Goal: Information Seeking & Learning: Learn about a topic

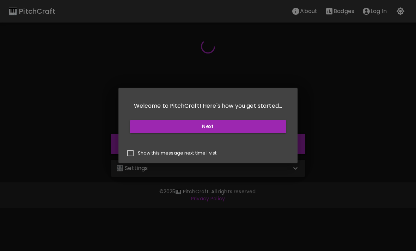
click at [262, 127] on button "Next" at bounding box center [208, 126] width 157 height 13
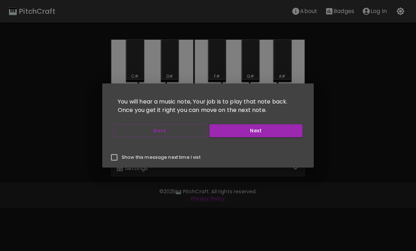
click at [278, 129] on button "Next" at bounding box center [255, 130] width 93 height 13
click at [281, 133] on button "Next" at bounding box center [255, 130] width 93 height 13
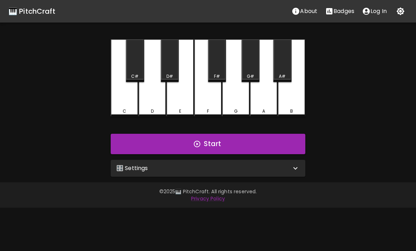
click at [262, 141] on button "Start" at bounding box center [208, 144] width 194 height 20
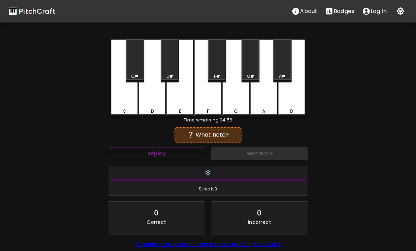
click at [141, 93] on div "D" at bounding box center [151, 77] width 27 height 77
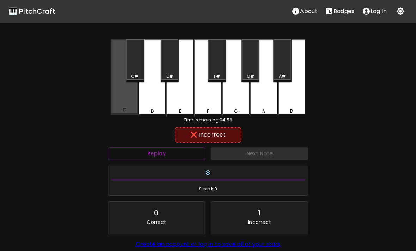
click at [116, 107] on div "C" at bounding box center [124, 77] width 27 height 76
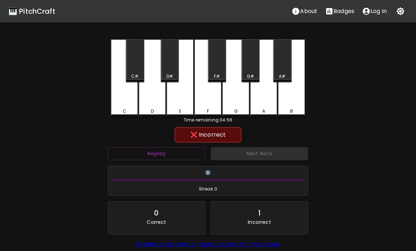
click at [191, 154] on button "Replay" at bounding box center [156, 153] width 97 height 13
click at [26, 11] on div "🎹 PitchCraft" at bounding box center [31, 11] width 47 height 11
click at [45, 14] on div "🎹 PitchCraft" at bounding box center [31, 11] width 47 height 11
click at [51, 11] on div "🎹 PitchCraft" at bounding box center [31, 11] width 47 height 11
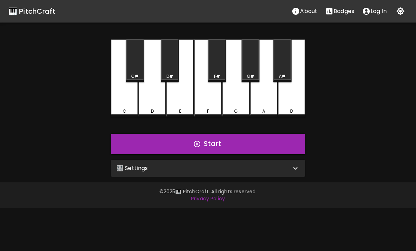
click at [261, 138] on button "Start" at bounding box center [208, 144] width 194 height 20
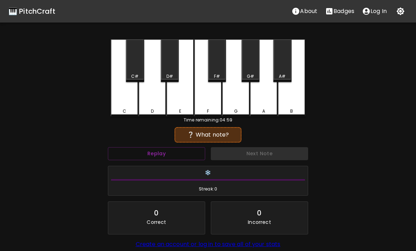
click at [182, 97] on div "E" at bounding box center [179, 77] width 27 height 77
click at [147, 93] on div "D" at bounding box center [151, 77] width 27 height 77
click at [181, 93] on div "E" at bounding box center [179, 77] width 27 height 77
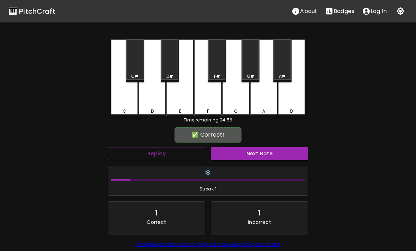
click at [209, 94] on div "F" at bounding box center [207, 77] width 27 height 77
click at [260, 159] on button "Next Note" at bounding box center [259, 153] width 97 height 13
click at [179, 97] on div "E" at bounding box center [179, 77] width 27 height 77
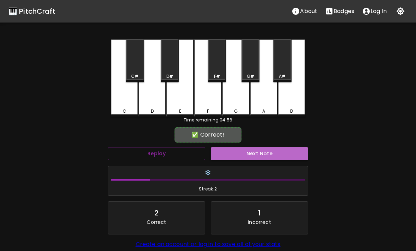
click at [256, 153] on button "Next Note" at bounding box center [259, 153] width 97 height 13
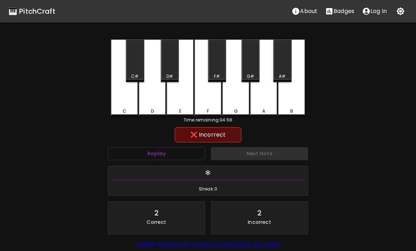
click at [268, 97] on div "A" at bounding box center [263, 77] width 27 height 77
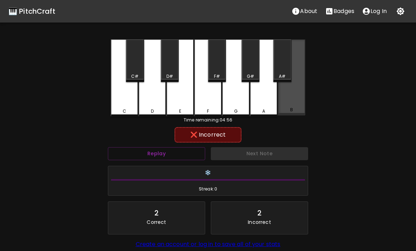
click at [294, 104] on div "B" at bounding box center [291, 77] width 27 height 76
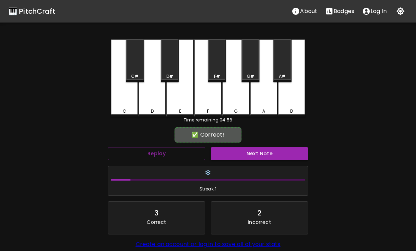
click at [277, 63] on div "A#" at bounding box center [282, 60] width 18 height 43
click at [256, 153] on button "Next Note" at bounding box center [259, 153] width 97 height 13
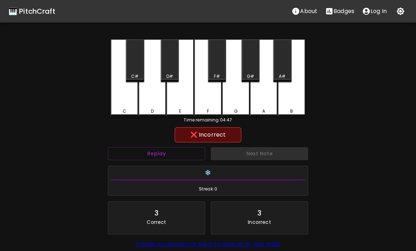
click at [192, 95] on div "E" at bounding box center [179, 77] width 27 height 77
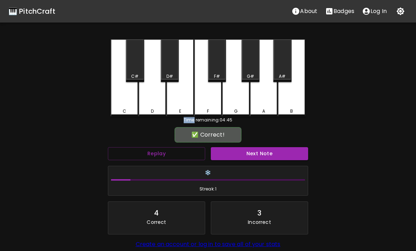
click at [153, 90] on div "D" at bounding box center [151, 77] width 27 height 77
click at [262, 154] on button "Next Note" at bounding box center [259, 153] width 97 height 13
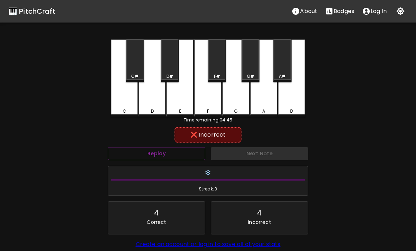
click at [127, 98] on div "C" at bounding box center [124, 77] width 27 height 77
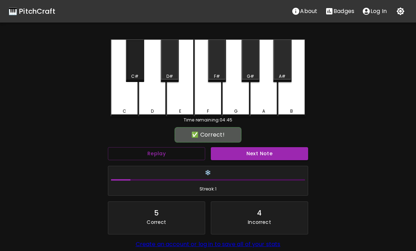
click at [143, 61] on div "C#" at bounding box center [135, 60] width 18 height 43
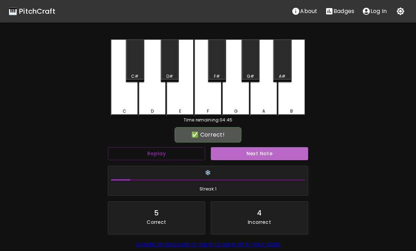
click at [278, 159] on button "Next Note" at bounding box center [259, 153] width 97 height 13
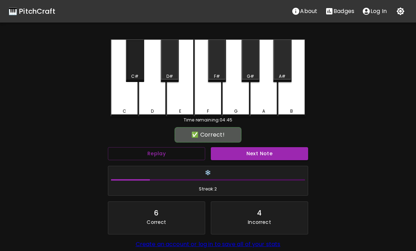
click at [135, 69] on div "C#" at bounding box center [135, 60] width 18 height 43
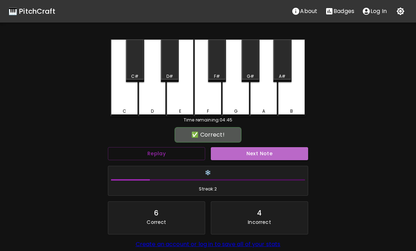
click at [237, 152] on button "Next Note" at bounding box center [259, 153] width 97 height 13
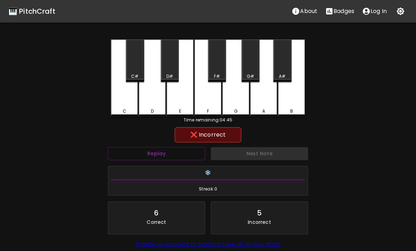
click at [244, 93] on div "G" at bounding box center [235, 77] width 27 height 77
click at [263, 98] on div "A" at bounding box center [263, 77] width 27 height 77
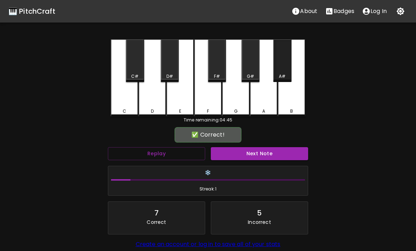
click at [281, 70] on div "A#" at bounding box center [282, 60] width 18 height 43
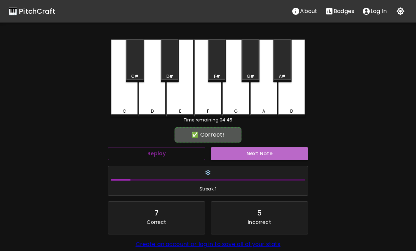
click at [272, 153] on button "Next Note" at bounding box center [259, 153] width 97 height 13
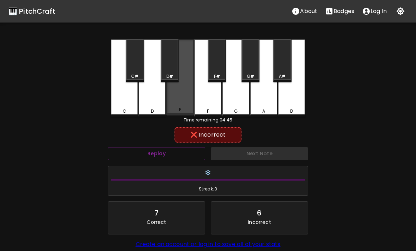
click at [180, 93] on div "E" at bounding box center [179, 77] width 27 height 76
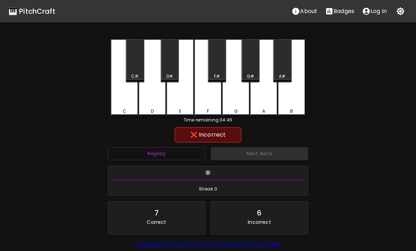
click at [156, 108] on div "D" at bounding box center [152, 111] width 26 height 6
click at [254, 152] on div "Next Note" at bounding box center [259, 153] width 103 height 19
click at [165, 63] on div "D#" at bounding box center [170, 60] width 18 height 43
click at [132, 69] on div "C#" at bounding box center [135, 60] width 18 height 43
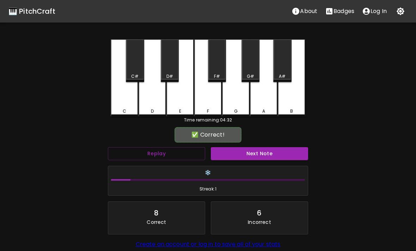
click at [126, 100] on div "C" at bounding box center [124, 77] width 27 height 77
click at [261, 148] on button "Next Note" at bounding box center [259, 153] width 97 height 13
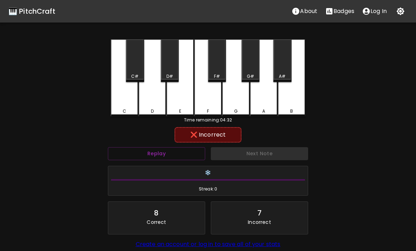
click at [235, 95] on div "G" at bounding box center [235, 77] width 27 height 77
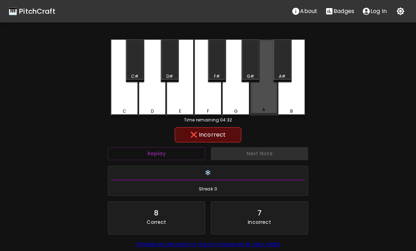
click at [265, 95] on div "A" at bounding box center [263, 77] width 27 height 76
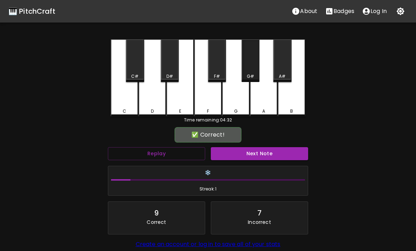
click at [253, 73] on div "G#" at bounding box center [250, 76] width 7 height 6
click at [259, 155] on button "Next Note" at bounding box center [259, 153] width 97 height 13
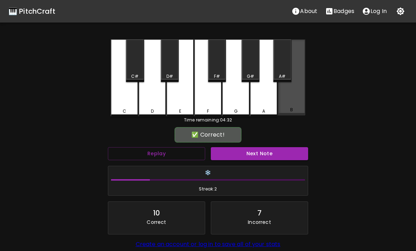
click at [298, 95] on div "B" at bounding box center [291, 77] width 27 height 76
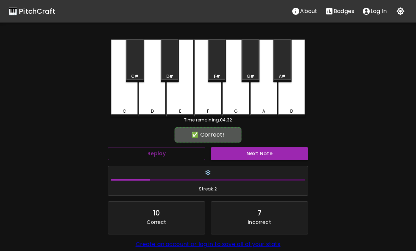
click at [271, 152] on button "Next Note" at bounding box center [259, 153] width 97 height 13
click at [283, 67] on div "A#" at bounding box center [282, 60] width 18 height 43
click at [263, 153] on button "Next Note" at bounding box center [259, 153] width 97 height 13
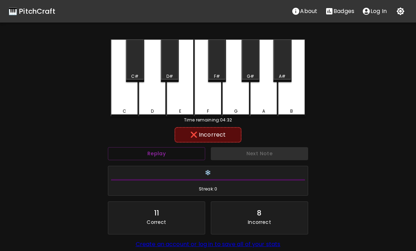
click at [266, 97] on div "A" at bounding box center [263, 77] width 27 height 77
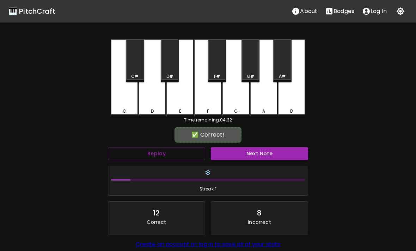
click at [251, 67] on div "G#" at bounding box center [250, 60] width 18 height 43
click at [262, 151] on button "Next Note" at bounding box center [259, 153] width 97 height 13
click at [289, 101] on div "B" at bounding box center [291, 77] width 27 height 77
click at [277, 153] on button "Next Note" at bounding box center [259, 153] width 97 height 13
click at [253, 66] on div "G#" at bounding box center [250, 60] width 18 height 43
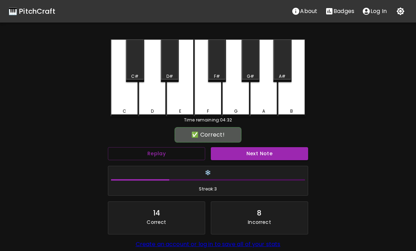
click at [264, 152] on button "Next Note" at bounding box center [259, 153] width 97 height 13
click at [291, 102] on div "B" at bounding box center [291, 77] width 27 height 77
click at [273, 153] on button "Next Note" at bounding box center [259, 153] width 97 height 13
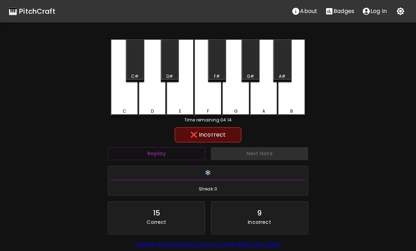
click at [218, 100] on div "F" at bounding box center [207, 77] width 27 height 77
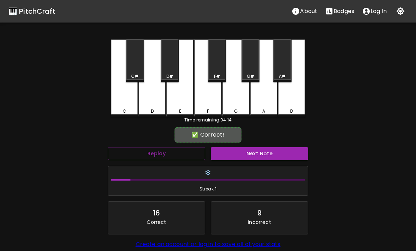
click at [245, 95] on div "G" at bounding box center [235, 77] width 27 height 77
click at [261, 155] on button "Next Note" at bounding box center [259, 153] width 97 height 13
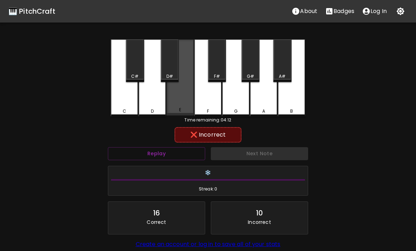
click at [182, 94] on div "E" at bounding box center [179, 77] width 27 height 76
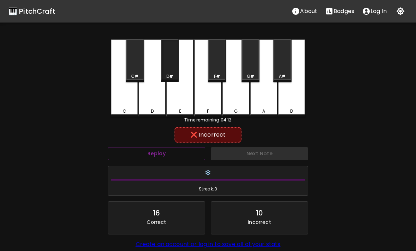
click at [170, 69] on div "D#" at bounding box center [170, 60] width 18 height 43
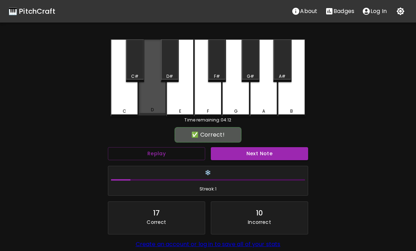
click at [156, 106] on div "D" at bounding box center [151, 77] width 27 height 76
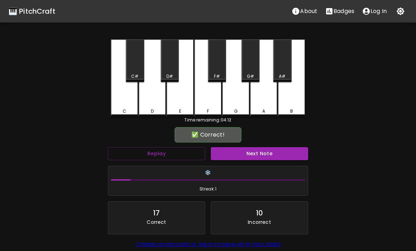
click at [250, 149] on button "Next Note" at bounding box center [259, 153] width 97 height 13
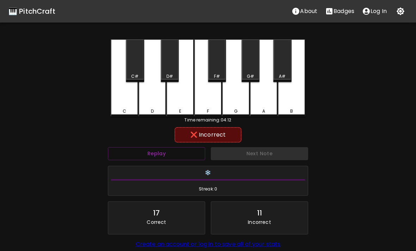
click at [169, 69] on div "D#" at bounding box center [170, 60] width 18 height 43
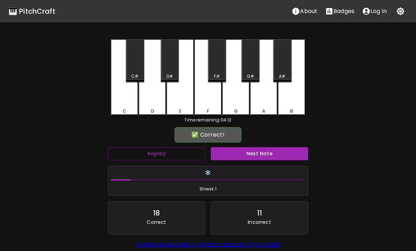
click at [185, 102] on div "E" at bounding box center [179, 77] width 27 height 77
click at [234, 150] on button "Next Note" at bounding box center [259, 153] width 97 height 13
click at [180, 98] on div "E" at bounding box center [179, 77] width 27 height 77
click at [233, 145] on div "Next Note" at bounding box center [259, 153] width 103 height 19
click at [234, 157] on button "Next Note" at bounding box center [259, 153] width 97 height 13
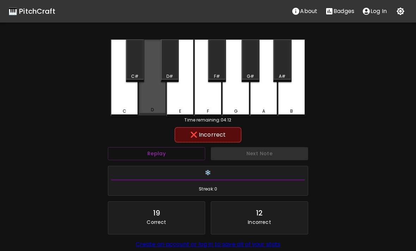
click at [153, 94] on div "D" at bounding box center [151, 77] width 27 height 76
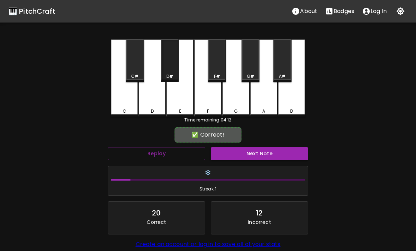
click at [173, 66] on div "D#" at bounding box center [170, 60] width 18 height 43
click at [230, 153] on button "Next Note" at bounding box center [259, 153] width 97 height 13
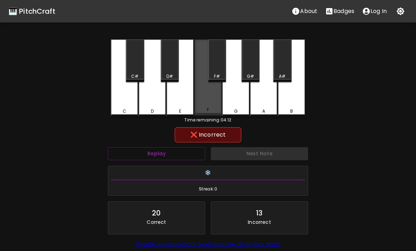
click at [209, 89] on div "F" at bounding box center [207, 77] width 27 height 76
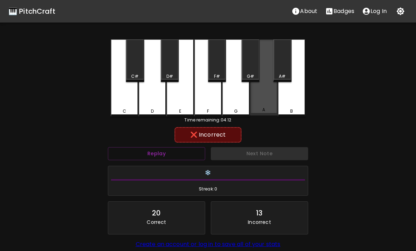
click at [268, 86] on div "A" at bounding box center [263, 77] width 27 height 76
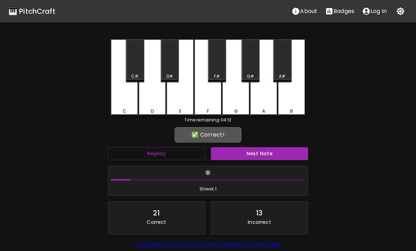
click at [249, 73] on div "G#" at bounding box center [250, 76] width 7 height 6
click at [243, 155] on button "Next Note" at bounding box center [259, 153] width 97 height 13
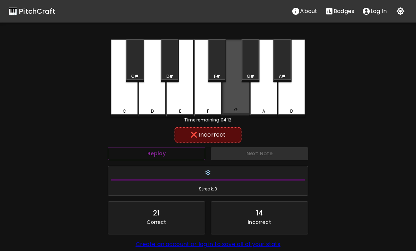
click at [239, 91] on div "G" at bounding box center [235, 77] width 27 height 76
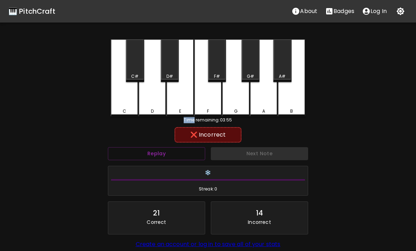
click at [216, 60] on div "F#" at bounding box center [217, 60] width 18 height 43
click at [163, 57] on div "D#" at bounding box center [170, 60] width 18 height 43
click at [156, 94] on div "D" at bounding box center [151, 77] width 27 height 77
click at [180, 95] on div "E" at bounding box center [179, 77] width 27 height 77
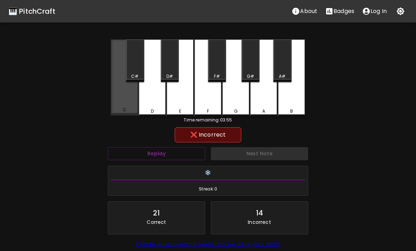
click at [130, 93] on div "C" at bounding box center [124, 77] width 27 height 76
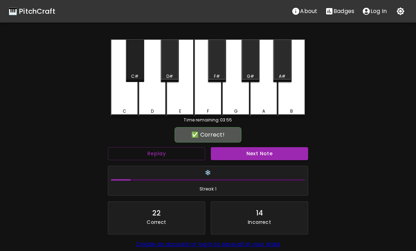
click at [139, 70] on div "C#" at bounding box center [135, 60] width 18 height 43
click at [256, 151] on button "Next Note" at bounding box center [259, 153] width 97 height 13
click at [232, 152] on button "Next Note" at bounding box center [259, 153] width 97 height 13
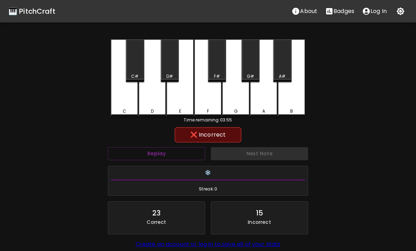
click at [151, 92] on div "D" at bounding box center [151, 77] width 27 height 77
click at [176, 94] on div "E" at bounding box center [179, 77] width 27 height 77
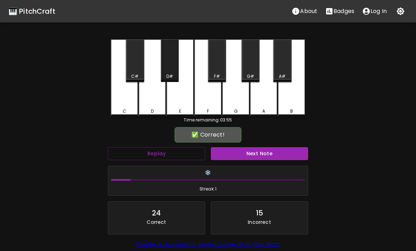
click at [171, 70] on div "D#" at bounding box center [170, 60] width 18 height 43
click at [240, 153] on button "Next Note" at bounding box center [259, 153] width 97 height 13
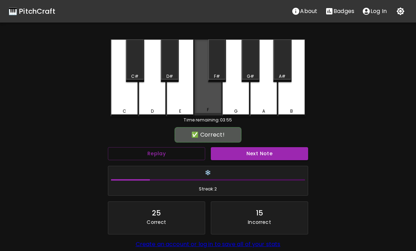
click at [201, 97] on div "F" at bounding box center [207, 77] width 27 height 76
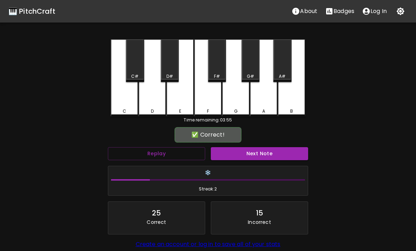
click at [240, 149] on button "Next Note" at bounding box center [259, 153] width 97 height 13
click at [229, 93] on div "G" at bounding box center [235, 77] width 27 height 77
click at [249, 157] on button "Next Note" at bounding box center [259, 153] width 97 height 13
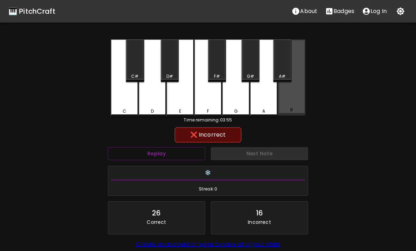
click at [288, 101] on div "B" at bounding box center [291, 77] width 27 height 76
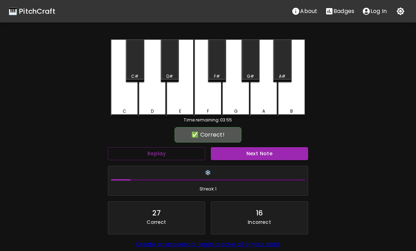
click at [279, 70] on div "A#" at bounding box center [282, 60] width 18 height 43
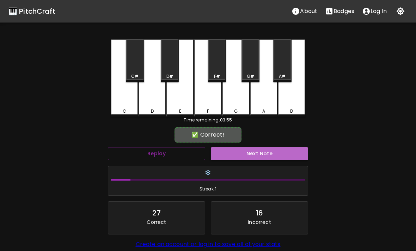
click at [273, 148] on button "Next Note" at bounding box center [259, 153] width 97 height 13
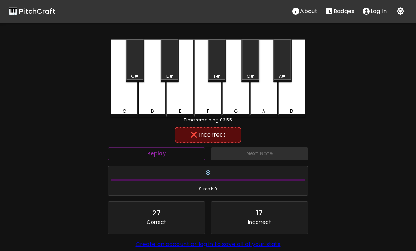
click at [266, 89] on div "A" at bounding box center [263, 77] width 27 height 77
click at [180, 99] on div "E" at bounding box center [179, 77] width 27 height 77
click at [157, 100] on div "D" at bounding box center [151, 77] width 27 height 77
click at [168, 64] on div "D#" at bounding box center [170, 60] width 18 height 43
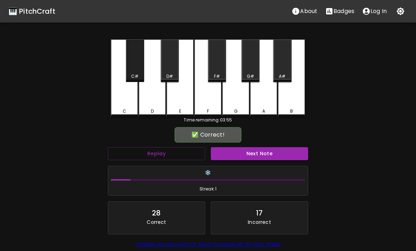
click at [133, 59] on div "C#" at bounding box center [135, 60] width 18 height 43
click at [270, 147] on button "Next Note" at bounding box center [259, 153] width 97 height 13
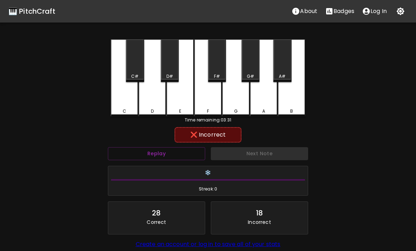
click at [154, 89] on div "D" at bounding box center [151, 77] width 27 height 77
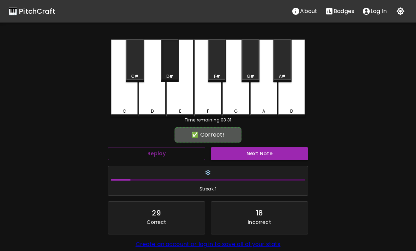
click at [174, 66] on div "D#" at bounding box center [170, 60] width 18 height 43
click at [243, 154] on button "Next Note" at bounding box center [259, 153] width 97 height 13
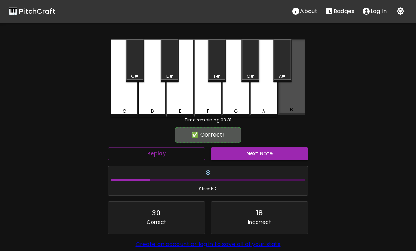
click at [286, 98] on div "B" at bounding box center [291, 77] width 27 height 76
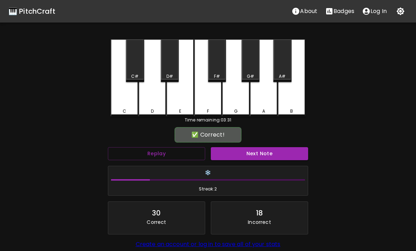
click at [258, 150] on button "Next Note" at bounding box center [259, 153] width 97 height 13
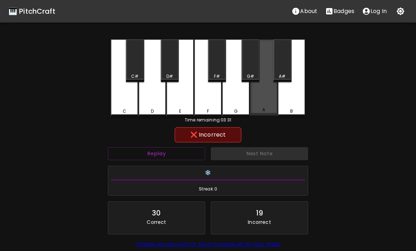
click at [267, 91] on div "A" at bounding box center [263, 77] width 27 height 76
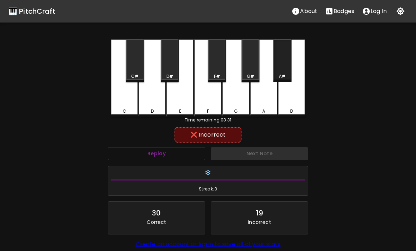
click at [282, 70] on div "A#" at bounding box center [282, 60] width 18 height 43
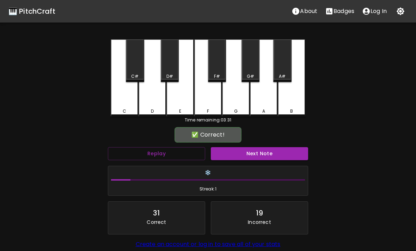
click at [250, 66] on div "G#" at bounding box center [250, 60] width 18 height 43
click at [254, 149] on button "Next Note" at bounding box center [259, 153] width 97 height 13
click at [282, 67] on div "A#" at bounding box center [282, 60] width 18 height 43
click at [260, 149] on button "Next Note" at bounding box center [259, 153] width 97 height 13
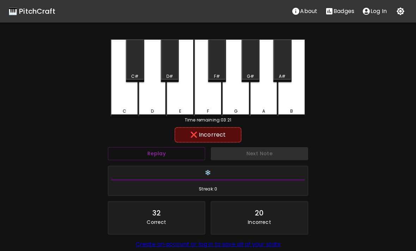
click at [154, 99] on div "D" at bounding box center [151, 77] width 27 height 77
click at [170, 70] on div "D#" at bounding box center [170, 60] width 18 height 43
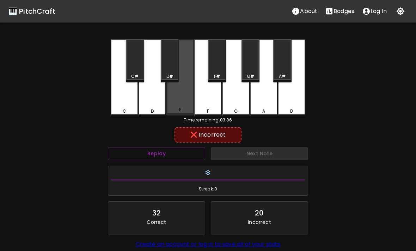
click at [178, 98] on div "E" at bounding box center [179, 77] width 27 height 76
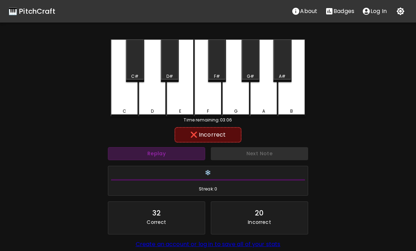
click at [182, 151] on button "Replay" at bounding box center [156, 153] width 97 height 13
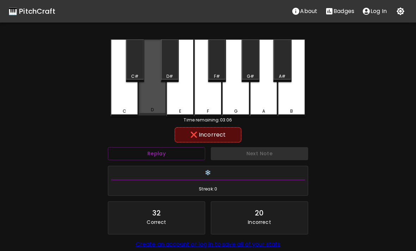
click at [159, 94] on div "D" at bounding box center [151, 77] width 27 height 76
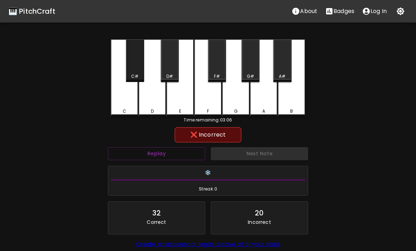
scroll to position [0, 0]
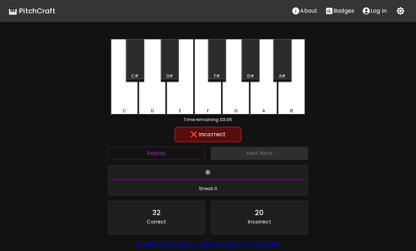
click at [140, 67] on div "C#" at bounding box center [135, 60] width 18 height 43
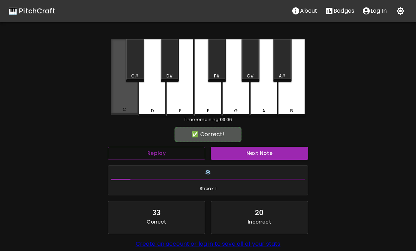
click at [125, 105] on div "C" at bounding box center [124, 77] width 27 height 76
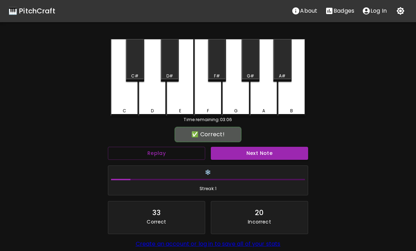
click at [288, 148] on button "Next Note" at bounding box center [259, 153] width 97 height 13
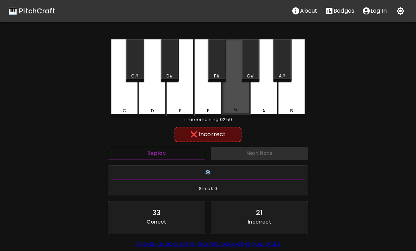
click at [238, 91] on div "G" at bounding box center [235, 77] width 27 height 76
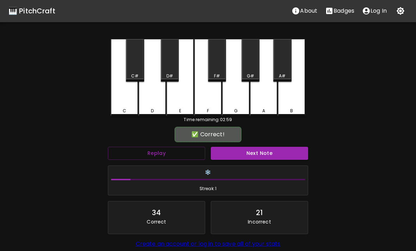
click at [211, 99] on div "F" at bounding box center [207, 77] width 27 height 77
click at [250, 148] on button "Next Note" at bounding box center [259, 153] width 97 height 13
click at [185, 91] on div "E" at bounding box center [179, 77] width 27 height 77
click at [237, 151] on button "Next Note" at bounding box center [259, 153] width 97 height 13
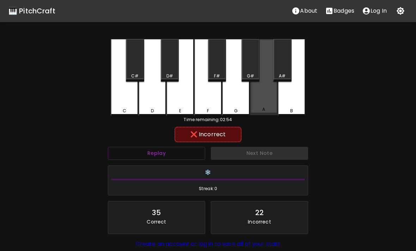
click at [262, 97] on div "A" at bounding box center [263, 77] width 27 height 76
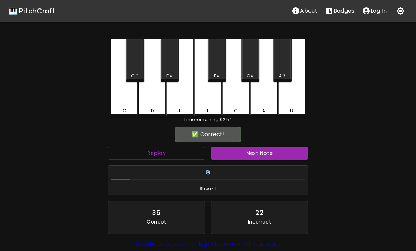
click at [248, 69] on div "G#" at bounding box center [250, 60] width 18 height 43
click at [252, 143] on div "✅ Correct!" at bounding box center [208, 135] width 200 height 18
click at [250, 154] on button "Next Note" at bounding box center [259, 153] width 97 height 13
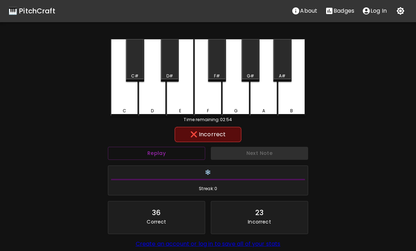
click at [174, 86] on div "E" at bounding box center [179, 77] width 27 height 77
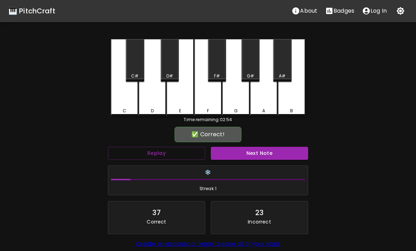
click at [157, 104] on div "D" at bounding box center [151, 77] width 27 height 77
click at [255, 149] on button "Next Note" at bounding box center [259, 153] width 97 height 13
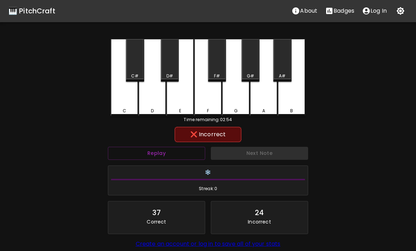
click at [274, 102] on div "A" at bounding box center [263, 77] width 27 height 77
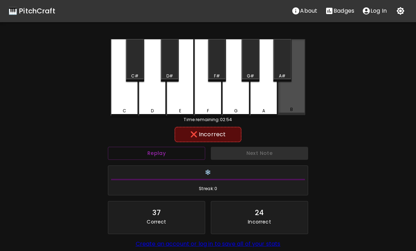
click at [294, 97] on div "B" at bounding box center [291, 77] width 27 height 76
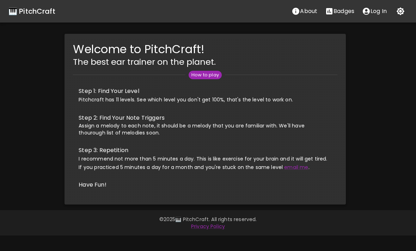
click at [388, 67] on div "Welcome to PitchCraft! The best ear trainer on the planet. How to play Step 1: …" at bounding box center [204, 119] width 421 height 171
click at [303, 13] on p "About" at bounding box center [308, 11] width 17 height 8
click at [209, 79] on ul "Step 1: Find Your Level Pitchcraft has 11 levels. See which level you don't get…" at bounding box center [205, 137] width 264 height 117
click at [347, 11] on p "Badges" at bounding box center [343, 11] width 21 height 8
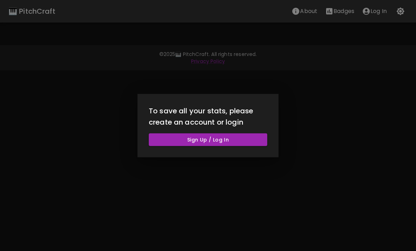
click at [292, 58] on div at bounding box center [208, 125] width 416 height 251
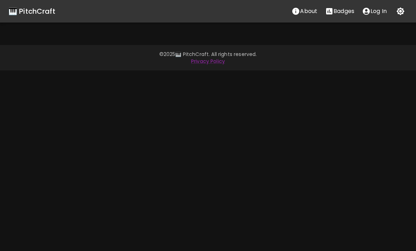
click at [307, 14] on p "About" at bounding box center [308, 11] width 17 height 8
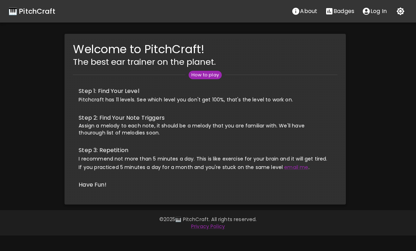
click at [49, 12] on div "🎹 PitchCraft" at bounding box center [31, 11] width 47 height 11
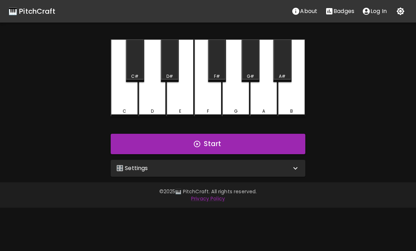
click at [219, 169] on div "🎛️ Settings" at bounding box center [203, 168] width 175 height 8
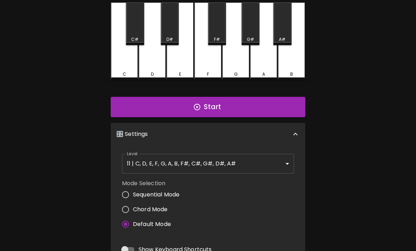
scroll to position [37, 0]
click at [267, 156] on body "🎹 PitchCraft About Badges Log In C C# D D# E F F# G G# A A# B Start 🎛️ Settings…" at bounding box center [208, 176] width 416 height 427
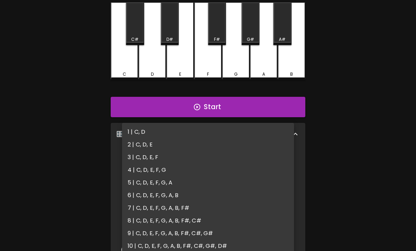
click at [255, 127] on li "1 | C, D" at bounding box center [208, 132] width 172 height 13
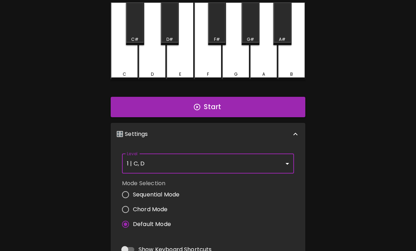
type input "1"
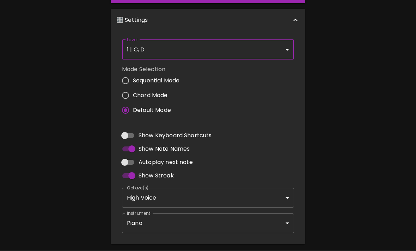
scroll to position [151, 0]
click at [234, 191] on body "🎹 PitchCraft About Badges Log In C C# D D# E F F# G G# A A# B Start 🎛️ Settings…" at bounding box center [208, 62] width 416 height 427
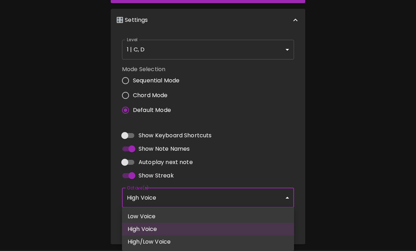
click at [311, 88] on div at bounding box center [208, 125] width 416 height 251
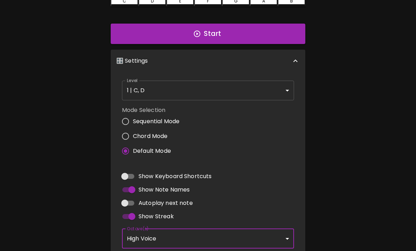
click at [273, 38] on button "Start" at bounding box center [208, 34] width 194 height 20
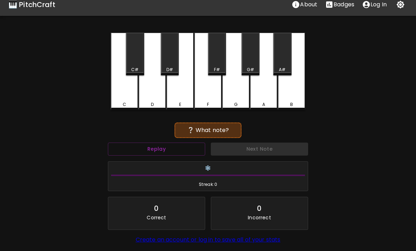
scroll to position [9, 0]
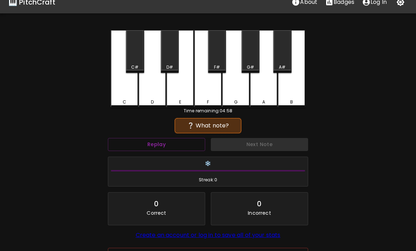
click at [119, 94] on div "C" at bounding box center [124, 68] width 27 height 77
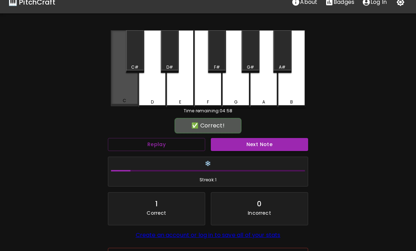
click at [119, 94] on div "C" at bounding box center [124, 68] width 27 height 76
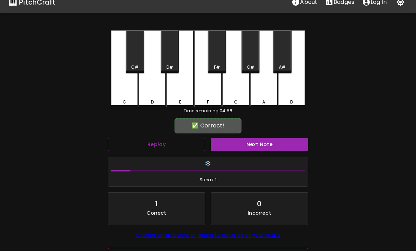
click at [232, 143] on button "Next Note" at bounding box center [259, 144] width 97 height 13
click at [157, 86] on div "D" at bounding box center [151, 68] width 27 height 77
click at [225, 147] on button "Next Note" at bounding box center [259, 144] width 97 height 13
click at [126, 88] on div "C" at bounding box center [124, 68] width 27 height 77
click at [233, 141] on button "Next Note" at bounding box center [259, 144] width 97 height 13
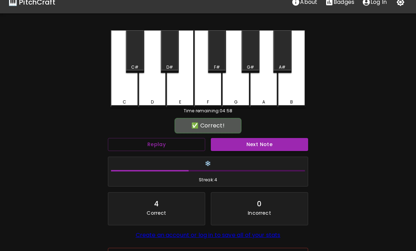
click at [124, 91] on div "C" at bounding box center [124, 68] width 27 height 77
click at [232, 140] on button "Next Note" at bounding box center [259, 144] width 97 height 13
click at [156, 80] on div "D" at bounding box center [151, 68] width 27 height 77
click at [227, 144] on button "Next Note" at bounding box center [259, 144] width 97 height 13
click at [128, 89] on div "C" at bounding box center [124, 68] width 27 height 77
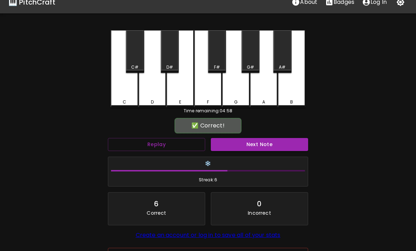
click at [224, 141] on button "Next Note" at bounding box center [259, 144] width 97 height 13
click at [129, 87] on div "C" at bounding box center [124, 68] width 27 height 77
click at [234, 143] on button "Next Note" at bounding box center [259, 144] width 97 height 13
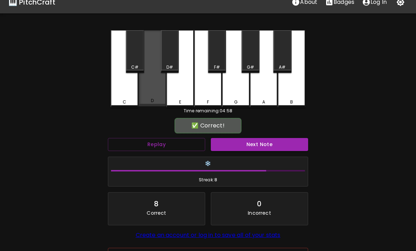
click at [154, 88] on div "D" at bounding box center [151, 68] width 27 height 76
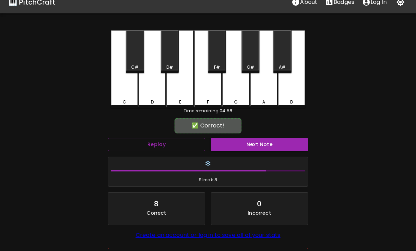
click at [229, 148] on button "Next Note" at bounding box center [259, 144] width 97 height 13
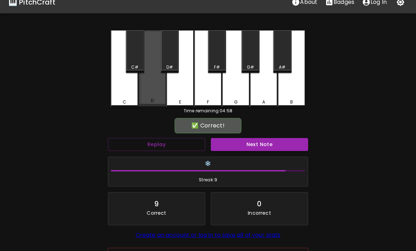
click at [156, 85] on div "D" at bounding box center [151, 68] width 27 height 76
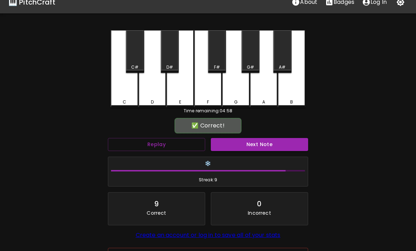
click at [225, 143] on button "Next Note" at bounding box center [259, 144] width 97 height 13
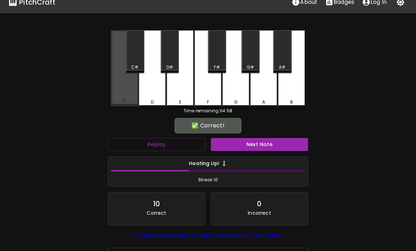
click at [127, 92] on div "C" at bounding box center [124, 68] width 27 height 76
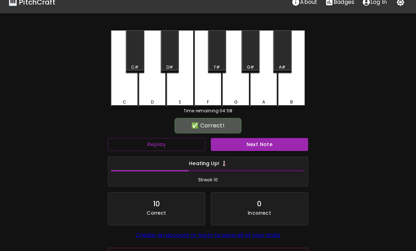
click at [234, 141] on button "Next Note" at bounding box center [259, 144] width 97 height 13
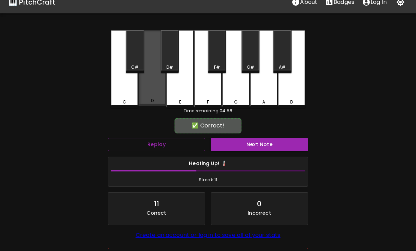
click at [154, 86] on div "D" at bounding box center [151, 68] width 27 height 76
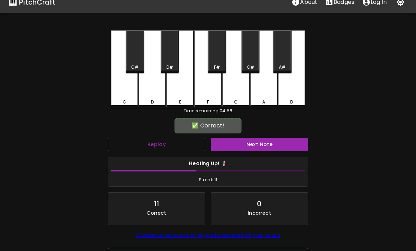
click at [224, 145] on button "Next Note" at bounding box center [259, 144] width 97 height 13
click at [156, 85] on div "D" at bounding box center [151, 68] width 27 height 77
click at [232, 144] on button "Next Note" at bounding box center [259, 144] width 97 height 13
click at [155, 88] on div "D" at bounding box center [151, 68] width 27 height 77
click at [230, 147] on button "Next Note" at bounding box center [259, 144] width 97 height 13
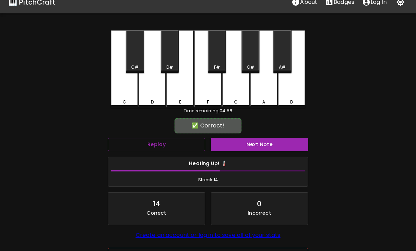
click at [153, 85] on div "D" at bounding box center [151, 68] width 27 height 77
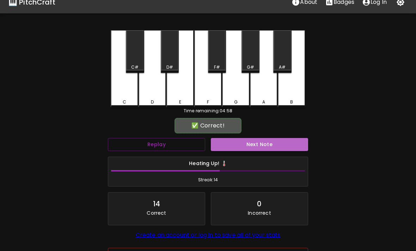
click at [225, 143] on button "Next Note" at bounding box center [259, 144] width 97 height 13
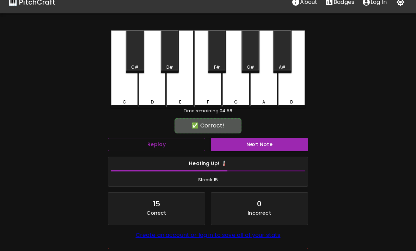
click at [121, 91] on div "C" at bounding box center [124, 68] width 27 height 77
click at [238, 144] on button "Next Note" at bounding box center [259, 144] width 97 height 13
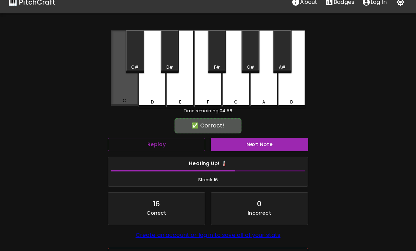
click at [124, 90] on div "C" at bounding box center [124, 68] width 27 height 76
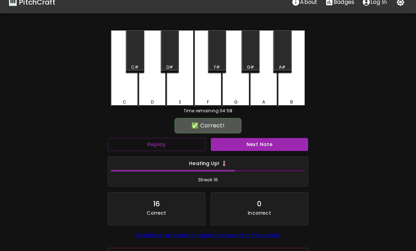
click at [229, 145] on button "Next Note" at bounding box center [259, 144] width 97 height 13
click at [153, 84] on div "D" at bounding box center [151, 68] width 27 height 77
click at [229, 146] on button "Next Note" at bounding box center [259, 144] width 97 height 13
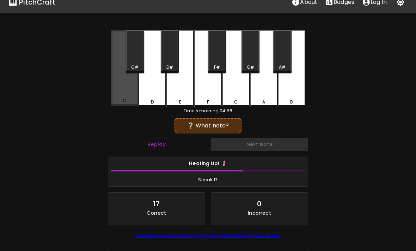
click at [129, 92] on div "C" at bounding box center [124, 68] width 27 height 76
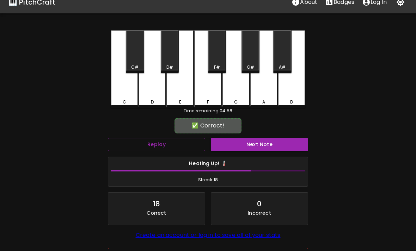
click at [240, 141] on button "Next Note" at bounding box center [259, 144] width 97 height 13
click at [153, 87] on div "D" at bounding box center [151, 68] width 27 height 77
click at [231, 144] on button "Next Note" at bounding box center [259, 144] width 97 height 13
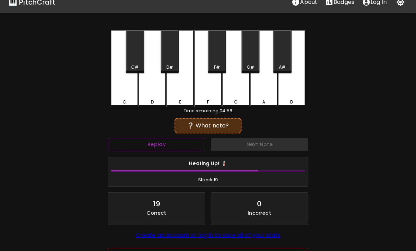
click at [156, 85] on div "D" at bounding box center [151, 68] width 27 height 77
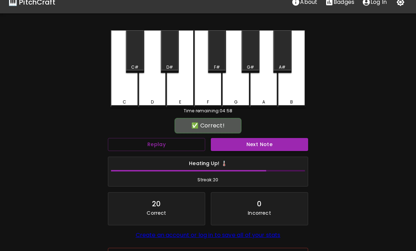
click at [227, 146] on button "Next Note" at bounding box center [259, 144] width 97 height 13
click at [155, 87] on div "D" at bounding box center [151, 68] width 27 height 77
click at [228, 144] on button "Next Note" at bounding box center [259, 144] width 97 height 13
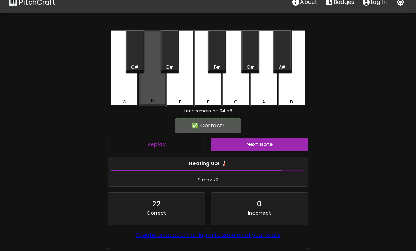
click at [156, 87] on div "D" at bounding box center [151, 68] width 27 height 76
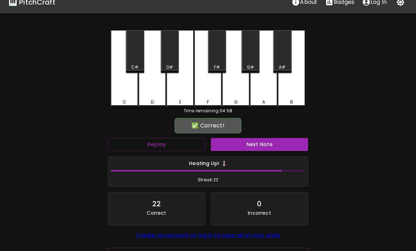
click at [225, 145] on button "Next Note" at bounding box center [259, 144] width 97 height 13
click at [156, 87] on div "D" at bounding box center [151, 68] width 27 height 77
click at [228, 147] on button "Next Note" at bounding box center [259, 144] width 97 height 13
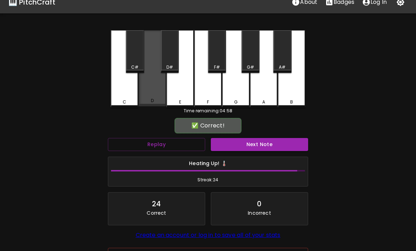
click at [154, 87] on div "D" at bounding box center [151, 68] width 27 height 76
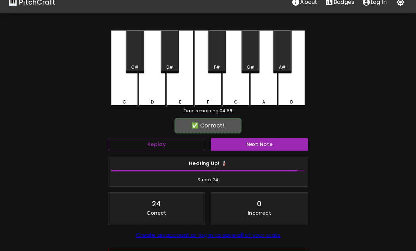
click at [227, 144] on button "Next Note" at bounding box center [259, 144] width 97 height 13
click at [125, 92] on div "C" at bounding box center [124, 68] width 27 height 77
click at [232, 143] on button "Next Note" at bounding box center [259, 144] width 97 height 13
click at [147, 85] on div "D" at bounding box center [151, 68] width 27 height 77
click at [229, 138] on button "Next Note" at bounding box center [259, 144] width 97 height 13
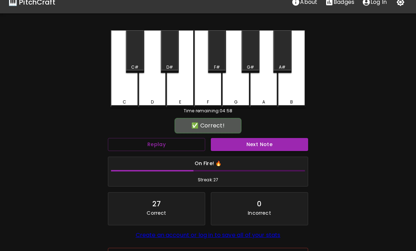
click at [158, 80] on div "D" at bounding box center [151, 68] width 27 height 77
click at [235, 148] on button "Next Note" at bounding box center [259, 144] width 97 height 13
click at [156, 86] on div "D" at bounding box center [151, 68] width 27 height 77
click at [228, 144] on button "Next Note" at bounding box center [259, 144] width 97 height 13
click at [129, 89] on div "C" at bounding box center [124, 68] width 27 height 77
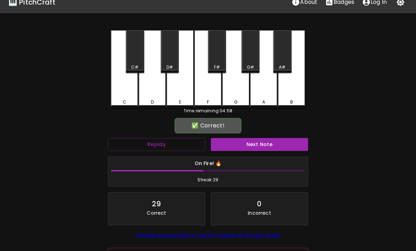
click at [230, 141] on button "Next Note" at bounding box center [259, 144] width 97 height 13
click at [153, 81] on div "D" at bounding box center [151, 68] width 27 height 77
click at [226, 143] on button "Next Note" at bounding box center [259, 144] width 97 height 13
click at [156, 88] on div "D" at bounding box center [151, 68] width 27 height 77
click at [227, 142] on button "Next Note" at bounding box center [259, 144] width 97 height 13
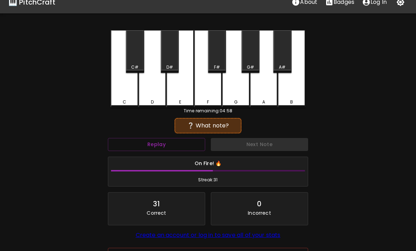
click at [125, 89] on div "C" at bounding box center [124, 68] width 27 height 77
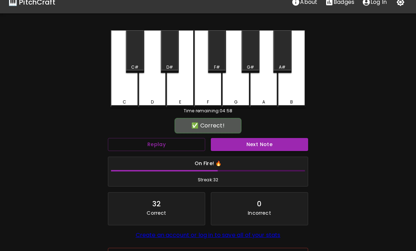
click at [225, 144] on button "Next Note" at bounding box center [259, 144] width 97 height 13
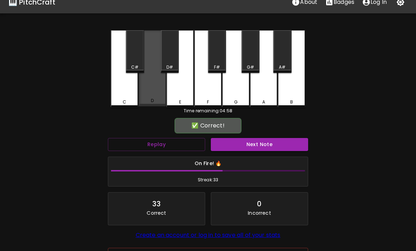
click at [156, 88] on div "D" at bounding box center [151, 68] width 27 height 76
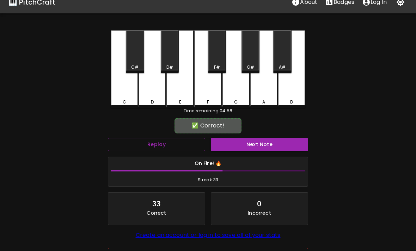
click at [231, 144] on button "Next Note" at bounding box center [259, 144] width 97 height 13
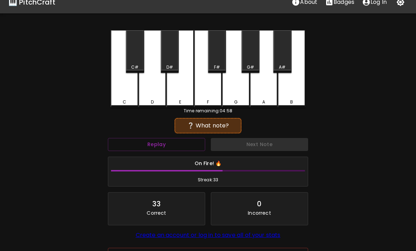
click at [156, 87] on div "D" at bounding box center [151, 68] width 27 height 77
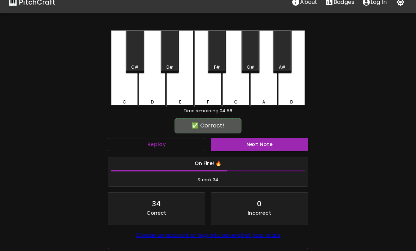
click at [229, 144] on button "Next Note" at bounding box center [259, 144] width 97 height 13
click at [124, 96] on div "C" at bounding box center [124, 68] width 27 height 77
click at [229, 147] on button "Next Note" at bounding box center [259, 144] width 97 height 13
click at [149, 87] on div "D" at bounding box center [151, 68] width 27 height 77
click at [225, 148] on button "Next Note" at bounding box center [259, 144] width 97 height 13
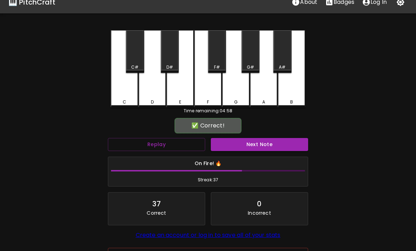
click at [150, 86] on div "D" at bounding box center [151, 68] width 27 height 77
click at [226, 147] on button "Next Note" at bounding box center [259, 144] width 97 height 13
click at [126, 89] on div "C" at bounding box center [124, 68] width 27 height 77
click at [230, 148] on button "Next Note" at bounding box center [259, 144] width 97 height 13
click at [154, 82] on div "D" at bounding box center [151, 68] width 27 height 77
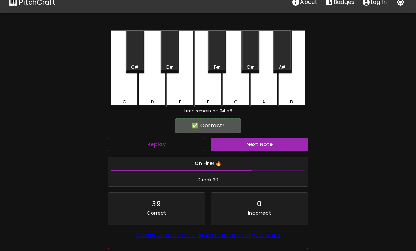
click at [230, 145] on button "Next Note" at bounding box center [259, 144] width 97 height 13
click at [127, 93] on div "C" at bounding box center [124, 68] width 27 height 77
click at [228, 143] on button "Next Note" at bounding box center [259, 144] width 97 height 13
click at [155, 86] on div "D" at bounding box center [151, 68] width 27 height 77
click at [226, 145] on button "Next Note" at bounding box center [259, 144] width 97 height 13
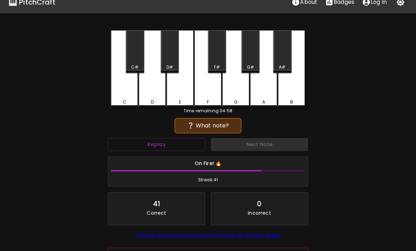
click at [129, 97] on div "C" at bounding box center [124, 68] width 27 height 77
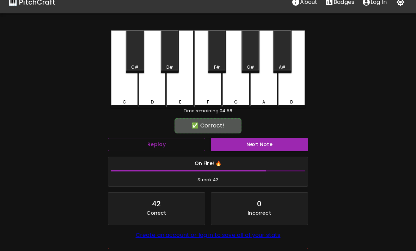
click at [227, 142] on button "Next Note" at bounding box center [259, 144] width 97 height 13
click at [128, 91] on div "C" at bounding box center [124, 68] width 27 height 77
click at [232, 143] on button "Next Note" at bounding box center [259, 144] width 97 height 13
click at [128, 92] on div "C" at bounding box center [124, 68] width 27 height 77
click at [227, 146] on button "Next Note" at bounding box center [259, 144] width 97 height 13
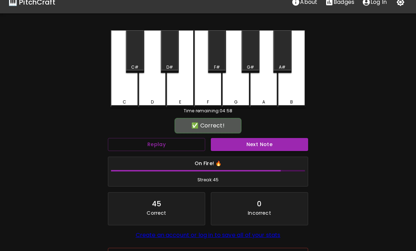
click at [130, 93] on div "C" at bounding box center [124, 68] width 27 height 77
click at [227, 148] on button "Next Note" at bounding box center [259, 144] width 97 height 13
click at [133, 91] on div "C" at bounding box center [124, 68] width 27 height 77
click at [234, 146] on button "Next Note" at bounding box center [259, 144] width 97 height 13
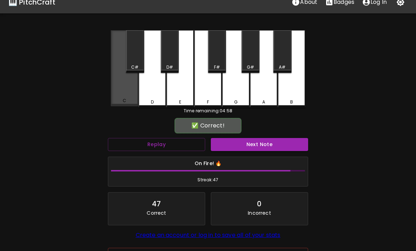
click at [128, 92] on div "C" at bounding box center [124, 68] width 27 height 76
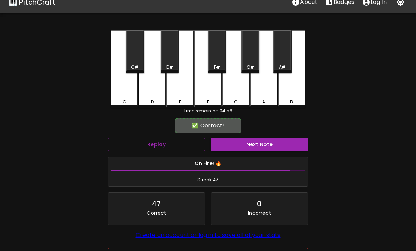
click at [226, 142] on button "Next Note" at bounding box center [259, 144] width 97 height 13
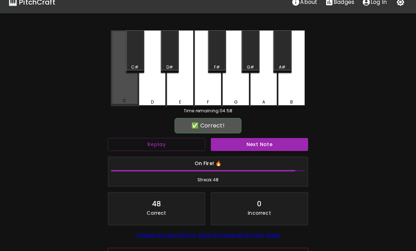
click at [129, 92] on div "C" at bounding box center [124, 68] width 27 height 76
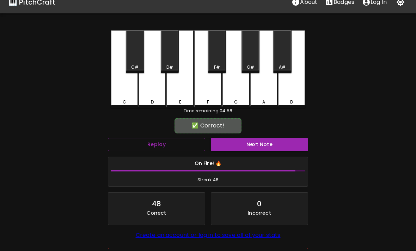
click at [222, 145] on button "Next Note" at bounding box center [259, 144] width 97 height 13
click at [158, 86] on div "D" at bounding box center [151, 68] width 27 height 77
click at [232, 144] on button "Next Note" at bounding box center [259, 144] width 97 height 13
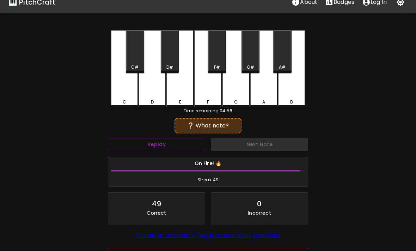
click at [123, 92] on div "C" at bounding box center [124, 68] width 27 height 77
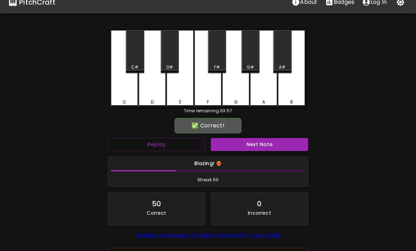
click at [232, 142] on button "Next Note" at bounding box center [259, 144] width 97 height 13
click at [155, 88] on div "D" at bounding box center [151, 68] width 27 height 77
click at [235, 146] on button "Next Note" at bounding box center [259, 144] width 97 height 13
click at [120, 88] on div "C" at bounding box center [124, 68] width 27 height 77
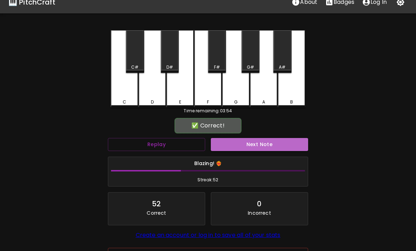
click at [241, 141] on button "Next Note" at bounding box center [259, 144] width 97 height 13
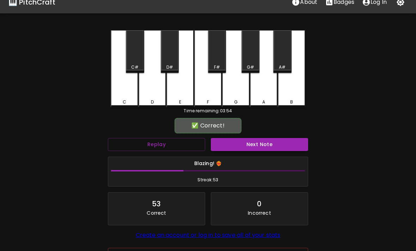
click at [120, 83] on div "C" at bounding box center [124, 68] width 27 height 77
click at [242, 142] on button "Next Note" at bounding box center [259, 144] width 97 height 13
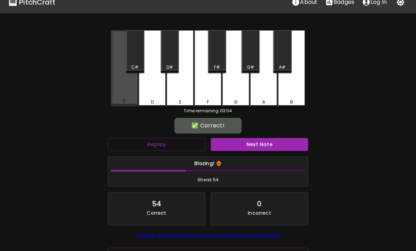
click at [121, 84] on div "C" at bounding box center [124, 68] width 27 height 76
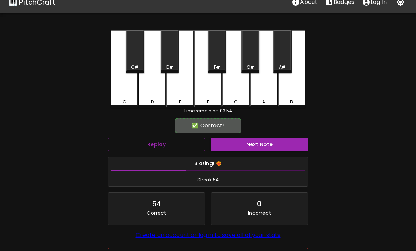
click at [242, 142] on button "Next Note" at bounding box center [259, 144] width 97 height 13
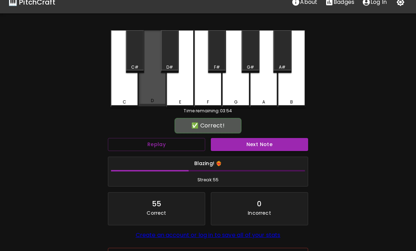
click at [146, 86] on div "D" at bounding box center [151, 68] width 27 height 76
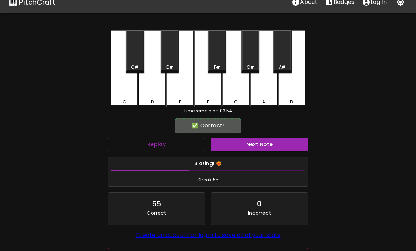
click at [244, 141] on button "Next Note" at bounding box center [259, 144] width 97 height 13
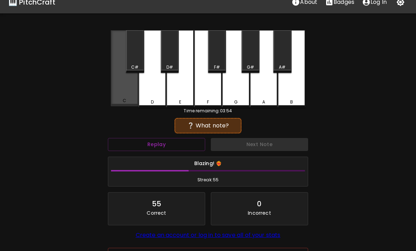
click at [122, 89] on div "C" at bounding box center [124, 68] width 27 height 76
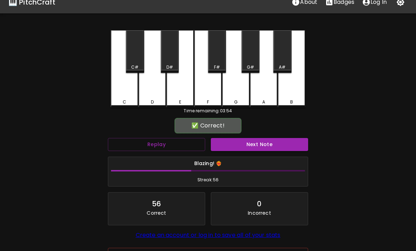
click at [247, 140] on button "Next Note" at bounding box center [259, 144] width 97 height 13
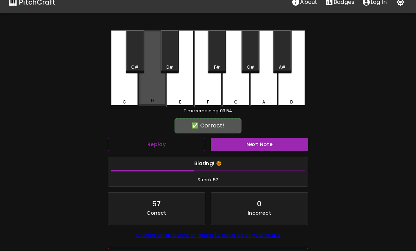
click at [152, 87] on div "D" at bounding box center [151, 68] width 27 height 76
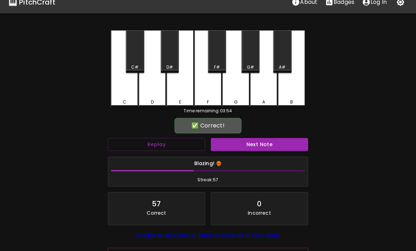
click at [246, 140] on button "Next Note" at bounding box center [259, 144] width 97 height 13
click at [149, 83] on div "D" at bounding box center [151, 68] width 27 height 77
click at [248, 140] on button "Next Note" at bounding box center [259, 144] width 97 height 13
click at [121, 87] on div "C" at bounding box center [124, 68] width 27 height 77
click at [250, 141] on button "Next Note" at bounding box center [259, 144] width 97 height 13
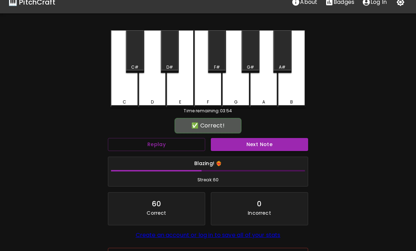
click at [151, 86] on div "D" at bounding box center [151, 68] width 27 height 77
click at [251, 138] on button "Next Note" at bounding box center [259, 144] width 97 height 13
click at [150, 82] on div "D" at bounding box center [151, 68] width 27 height 77
click at [253, 136] on div "Next Note" at bounding box center [259, 144] width 103 height 19
click at [251, 139] on button "Next Note" at bounding box center [259, 144] width 97 height 13
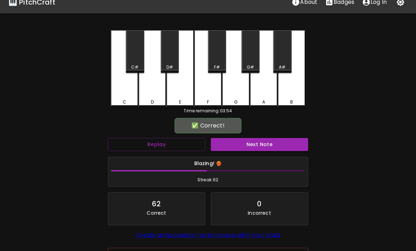
click at [145, 85] on div "D" at bounding box center [151, 68] width 27 height 77
click at [253, 142] on button "Next Note" at bounding box center [259, 144] width 97 height 13
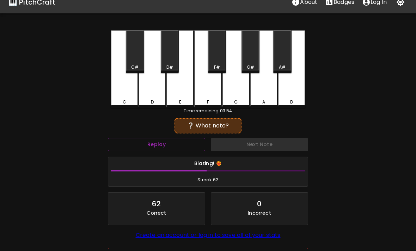
click at [120, 87] on div "C" at bounding box center [124, 68] width 27 height 77
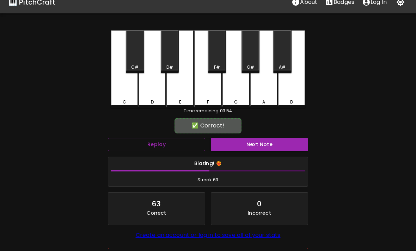
click at [255, 140] on button "Next Note" at bounding box center [259, 144] width 97 height 13
click at [122, 86] on div "C" at bounding box center [124, 68] width 27 height 77
click at [254, 139] on button "Next Note" at bounding box center [259, 144] width 97 height 13
click at [149, 86] on div "D" at bounding box center [151, 68] width 27 height 77
click at [255, 141] on button "Next Note" at bounding box center [259, 144] width 97 height 13
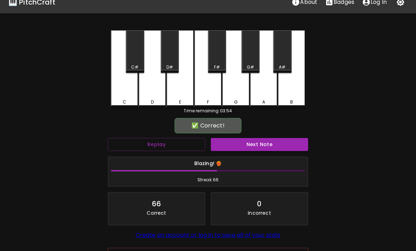
click at [149, 86] on div "D" at bounding box center [151, 68] width 27 height 77
click at [254, 139] on button "Next Note" at bounding box center [259, 144] width 97 height 13
click at [149, 85] on div "D" at bounding box center [151, 68] width 27 height 77
click at [257, 139] on button "Next Note" at bounding box center [259, 144] width 97 height 13
click at [153, 91] on div "D" at bounding box center [151, 68] width 27 height 77
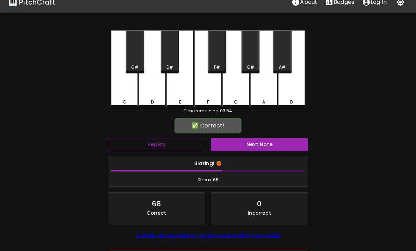
click at [256, 136] on div "Next Note" at bounding box center [259, 144] width 103 height 19
click at [255, 140] on button "Next Note" at bounding box center [259, 144] width 97 height 13
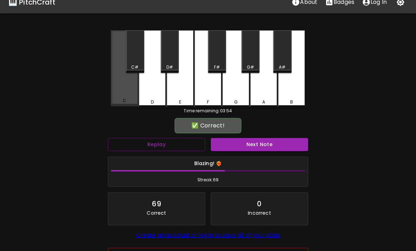
click at [116, 91] on div "C" at bounding box center [124, 68] width 27 height 76
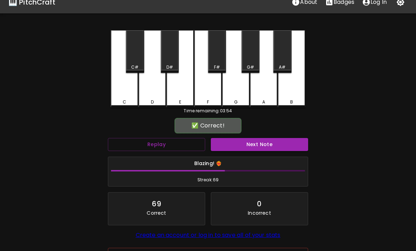
click at [257, 141] on button "Next Note" at bounding box center [259, 144] width 97 height 13
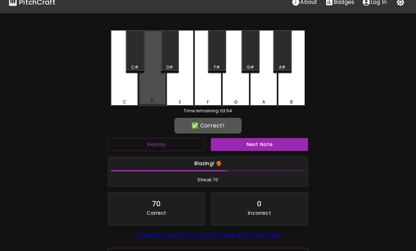
click at [152, 92] on div "D" at bounding box center [151, 68] width 27 height 76
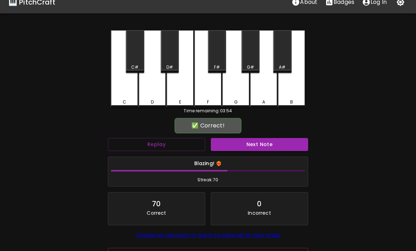
click at [258, 138] on button "Next Note" at bounding box center [259, 144] width 97 height 13
click at [150, 86] on div "D" at bounding box center [151, 68] width 27 height 77
click at [259, 139] on button "Next Note" at bounding box center [259, 144] width 97 height 13
click at [123, 90] on div "C" at bounding box center [124, 68] width 27 height 77
click at [258, 139] on button "Next Note" at bounding box center [259, 144] width 97 height 13
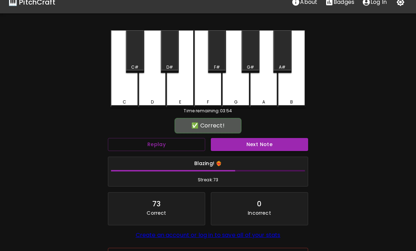
click at [125, 92] on div "C" at bounding box center [124, 68] width 27 height 77
click at [257, 140] on button "Next Note" at bounding box center [259, 144] width 97 height 13
click at [149, 93] on div "D" at bounding box center [151, 68] width 27 height 77
click at [258, 140] on button "Next Note" at bounding box center [259, 144] width 97 height 13
click at [149, 88] on div "D" at bounding box center [151, 68] width 27 height 77
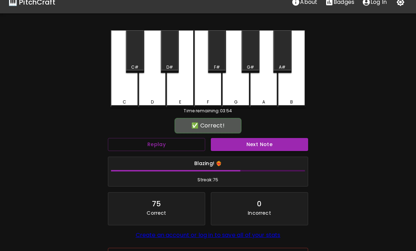
click at [259, 139] on button "Next Note" at bounding box center [259, 144] width 97 height 13
click at [151, 86] on div "D" at bounding box center [151, 68] width 27 height 77
click at [259, 139] on button "Next Note" at bounding box center [259, 144] width 97 height 13
click at [121, 90] on div "C" at bounding box center [124, 68] width 27 height 77
click at [261, 138] on button "Next Note" at bounding box center [259, 144] width 97 height 13
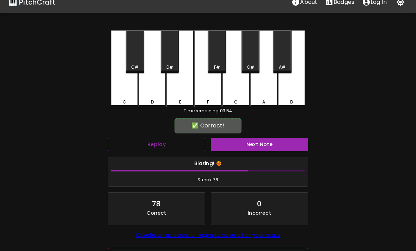
click at [125, 87] on div "C" at bounding box center [124, 68] width 27 height 77
click at [259, 141] on button "Next Note" at bounding box center [259, 144] width 97 height 13
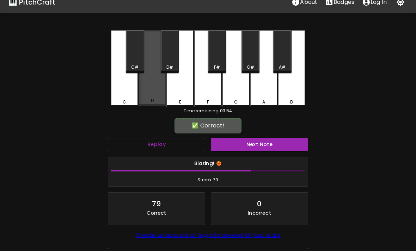
click at [153, 90] on div "D" at bounding box center [151, 68] width 27 height 76
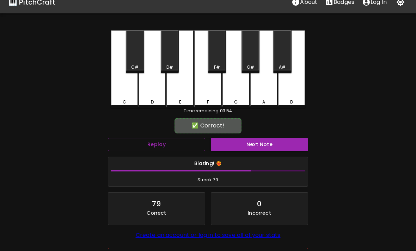
click at [259, 140] on button "Next Note" at bounding box center [259, 144] width 97 height 13
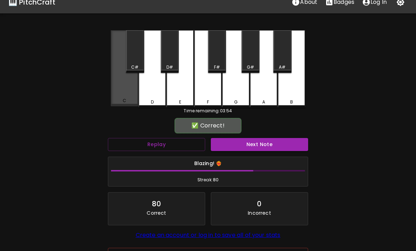
click at [114, 82] on div "C" at bounding box center [124, 68] width 27 height 76
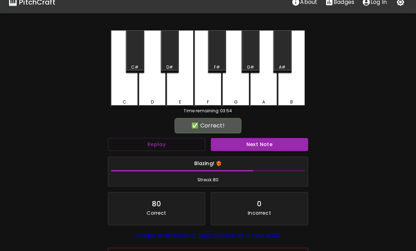
click at [259, 141] on button "Next Note" at bounding box center [259, 144] width 97 height 13
click at [120, 87] on div "C" at bounding box center [124, 68] width 27 height 77
click at [260, 138] on button "Next Note" at bounding box center [259, 144] width 97 height 13
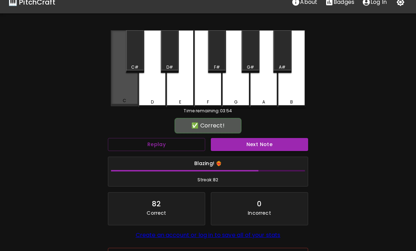
click at [124, 87] on div "C" at bounding box center [124, 68] width 27 height 76
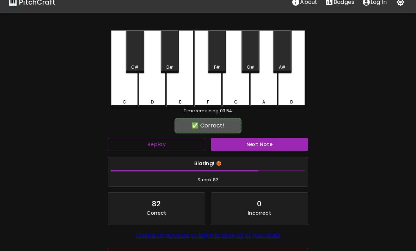
click at [260, 138] on button "Next Note" at bounding box center [259, 144] width 97 height 13
click at [152, 87] on div "D" at bounding box center [151, 68] width 27 height 77
click at [258, 141] on button "Next Note" at bounding box center [259, 144] width 97 height 13
click at [146, 88] on div "D" at bounding box center [151, 68] width 27 height 77
click at [259, 140] on button "Next Note" at bounding box center [259, 144] width 97 height 13
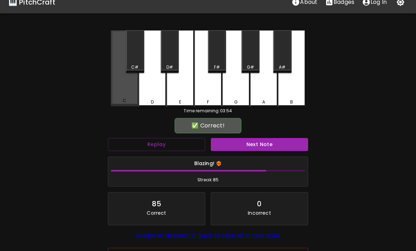
click at [128, 85] on div "C" at bounding box center [124, 68] width 27 height 76
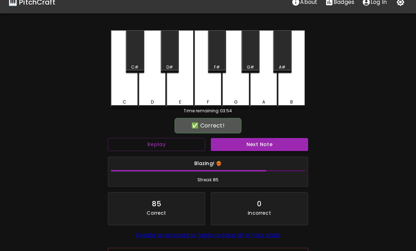
click at [260, 139] on button "Next Note" at bounding box center [259, 144] width 97 height 13
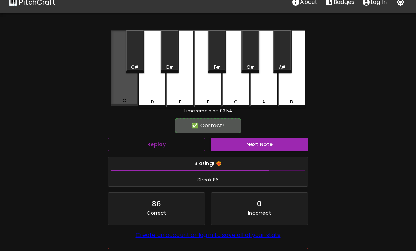
click at [124, 88] on div "C" at bounding box center [124, 68] width 27 height 76
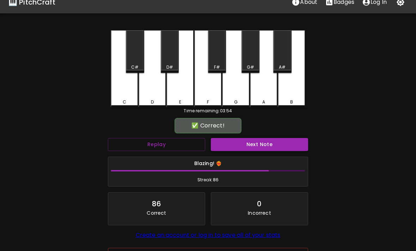
click at [261, 139] on button "Next Note" at bounding box center [259, 144] width 97 height 13
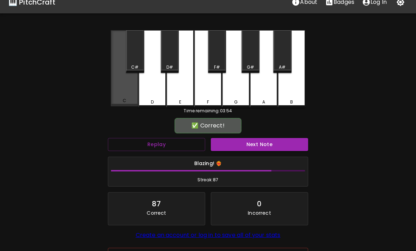
click at [123, 90] on div "C" at bounding box center [124, 68] width 27 height 76
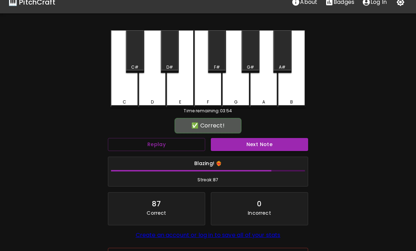
click at [261, 138] on button "Next Note" at bounding box center [259, 144] width 97 height 13
click at [123, 88] on div "C" at bounding box center [124, 68] width 27 height 77
click at [260, 140] on button "Next Note" at bounding box center [259, 144] width 97 height 13
click at [123, 89] on div "C" at bounding box center [124, 68] width 27 height 77
click at [260, 139] on button "Next Note" at bounding box center [259, 144] width 97 height 13
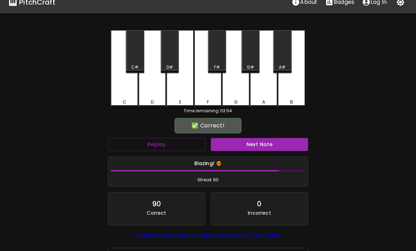
click at [122, 86] on div "C" at bounding box center [124, 68] width 27 height 77
click at [261, 137] on div "Next Note" at bounding box center [259, 144] width 103 height 19
click at [259, 139] on button "Next Note" at bounding box center [259, 144] width 97 height 13
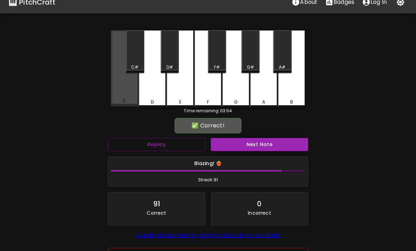
click at [123, 81] on div "C" at bounding box center [124, 68] width 27 height 76
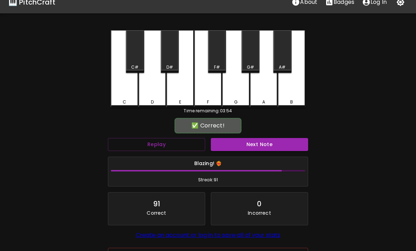
click at [261, 138] on button "Next Note" at bounding box center [259, 144] width 97 height 13
click at [123, 86] on div "C" at bounding box center [124, 68] width 27 height 77
click at [262, 139] on button "Next Note" at bounding box center [259, 144] width 97 height 13
click at [151, 86] on div "D" at bounding box center [151, 68] width 27 height 77
click at [260, 142] on button "Next Note" at bounding box center [259, 144] width 97 height 13
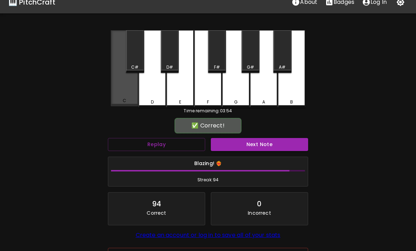
click at [122, 89] on div "C" at bounding box center [124, 68] width 27 height 76
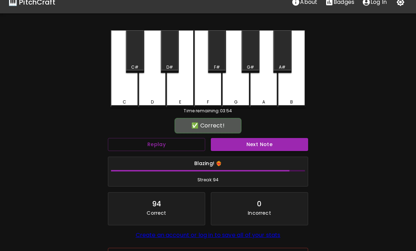
click at [262, 139] on button "Next Note" at bounding box center [259, 144] width 97 height 13
click at [157, 85] on div "D" at bounding box center [151, 68] width 27 height 77
click at [261, 139] on button "Next Note" at bounding box center [259, 144] width 97 height 13
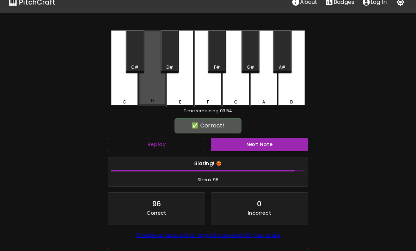
click at [149, 86] on div "D" at bounding box center [151, 68] width 27 height 76
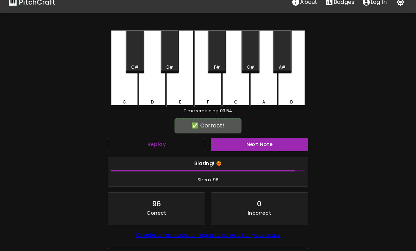
click at [261, 139] on button "Next Note" at bounding box center [259, 144] width 97 height 13
click at [149, 85] on div "D" at bounding box center [151, 68] width 27 height 77
click at [260, 139] on button "Next Note" at bounding box center [259, 144] width 97 height 13
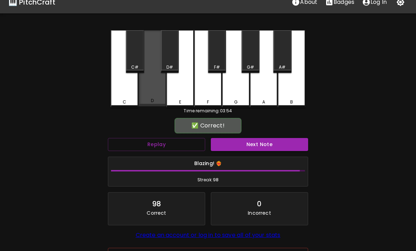
click at [150, 88] on div "D" at bounding box center [151, 68] width 27 height 76
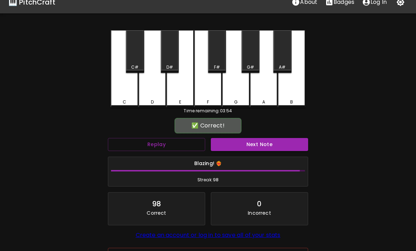
click at [258, 141] on button "Next Note" at bounding box center [259, 144] width 97 height 13
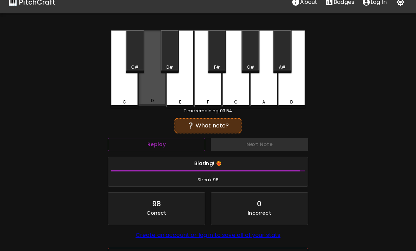
click at [151, 89] on div "D" at bounding box center [151, 68] width 27 height 76
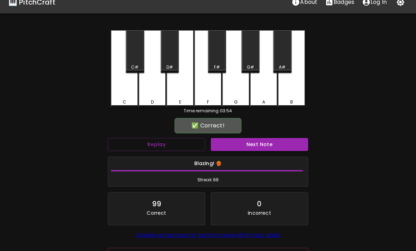
click at [258, 140] on button "Next Note" at bounding box center [259, 144] width 97 height 13
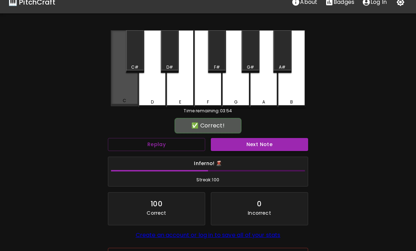
click at [122, 94] on div "C" at bounding box center [124, 68] width 27 height 76
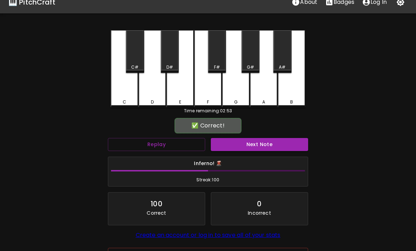
click at [273, 143] on button "Next Note" at bounding box center [259, 144] width 97 height 13
click at [151, 86] on div "D" at bounding box center [151, 68] width 27 height 77
click at [272, 143] on button "Next Note" at bounding box center [259, 144] width 97 height 13
click at [150, 86] on div "D" at bounding box center [151, 68] width 27 height 77
click at [271, 142] on button "Next Note" at bounding box center [259, 144] width 97 height 13
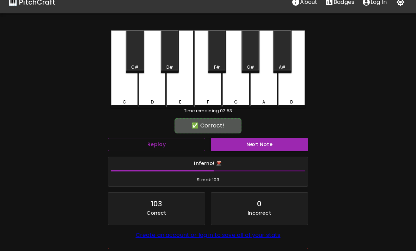
click at [125, 89] on div "C" at bounding box center [124, 68] width 27 height 77
click at [270, 144] on button "Next Note" at bounding box center [259, 144] width 97 height 13
click at [123, 82] on div "C" at bounding box center [124, 68] width 27 height 77
click at [270, 145] on button "Next Note" at bounding box center [259, 144] width 97 height 13
click at [118, 85] on div "C" at bounding box center [124, 68] width 27 height 77
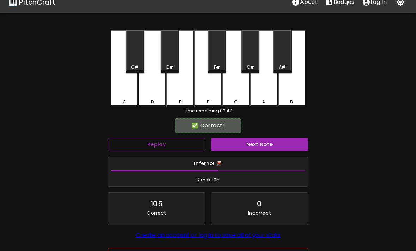
click at [269, 143] on button "Next Note" at bounding box center [259, 144] width 97 height 13
click at [123, 85] on div "C" at bounding box center [124, 68] width 27 height 77
click at [269, 143] on button "Next Note" at bounding box center [259, 144] width 97 height 13
click at [122, 83] on div "C" at bounding box center [124, 68] width 27 height 77
click at [269, 144] on button "Next Note" at bounding box center [259, 144] width 97 height 13
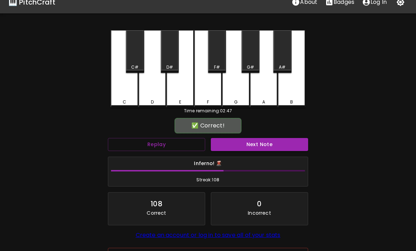
click at [149, 91] on div "D" at bounding box center [151, 68] width 27 height 77
click at [268, 147] on button "Next Note" at bounding box center [259, 144] width 97 height 13
click at [149, 85] on div "D" at bounding box center [151, 68] width 27 height 77
click at [269, 145] on button "Next Note" at bounding box center [259, 144] width 97 height 13
click at [119, 88] on div "C" at bounding box center [124, 68] width 27 height 77
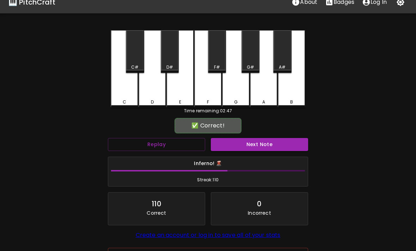
click at [267, 145] on button "Next Note" at bounding box center [259, 144] width 97 height 13
click at [120, 85] on div "C" at bounding box center [124, 68] width 27 height 77
click at [266, 144] on button "Next Note" at bounding box center [259, 144] width 97 height 13
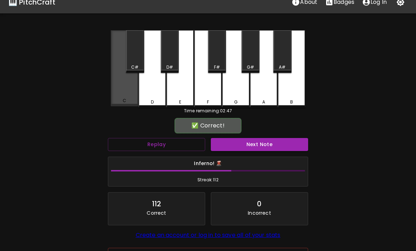
click at [122, 86] on div "C" at bounding box center [124, 68] width 27 height 76
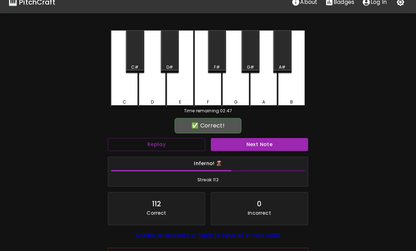
click at [266, 145] on button "Next Note" at bounding box center [259, 144] width 97 height 13
click at [125, 89] on div "C" at bounding box center [124, 68] width 27 height 77
click at [264, 143] on button "Next Note" at bounding box center [259, 144] width 97 height 13
click at [155, 94] on div "D" at bounding box center [151, 68] width 27 height 77
click at [266, 145] on button "Next Note" at bounding box center [259, 144] width 97 height 13
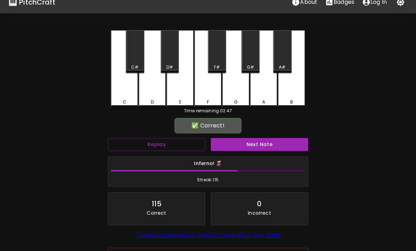
click at [151, 86] on div "D" at bounding box center [151, 68] width 27 height 77
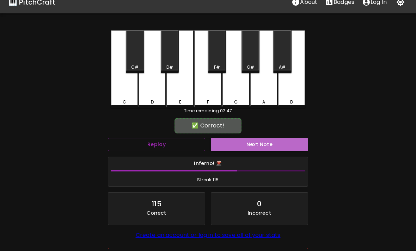
click at [266, 143] on button "Next Note" at bounding box center [259, 144] width 97 height 13
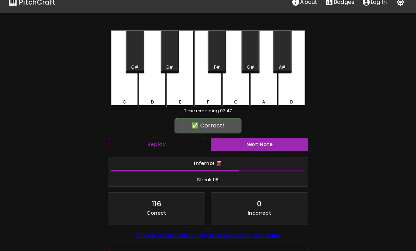
click at [123, 87] on div "C" at bounding box center [124, 68] width 27 height 77
click at [266, 145] on button "Next Note" at bounding box center [259, 144] width 97 height 13
click at [128, 87] on div "C" at bounding box center [124, 68] width 27 height 77
click at [266, 145] on button "Next Note" at bounding box center [259, 144] width 97 height 13
click at [154, 93] on div "D" at bounding box center [151, 68] width 27 height 77
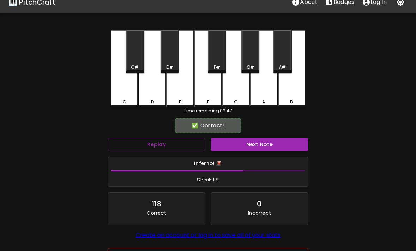
click at [267, 145] on button "Next Note" at bounding box center [259, 144] width 97 height 13
click at [149, 90] on div "D" at bounding box center [151, 68] width 27 height 77
click at [267, 143] on button "Next Note" at bounding box center [259, 144] width 97 height 13
click at [151, 92] on div "D" at bounding box center [151, 68] width 27 height 77
click at [267, 143] on button "Next Note" at bounding box center [259, 144] width 97 height 13
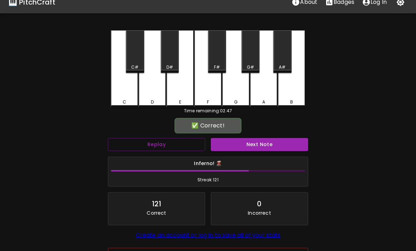
click at [150, 88] on div "D" at bounding box center [151, 68] width 27 height 77
click at [265, 144] on button "Next Note" at bounding box center [259, 144] width 97 height 13
click at [118, 89] on div "C" at bounding box center [124, 68] width 27 height 77
click at [267, 145] on button "Next Note" at bounding box center [259, 144] width 97 height 13
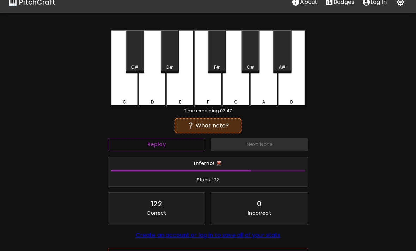
click at [156, 90] on div "D" at bounding box center [151, 68] width 27 height 77
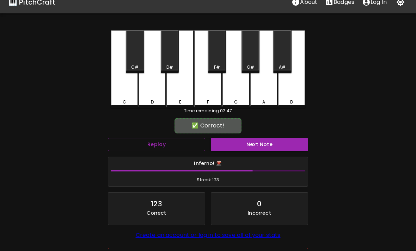
click at [267, 145] on button "Next Note" at bounding box center [259, 144] width 97 height 13
click at [149, 84] on div "D" at bounding box center [151, 68] width 27 height 77
click at [267, 143] on button "Next Note" at bounding box center [259, 144] width 97 height 13
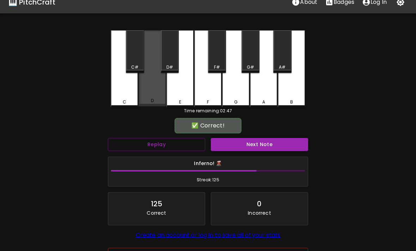
click at [148, 83] on div "D" at bounding box center [151, 68] width 27 height 76
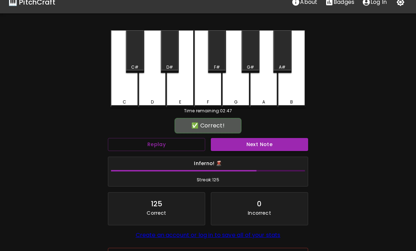
click at [268, 144] on button "Next Note" at bounding box center [259, 144] width 97 height 13
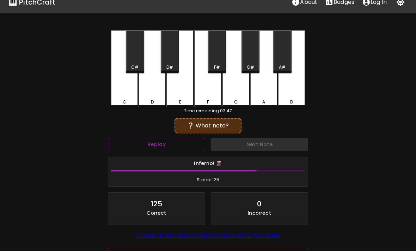
click at [118, 88] on div "C" at bounding box center [124, 68] width 27 height 77
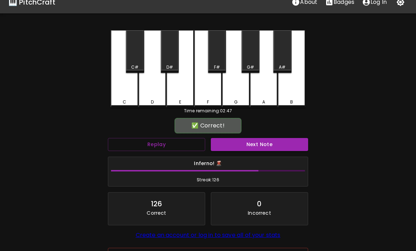
click at [267, 144] on button "Next Note" at bounding box center [259, 144] width 97 height 13
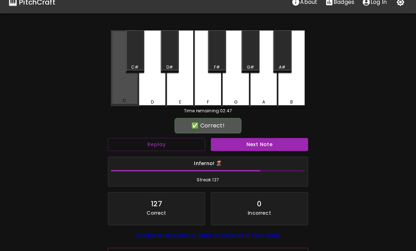
click at [124, 84] on div "C" at bounding box center [124, 68] width 27 height 76
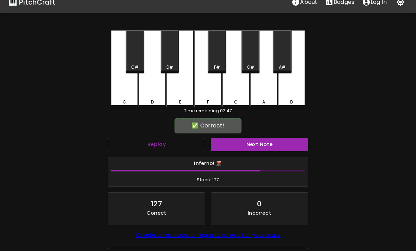
click at [269, 144] on button "Next Note" at bounding box center [259, 144] width 97 height 13
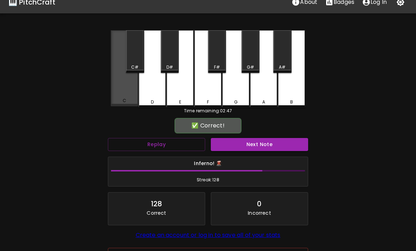
click at [126, 84] on div "C" at bounding box center [124, 68] width 27 height 76
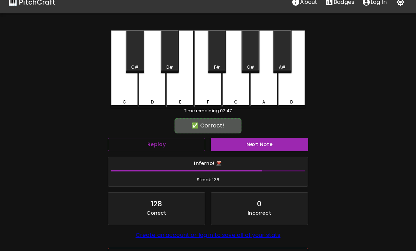
click at [265, 148] on button "Next Note" at bounding box center [259, 144] width 97 height 13
click at [126, 83] on div "C" at bounding box center [124, 68] width 27 height 77
click at [266, 144] on button "Next Note" at bounding box center [259, 144] width 97 height 13
click at [151, 88] on div "D" at bounding box center [151, 68] width 27 height 77
click at [266, 145] on button "Next Note" at bounding box center [259, 144] width 97 height 13
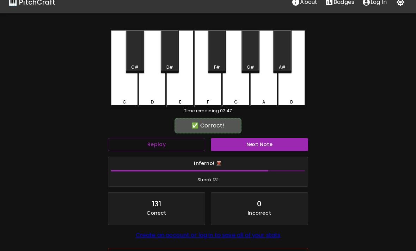
click at [151, 88] on div "D" at bounding box center [151, 68] width 27 height 77
click at [267, 142] on button "Next Note" at bounding box center [259, 144] width 97 height 13
click at [122, 88] on div "C" at bounding box center [124, 68] width 27 height 77
click at [266, 143] on button "Next Note" at bounding box center [259, 144] width 97 height 13
click at [119, 79] on div "C" at bounding box center [124, 68] width 27 height 77
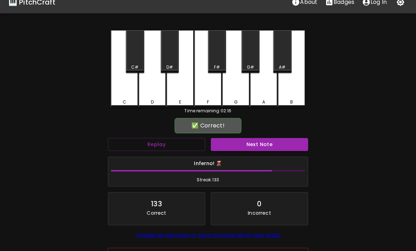
click at [266, 144] on button "Next Note" at bounding box center [259, 144] width 97 height 13
click at [149, 93] on div "D" at bounding box center [151, 68] width 27 height 77
click at [267, 144] on button "Next Note" at bounding box center [259, 144] width 97 height 13
click at [152, 87] on div "D" at bounding box center [151, 68] width 27 height 77
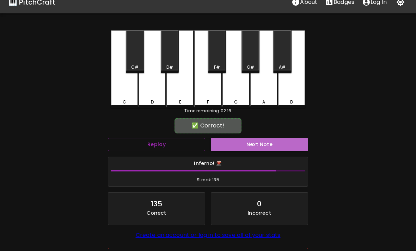
click at [267, 143] on button "Next Note" at bounding box center [259, 144] width 97 height 13
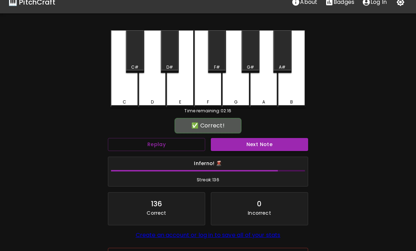
click at [153, 89] on div "D" at bounding box center [151, 68] width 27 height 77
click at [266, 144] on button "Next Note" at bounding box center [259, 144] width 97 height 13
click at [123, 87] on div "C" at bounding box center [124, 68] width 27 height 77
click at [265, 145] on button "Next Note" at bounding box center [259, 144] width 97 height 13
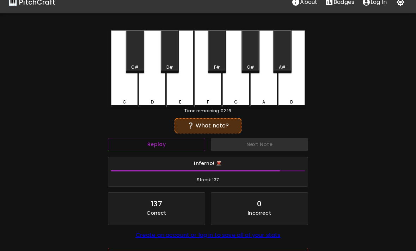
click at [149, 93] on div "D" at bounding box center [151, 68] width 27 height 77
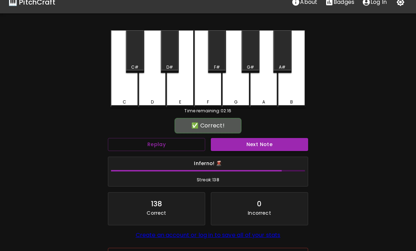
click at [267, 144] on button "Next Note" at bounding box center [259, 144] width 97 height 13
click at [120, 86] on div "C" at bounding box center [124, 68] width 27 height 77
click at [267, 146] on button "Next Note" at bounding box center [259, 144] width 97 height 13
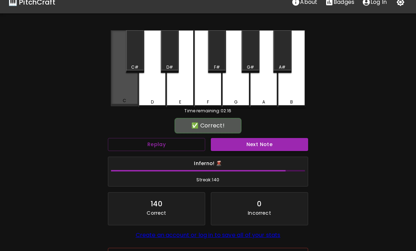
click at [126, 86] on div "C" at bounding box center [124, 68] width 27 height 76
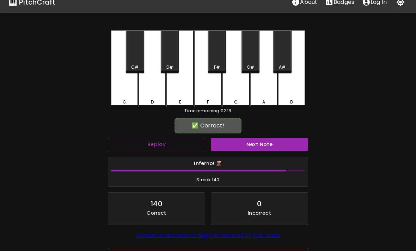
click at [267, 145] on button "Next Note" at bounding box center [259, 144] width 97 height 13
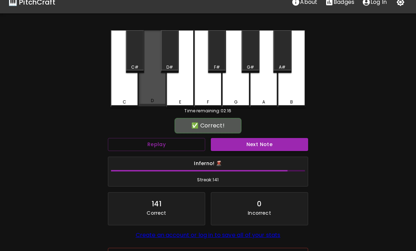
click at [151, 98] on div "D" at bounding box center [151, 68] width 27 height 76
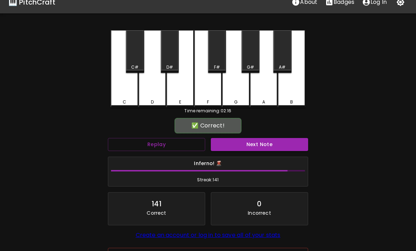
click at [265, 143] on button "Next Note" at bounding box center [259, 144] width 97 height 13
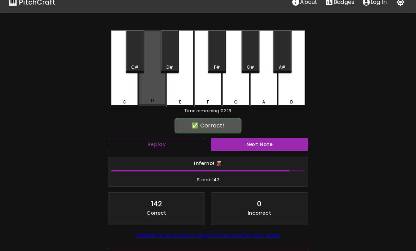
click at [151, 92] on div "D" at bounding box center [151, 68] width 27 height 76
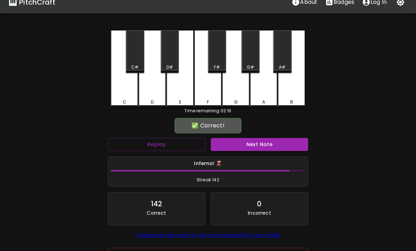
click at [266, 144] on button "Next Note" at bounding box center [259, 144] width 97 height 13
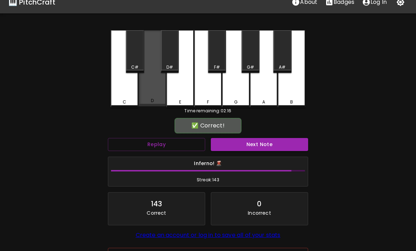
click at [152, 94] on div "D" at bounding box center [151, 68] width 27 height 76
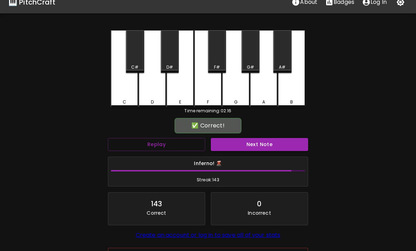
click at [265, 143] on button "Next Note" at bounding box center [259, 144] width 97 height 13
click at [151, 92] on div "D" at bounding box center [151, 68] width 27 height 77
click at [267, 144] on button "Next Note" at bounding box center [259, 144] width 97 height 13
click at [151, 92] on div "D" at bounding box center [151, 68] width 27 height 77
click at [267, 143] on button "Next Note" at bounding box center [259, 144] width 97 height 13
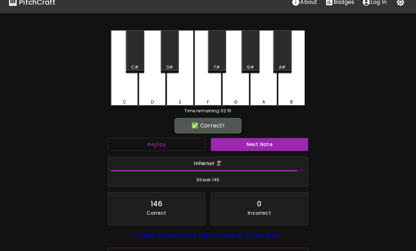
click at [153, 92] on div "D" at bounding box center [151, 68] width 27 height 77
click at [267, 146] on button "Next Note" at bounding box center [259, 144] width 97 height 13
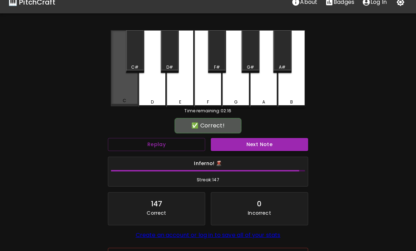
click at [126, 88] on div "C" at bounding box center [124, 68] width 27 height 76
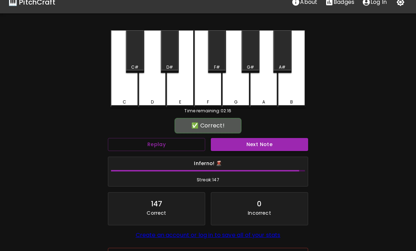
click at [268, 145] on button "Next Note" at bounding box center [259, 144] width 97 height 13
click at [155, 92] on div "D" at bounding box center [151, 68] width 27 height 77
click at [268, 145] on button "Next Note" at bounding box center [259, 144] width 97 height 13
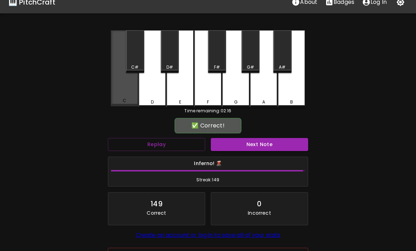
click at [119, 88] on div "C" at bounding box center [124, 68] width 27 height 76
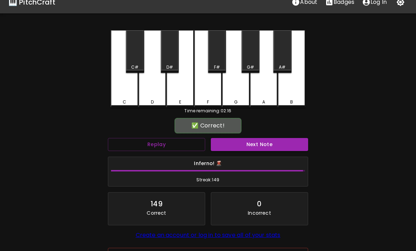
click at [269, 143] on button "Next Note" at bounding box center [259, 144] width 97 height 13
click at [128, 87] on div "C" at bounding box center [124, 68] width 27 height 77
click at [276, 143] on button "Next Note" at bounding box center [259, 144] width 97 height 13
click at [154, 91] on div "D" at bounding box center [151, 68] width 27 height 77
click at [278, 143] on button "Next Note" at bounding box center [259, 144] width 97 height 13
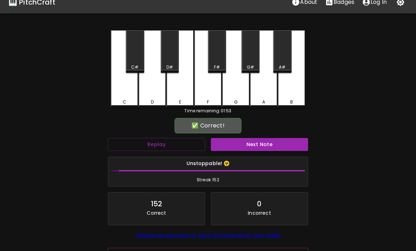
click at [123, 84] on div "C" at bounding box center [124, 68] width 27 height 77
click at [276, 145] on button "Next Note" at bounding box center [259, 144] width 97 height 13
click at [124, 84] on div "C" at bounding box center [124, 68] width 27 height 77
click at [276, 142] on button "Next Note" at bounding box center [259, 144] width 97 height 13
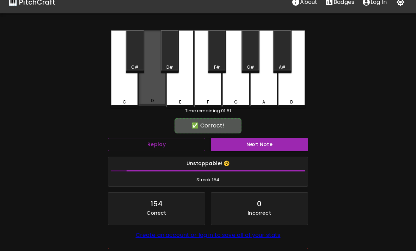
click at [153, 91] on div "D" at bounding box center [151, 68] width 27 height 76
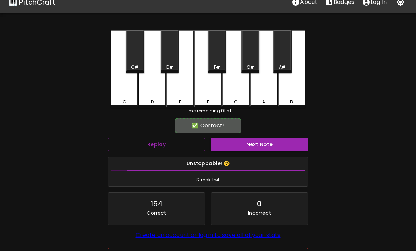
click at [276, 142] on button "Next Note" at bounding box center [259, 144] width 97 height 13
click at [120, 91] on div "C" at bounding box center [124, 68] width 27 height 77
click at [274, 145] on button "Next Note" at bounding box center [259, 144] width 97 height 13
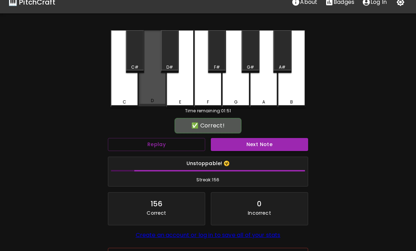
click at [153, 89] on div "D" at bounding box center [151, 68] width 27 height 76
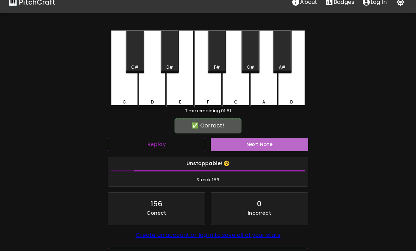
click at [274, 144] on button "Next Note" at bounding box center [259, 144] width 97 height 13
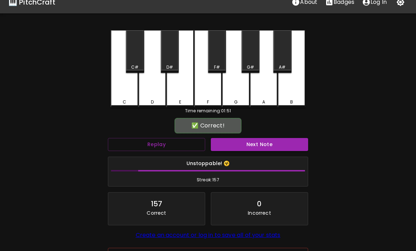
click at [120, 88] on div "C" at bounding box center [124, 68] width 27 height 77
click at [273, 145] on button "Next Note" at bounding box center [259, 144] width 97 height 13
click at [150, 92] on div "D" at bounding box center [151, 68] width 27 height 77
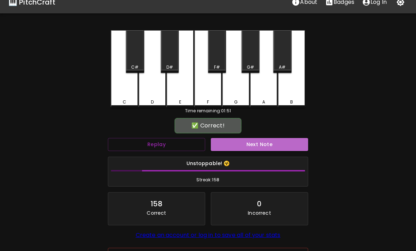
click at [271, 144] on button "Next Note" at bounding box center [259, 144] width 97 height 13
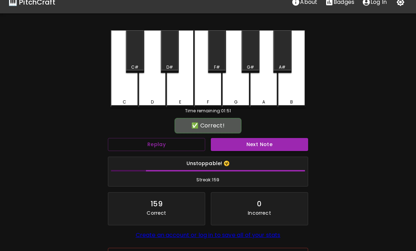
click at [122, 84] on div "C" at bounding box center [124, 68] width 27 height 77
click at [271, 144] on button "Next Note" at bounding box center [259, 144] width 97 height 13
click at [123, 83] on div "C" at bounding box center [124, 68] width 27 height 77
click at [271, 144] on button "Next Note" at bounding box center [259, 144] width 97 height 13
click at [153, 93] on div "D" at bounding box center [151, 68] width 27 height 77
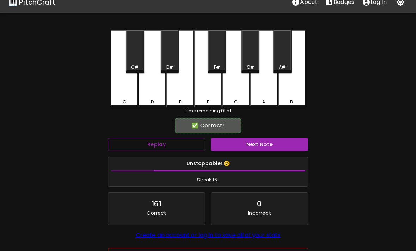
click at [269, 145] on button "Next Note" at bounding box center [259, 144] width 97 height 13
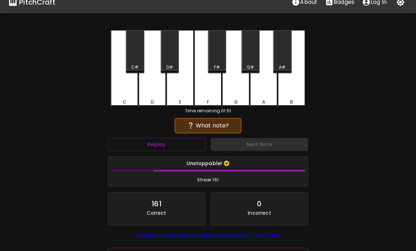
click at [112, 89] on div "C" at bounding box center [124, 68] width 27 height 77
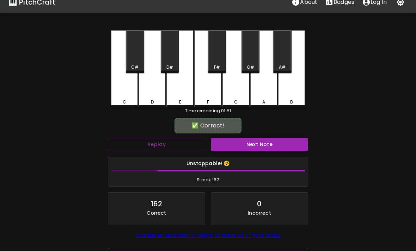
click at [268, 145] on button "Next Note" at bounding box center [259, 144] width 97 height 13
click at [154, 93] on div "D" at bounding box center [151, 68] width 27 height 77
click at [269, 144] on button "Next Note" at bounding box center [259, 144] width 97 height 13
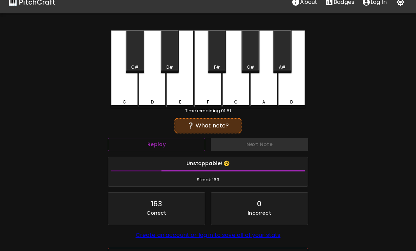
click at [153, 92] on div "D" at bounding box center [151, 68] width 27 height 77
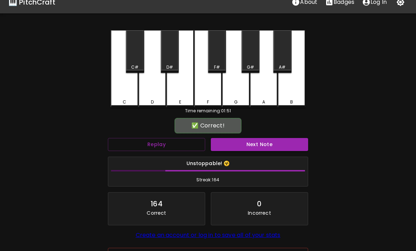
click at [267, 144] on button "Next Note" at bounding box center [259, 144] width 97 height 13
click at [120, 90] on div "C" at bounding box center [124, 68] width 27 height 77
click at [268, 145] on button "Next Note" at bounding box center [259, 144] width 97 height 13
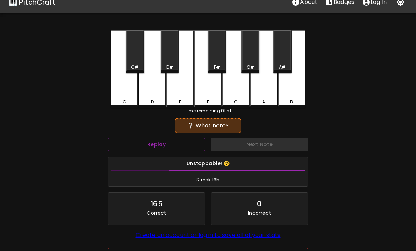
click at [127, 95] on div "C" at bounding box center [124, 68] width 27 height 77
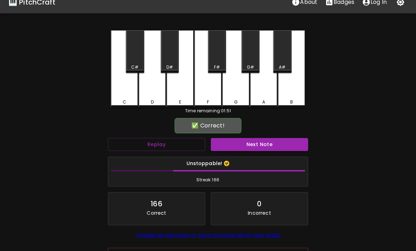
click at [267, 145] on button "Next Note" at bounding box center [259, 144] width 97 height 13
click at [150, 95] on div "D" at bounding box center [151, 68] width 27 height 77
click at [267, 144] on button "Next Note" at bounding box center [259, 144] width 97 height 13
click at [153, 94] on div "D" at bounding box center [151, 68] width 27 height 77
click at [268, 145] on button "Next Note" at bounding box center [259, 144] width 97 height 13
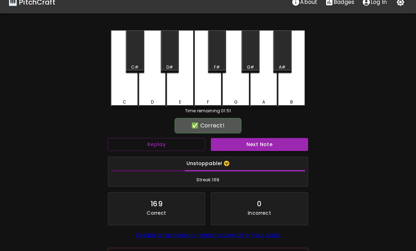
click at [153, 93] on div "D" at bounding box center [151, 68] width 27 height 77
click at [269, 146] on button "Next Note" at bounding box center [259, 144] width 97 height 13
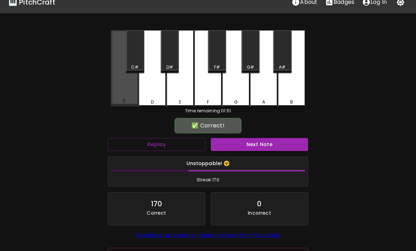
click at [120, 89] on div "C" at bounding box center [124, 68] width 27 height 76
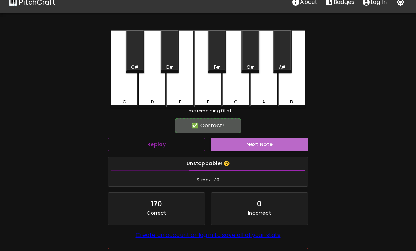
click at [270, 144] on button "Next Note" at bounding box center [259, 144] width 97 height 13
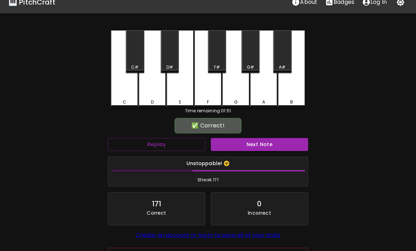
click at [152, 94] on div "D" at bounding box center [151, 68] width 27 height 77
click at [268, 143] on button "Next Note" at bounding box center [259, 144] width 97 height 13
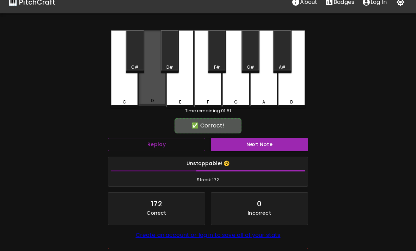
click at [152, 93] on div "D" at bounding box center [151, 68] width 27 height 76
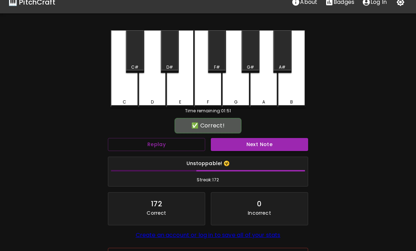
click at [267, 143] on button "Next Note" at bounding box center [259, 144] width 97 height 13
click at [117, 88] on div "C" at bounding box center [124, 68] width 27 height 77
click at [267, 144] on button "Next Note" at bounding box center [259, 144] width 97 height 13
click at [153, 87] on div "D" at bounding box center [151, 68] width 27 height 77
click at [267, 145] on button "Next Note" at bounding box center [259, 144] width 97 height 13
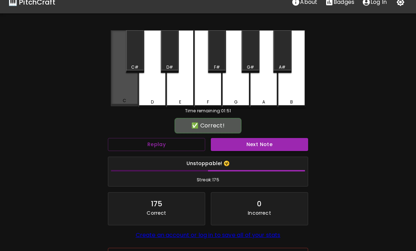
click at [122, 92] on div "C" at bounding box center [124, 68] width 27 height 76
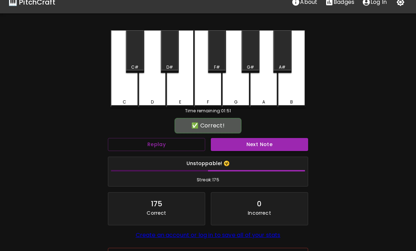
click at [268, 143] on button "Next Note" at bounding box center [259, 144] width 97 height 13
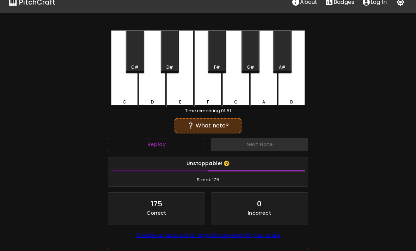
click at [123, 90] on div "C" at bounding box center [124, 68] width 27 height 77
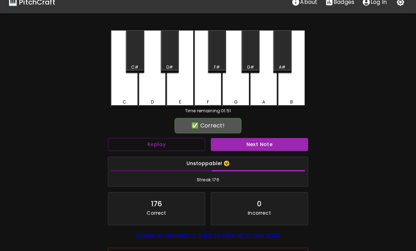
click at [268, 144] on button "Next Note" at bounding box center [259, 144] width 97 height 13
click at [124, 88] on div "C" at bounding box center [124, 68] width 27 height 77
click at [268, 144] on button "Next Note" at bounding box center [259, 144] width 97 height 13
click at [125, 89] on div "C" at bounding box center [124, 68] width 27 height 77
click at [268, 144] on button "Next Note" at bounding box center [259, 144] width 97 height 13
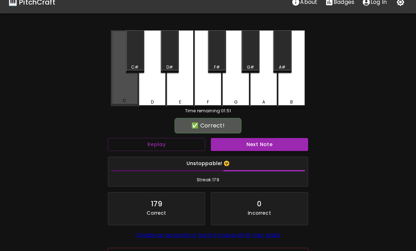
click at [125, 89] on div "C" at bounding box center [124, 68] width 27 height 76
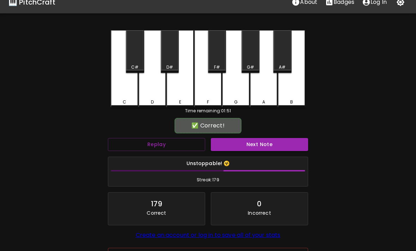
click at [268, 144] on button "Next Note" at bounding box center [259, 144] width 97 height 13
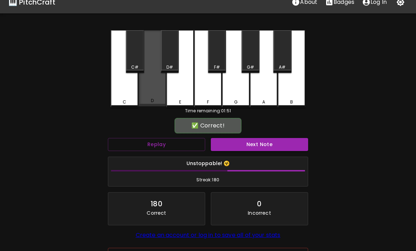
click at [152, 91] on div "D" at bounding box center [151, 68] width 27 height 76
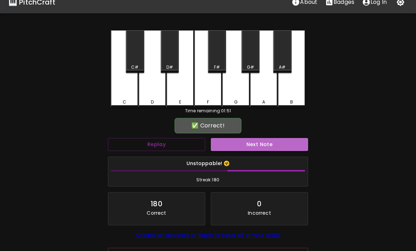
click at [268, 143] on button "Next Note" at bounding box center [259, 144] width 97 height 13
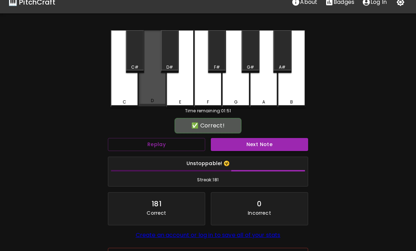
click at [153, 92] on div "D" at bounding box center [151, 68] width 27 height 76
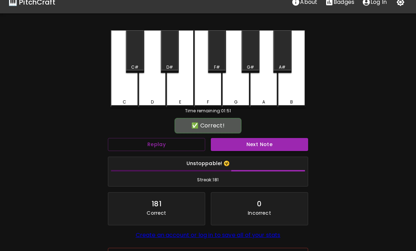
click at [267, 146] on button "Next Note" at bounding box center [259, 144] width 97 height 13
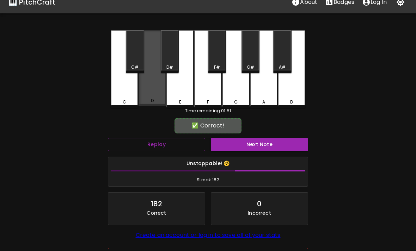
click at [155, 94] on div "D" at bounding box center [151, 68] width 27 height 76
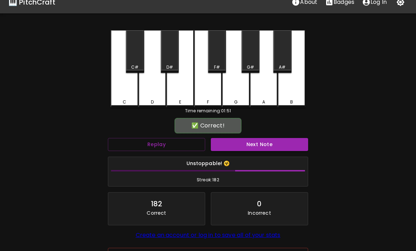
click at [267, 144] on button "Next Note" at bounding box center [259, 144] width 97 height 13
click at [123, 89] on div "C" at bounding box center [124, 68] width 27 height 77
click at [267, 145] on button "Next Note" at bounding box center [259, 144] width 97 height 13
click at [124, 90] on div "C" at bounding box center [124, 68] width 27 height 77
click at [267, 145] on button "Next Note" at bounding box center [259, 144] width 97 height 13
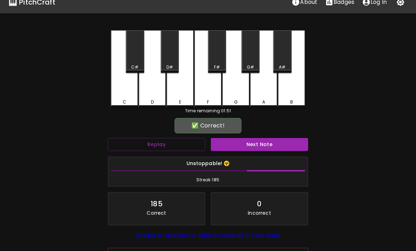
click at [123, 91] on div "C" at bounding box center [124, 68] width 27 height 77
click at [268, 145] on button "Next Note" at bounding box center [259, 144] width 97 height 13
click at [123, 91] on div "C" at bounding box center [124, 68] width 27 height 77
click at [268, 147] on button "Next Note" at bounding box center [259, 144] width 97 height 13
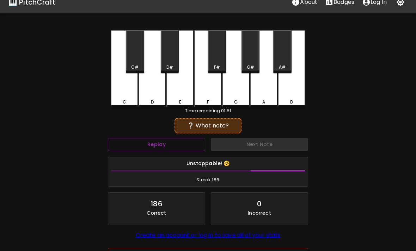
click at [150, 91] on div "D" at bounding box center [151, 68] width 27 height 77
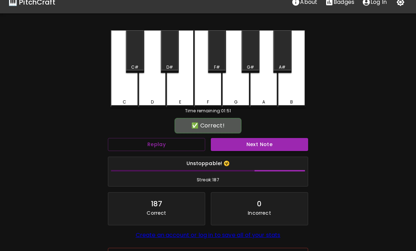
click at [268, 146] on button "Next Note" at bounding box center [259, 144] width 97 height 13
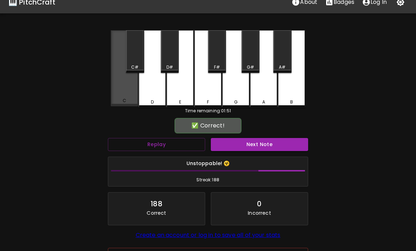
click at [123, 86] on div "C" at bounding box center [124, 68] width 27 height 76
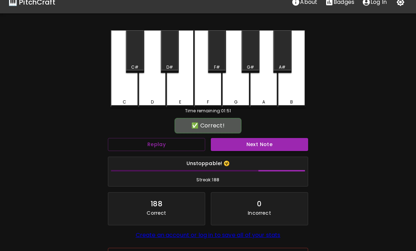
click at [269, 148] on button "Next Note" at bounding box center [259, 144] width 97 height 13
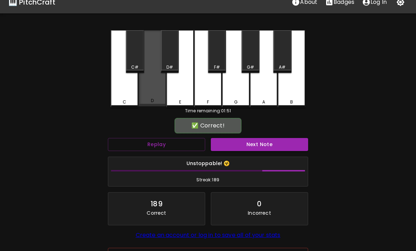
click at [153, 93] on div "D" at bounding box center [151, 68] width 27 height 76
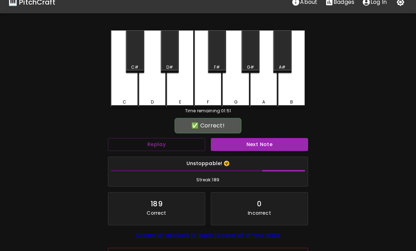
click at [269, 145] on button "Next Note" at bounding box center [259, 144] width 97 height 13
click at [122, 92] on div "C" at bounding box center [124, 68] width 27 height 77
click at [268, 145] on button "Next Note" at bounding box center [259, 144] width 97 height 13
click at [156, 95] on div "D" at bounding box center [151, 68] width 27 height 77
click at [268, 145] on button "Next Note" at bounding box center [259, 144] width 97 height 13
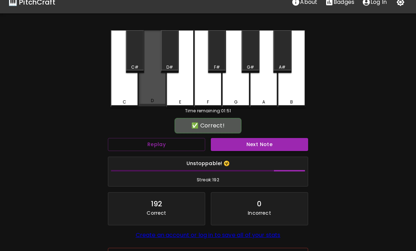
click at [157, 93] on div "D" at bounding box center [151, 68] width 27 height 76
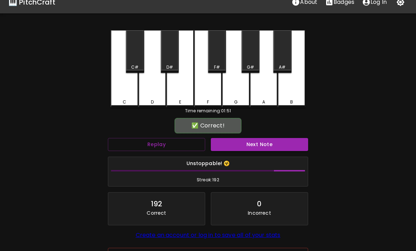
click at [269, 143] on button "Next Note" at bounding box center [259, 144] width 97 height 13
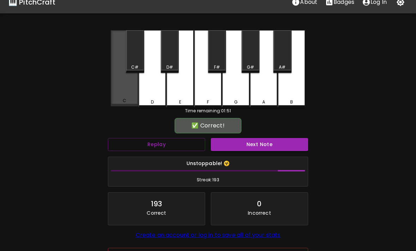
click at [115, 94] on div "C" at bounding box center [124, 68] width 27 height 76
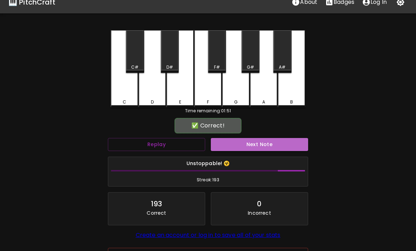
click at [269, 145] on button "Next Note" at bounding box center [259, 144] width 97 height 13
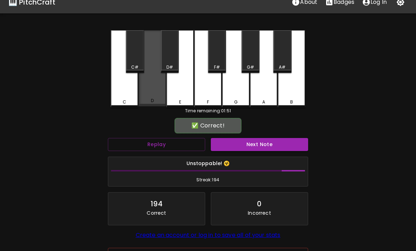
click at [152, 91] on div "D" at bounding box center [151, 68] width 27 height 76
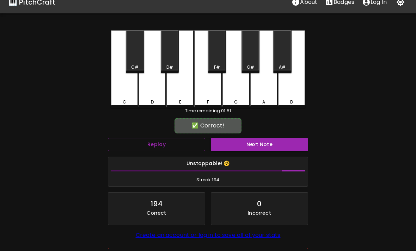
click at [268, 145] on button "Next Note" at bounding box center [259, 144] width 97 height 13
click at [122, 91] on div "C" at bounding box center [124, 68] width 27 height 77
click at [268, 145] on button "Next Note" at bounding box center [259, 144] width 97 height 13
click at [121, 88] on div "C" at bounding box center [124, 68] width 27 height 77
click at [267, 145] on button "Next Note" at bounding box center [259, 144] width 97 height 13
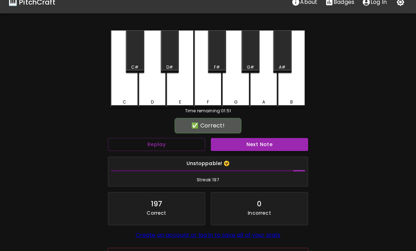
click at [126, 87] on div "C" at bounding box center [124, 68] width 27 height 77
click at [265, 145] on button "Next Note" at bounding box center [259, 144] width 97 height 13
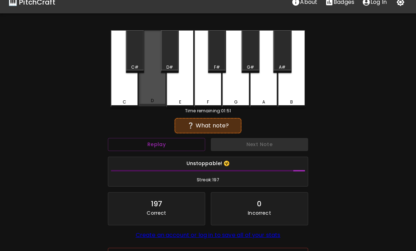
click at [150, 97] on div "D" at bounding box center [151, 68] width 27 height 76
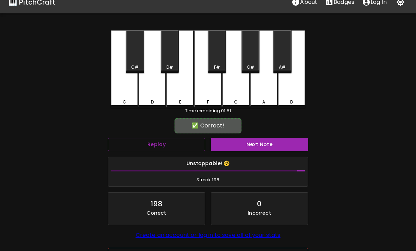
click at [265, 146] on button "Next Note" at bounding box center [259, 144] width 97 height 13
click at [124, 91] on div "C" at bounding box center [124, 68] width 27 height 77
click at [267, 144] on button "Next Note" at bounding box center [259, 144] width 97 height 13
click at [156, 95] on div "D" at bounding box center [151, 68] width 27 height 77
click at [267, 145] on button "Next Note" at bounding box center [259, 144] width 97 height 13
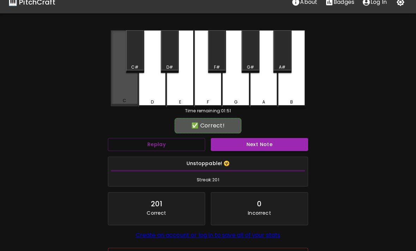
click at [124, 87] on div "C" at bounding box center [124, 68] width 27 height 76
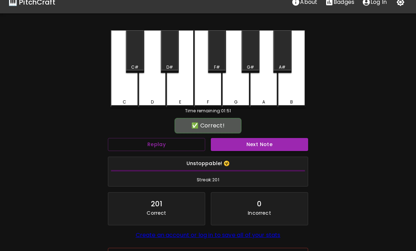
click at [268, 145] on button "Next Note" at bounding box center [259, 144] width 97 height 13
click at [152, 92] on div "D" at bounding box center [151, 68] width 27 height 77
click at [268, 144] on button "Next Note" at bounding box center [259, 144] width 97 height 13
click at [153, 94] on div "D" at bounding box center [151, 68] width 27 height 77
click at [267, 145] on button "Next Note" at bounding box center [259, 144] width 97 height 13
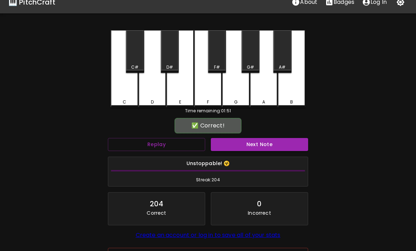
click at [153, 92] on div "D" at bounding box center [151, 68] width 27 height 77
click at [267, 145] on button "Next Note" at bounding box center [259, 144] width 97 height 13
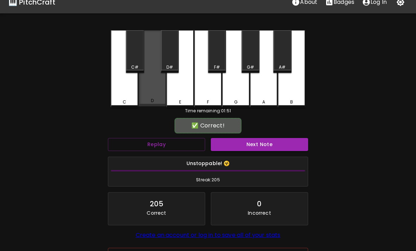
click at [151, 89] on div "D" at bounding box center [151, 68] width 27 height 76
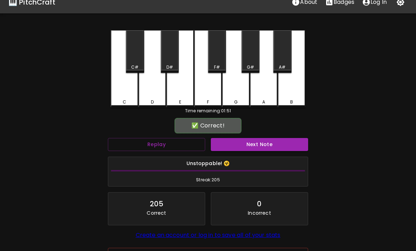
click at [267, 145] on button "Next Note" at bounding box center [259, 144] width 97 height 13
click at [151, 89] on div "D" at bounding box center [151, 68] width 27 height 77
click at [268, 146] on button "Next Note" at bounding box center [259, 144] width 97 height 13
click at [149, 88] on div "D" at bounding box center [151, 68] width 27 height 77
click at [267, 145] on button "Next Note" at bounding box center [259, 144] width 97 height 13
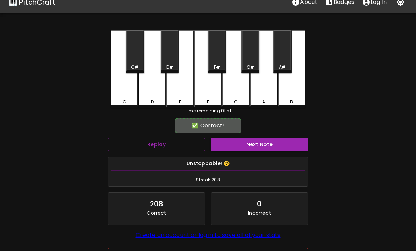
click at [149, 88] on div "D" at bounding box center [151, 68] width 27 height 77
click at [268, 147] on button "Next Note" at bounding box center [259, 144] width 97 height 13
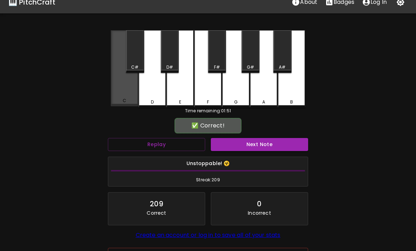
click at [126, 89] on div "C" at bounding box center [124, 68] width 27 height 76
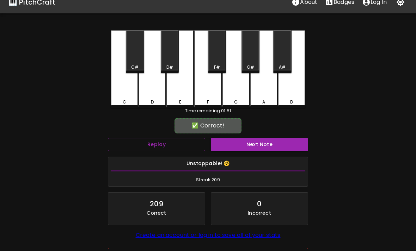
click at [266, 147] on button "Next Note" at bounding box center [259, 144] width 97 height 13
click at [151, 94] on div "D" at bounding box center [151, 68] width 27 height 77
click at [266, 144] on button "Next Note" at bounding box center [259, 144] width 97 height 13
click at [117, 91] on div "C" at bounding box center [124, 68] width 27 height 77
click at [268, 144] on button "Next Note" at bounding box center [259, 144] width 97 height 13
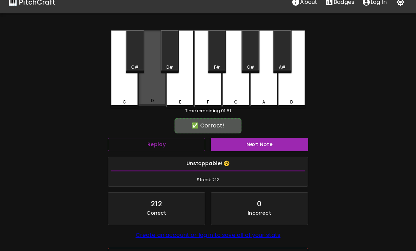
click at [155, 98] on div "D" at bounding box center [151, 68] width 27 height 76
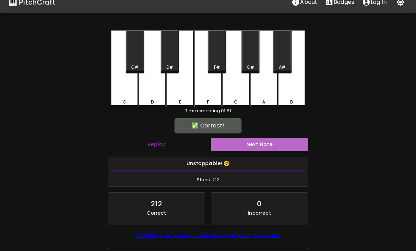
click at [266, 145] on button "Next Note" at bounding box center [259, 144] width 97 height 13
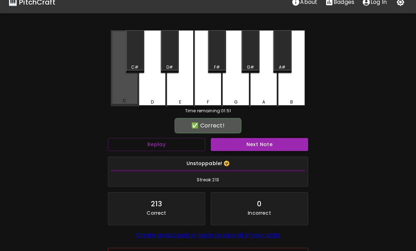
click at [125, 89] on div "C" at bounding box center [124, 68] width 27 height 76
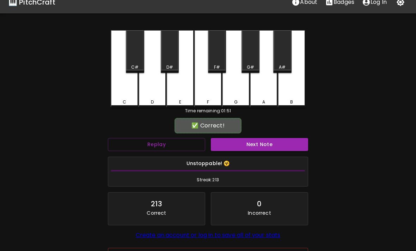
click at [267, 144] on button "Next Note" at bounding box center [259, 144] width 97 height 13
click at [121, 89] on div "C" at bounding box center [124, 68] width 27 height 77
click at [268, 144] on button "Next Note" at bounding box center [259, 144] width 97 height 13
click at [126, 91] on div "C" at bounding box center [124, 68] width 27 height 77
click at [268, 143] on button "Next Note" at bounding box center [259, 144] width 97 height 13
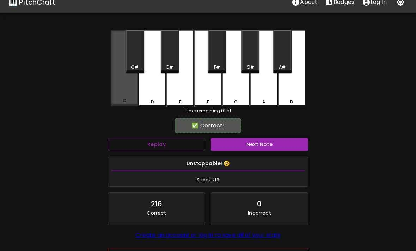
click at [125, 89] on div "C" at bounding box center [124, 68] width 27 height 76
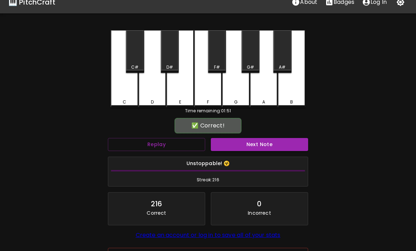
click at [269, 143] on button "Next Note" at bounding box center [259, 144] width 97 height 13
click at [151, 94] on div "D" at bounding box center [151, 68] width 27 height 77
click at [268, 146] on button "Next Note" at bounding box center [259, 144] width 97 height 13
click at [124, 90] on div "C" at bounding box center [124, 68] width 27 height 77
click at [269, 145] on button "Next Note" at bounding box center [259, 144] width 97 height 13
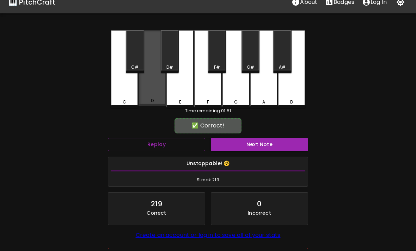
click at [150, 91] on div "D" at bounding box center [151, 68] width 27 height 76
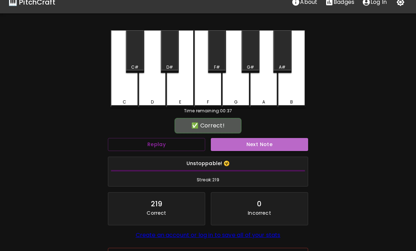
click at [268, 145] on button "Next Note" at bounding box center [259, 144] width 97 height 13
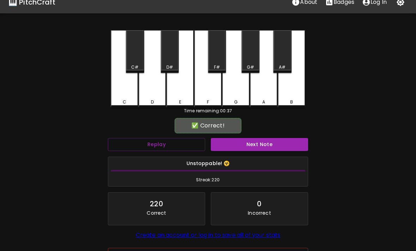
click at [117, 86] on div "C" at bounding box center [124, 68] width 27 height 77
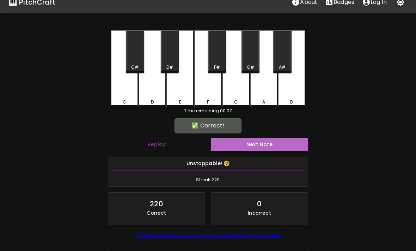
click at [268, 145] on button "Next Note" at bounding box center [259, 144] width 97 height 13
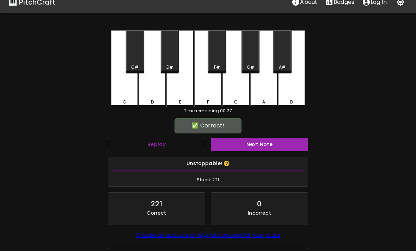
click at [150, 91] on div "D" at bounding box center [151, 68] width 27 height 77
click at [268, 143] on button "Next Note" at bounding box center [259, 144] width 97 height 13
click at [125, 90] on div "C" at bounding box center [124, 68] width 27 height 77
click at [269, 144] on button "Next Note" at bounding box center [259, 144] width 97 height 13
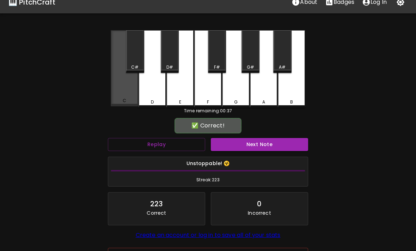
click at [123, 88] on div "C" at bounding box center [124, 68] width 27 height 76
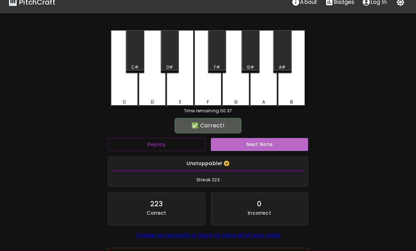
click at [268, 145] on button "Next Note" at bounding box center [259, 144] width 97 height 13
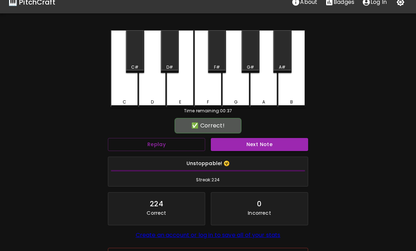
click at [125, 88] on div "C" at bounding box center [124, 68] width 27 height 77
click at [269, 144] on button "Next Note" at bounding box center [259, 144] width 97 height 13
click at [154, 95] on div "D" at bounding box center [151, 68] width 27 height 77
click at [269, 145] on button "Next Note" at bounding box center [259, 144] width 97 height 13
click at [151, 93] on div "D" at bounding box center [151, 68] width 27 height 77
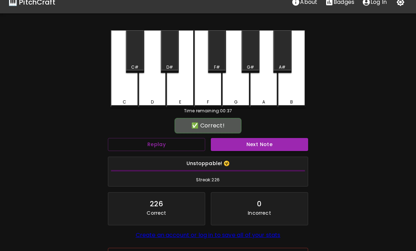
click at [268, 144] on button "Next Note" at bounding box center [259, 144] width 97 height 13
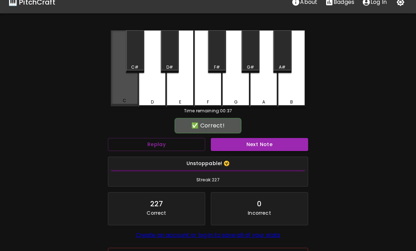
click at [125, 94] on div "C" at bounding box center [124, 68] width 27 height 76
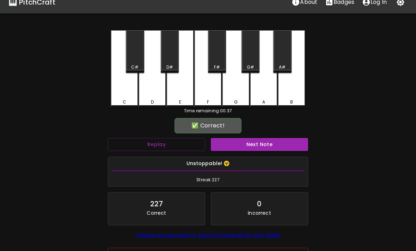
click at [268, 145] on button "Next Note" at bounding box center [259, 144] width 97 height 13
click at [152, 94] on div "D" at bounding box center [151, 68] width 27 height 77
click at [268, 146] on button "Next Note" at bounding box center [259, 144] width 97 height 13
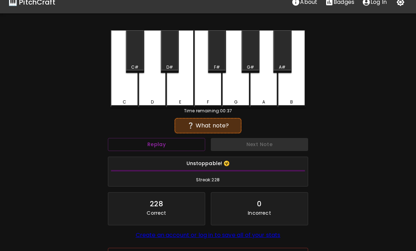
click at [153, 95] on div "D" at bounding box center [151, 68] width 27 height 77
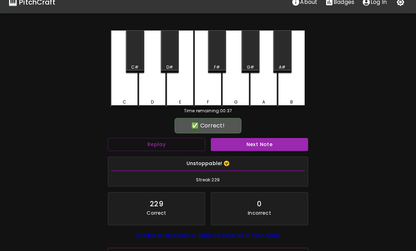
click at [269, 146] on button "Next Note" at bounding box center [259, 144] width 97 height 13
click at [151, 94] on div "D" at bounding box center [151, 68] width 27 height 77
click at [268, 145] on button "Next Note" at bounding box center [259, 144] width 97 height 13
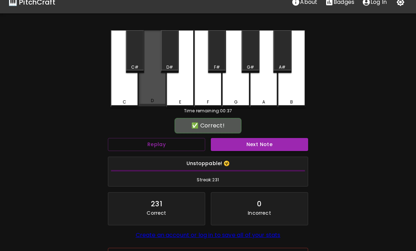
click at [151, 94] on div "D" at bounding box center [151, 68] width 27 height 76
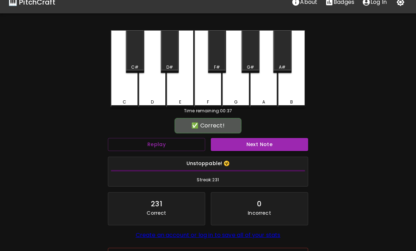
click at [269, 145] on button "Next Note" at bounding box center [259, 144] width 97 height 13
click at [127, 90] on div "C" at bounding box center [124, 68] width 27 height 77
click at [269, 144] on button "Next Note" at bounding box center [259, 144] width 97 height 13
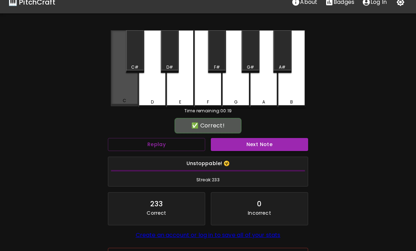
click at [128, 85] on div "C" at bounding box center [124, 68] width 27 height 76
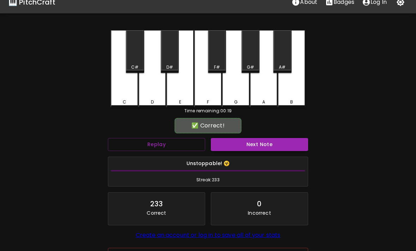
click at [268, 145] on button "Next Note" at bounding box center [259, 144] width 97 height 13
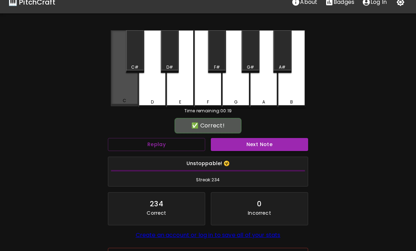
click at [125, 85] on div "C" at bounding box center [124, 68] width 27 height 76
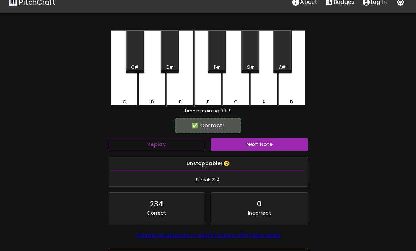
click at [268, 145] on button "Next Note" at bounding box center [259, 144] width 97 height 13
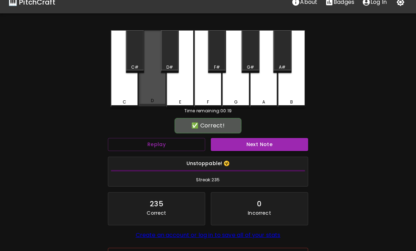
click at [154, 92] on div "D" at bounding box center [151, 68] width 27 height 76
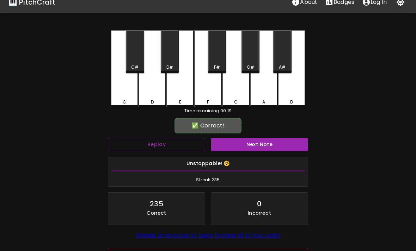
click at [269, 144] on button "Next Note" at bounding box center [259, 144] width 97 height 13
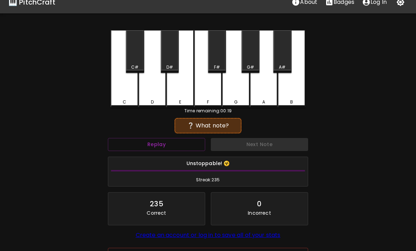
click at [153, 92] on div "D" at bounding box center [151, 68] width 27 height 77
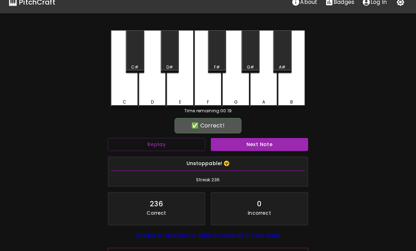
click at [268, 145] on button "Next Note" at bounding box center [259, 144] width 97 height 13
click at [127, 86] on div "C" at bounding box center [124, 68] width 27 height 77
click at [269, 146] on button "Next Note" at bounding box center [259, 144] width 97 height 13
click at [126, 88] on div "C" at bounding box center [124, 68] width 27 height 77
click at [269, 146] on button "Next Note" at bounding box center [259, 144] width 97 height 13
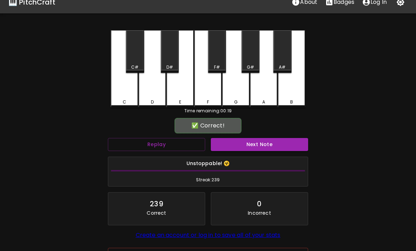
click at [124, 89] on div "C" at bounding box center [124, 68] width 27 height 77
click at [269, 147] on button "Next Note" at bounding box center [259, 144] width 97 height 13
click at [125, 91] on div "C" at bounding box center [124, 68] width 27 height 77
click at [269, 146] on button "Next Note" at bounding box center [259, 144] width 97 height 13
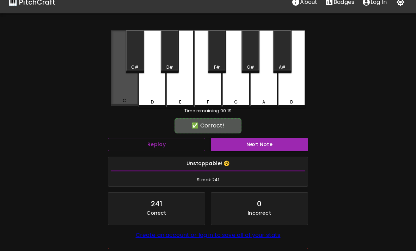
click at [124, 88] on div "C" at bounding box center [124, 68] width 27 height 76
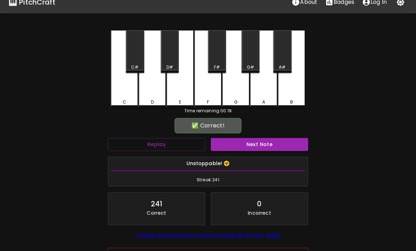
click at [268, 147] on button "Next Note" at bounding box center [259, 144] width 97 height 13
click at [155, 92] on div "D" at bounding box center [151, 68] width 27 height 77
click at [269, 145] on button "Next Note" at bounding box center [259, 144] width 97 height 13
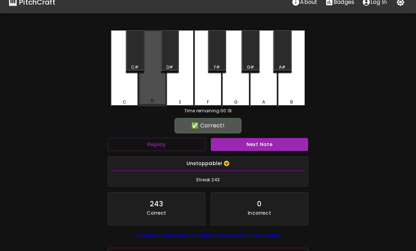
click at [147, 89] on div "D" at bounding box center [151, 68] width 27 height 76
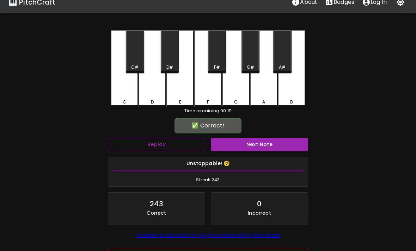
click at [268, 147] on button "Next Note" at bounding box center [259, 144] width 97 height 13
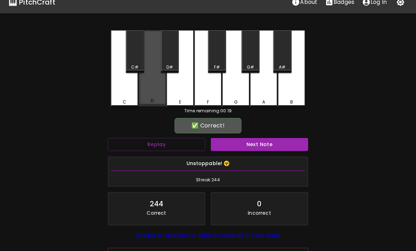
click at [149, 91] on div "D" at bounding box center [151, 68] width 27 height 76
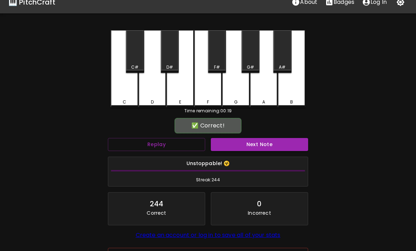
click at [268, 145] on button "Next Note" at bounding box center [259, 144] width 97 height 13
click at [124, 90] on div "C" at bounding box center [124, 68] width 27 height 77
click at [268, 147] on button "Next Note" at bounding box center [259, 144] width 97 height 13
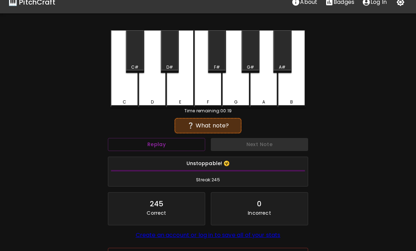
click at [159, 94] on div "D" at bounding box center [151, 68] width 27 height 77
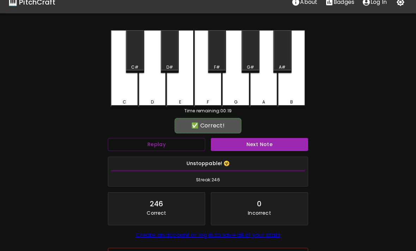
click at [269, 142] on button "Next Note" at bounding box center [259, 144] width 97 height 13
click at [119, 86] on div "C" at bounding box center [124, 68] width 27 height 77
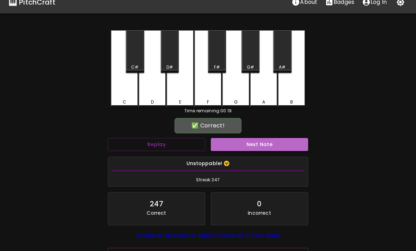
click at [268, 146] on button "Next Note" at bounding box center [259, 144] width 97 height 13
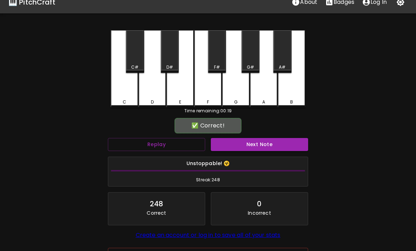
click at [126, 87] on div "C" at bounding box center [124, 68] width 27 height 77
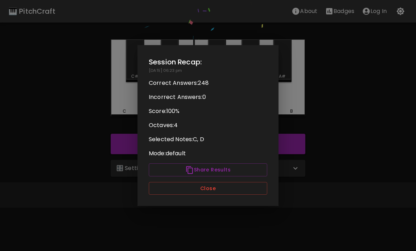
scroll to position [0, 0]
click at [249, 184] on button "Close" at bounding box center [208, 188] width 118 height 13
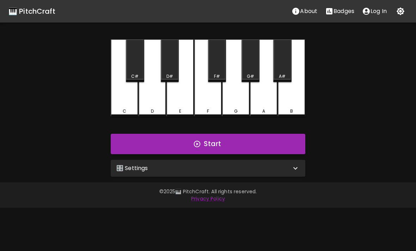
click at [377, 12] on p "Log In" at bounding box center [378, 11] width 16 height 8
click at [329, 16] on button "Badges" at bounding box center [333, 11] width 37 height 14
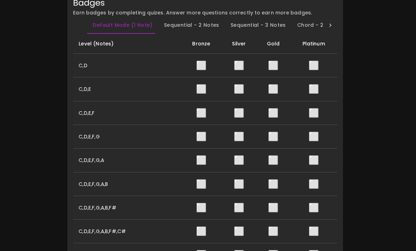
scroll to position [48, 3]
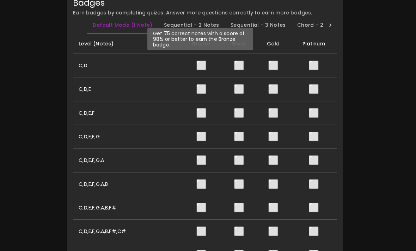
click at [200, 67] on span "⬜" at bounding box center [201, 66] width 11 height 12
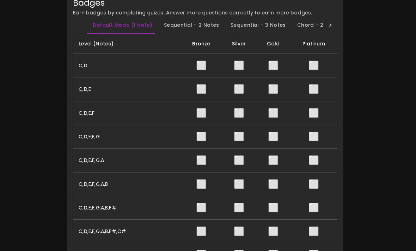
click at [203, 62] on span "⬜" at bounding box center [201, 66] width 11 height 12
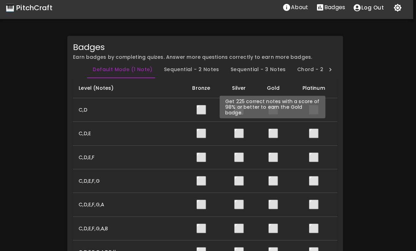
scroll to position [0, 3]
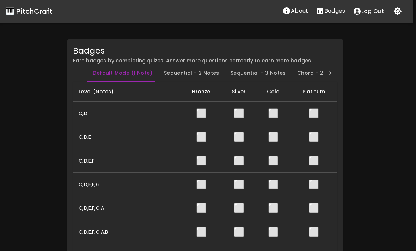
click at [41, 17] on div "🎹 PitchCraft" at bounding box center [29, 11] width 47 height 11
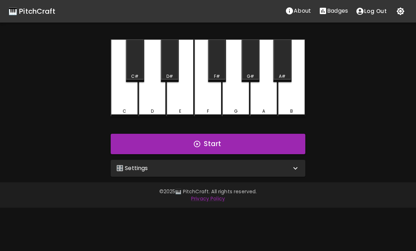
click at [238, 168] on div "🎛️ Settings" at bounding box center [203, 168] width 175 height 8
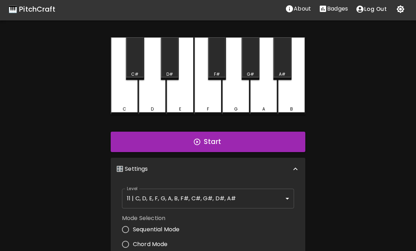
scroll to position [3, 0]
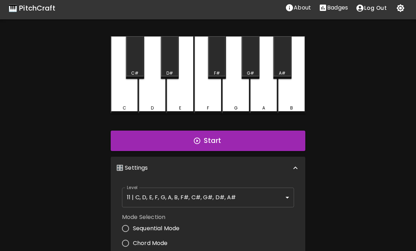
click at [243, 188] on body "🎹 PitchCraft About Badges Log Out C C# D D# E F F# G G# A A# B Start 🎛️ Setting…" at bounding box center [208, 210] width 416 height 427
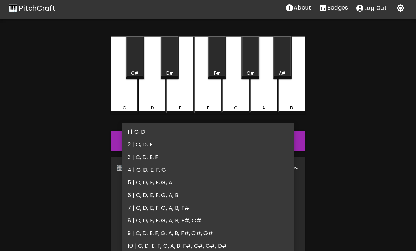
click at [218, 142] on li "2 | C, D, E" at bounding box center [208, 144] width 172 height 13
type input "3"
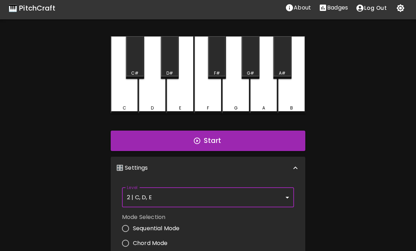
click at [237, 147] on button "Start" at bounding box center [208, 141] width 194 height 20
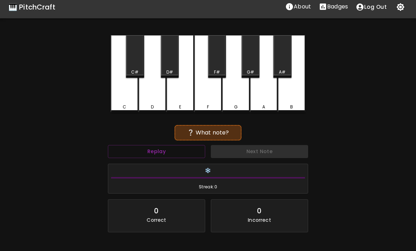
scroll to position [0, 0]
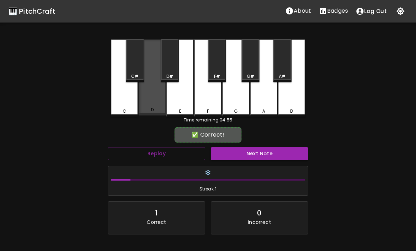
click at [151, 108] on div "D" at bounding box center [152, 110] width 3 height 6
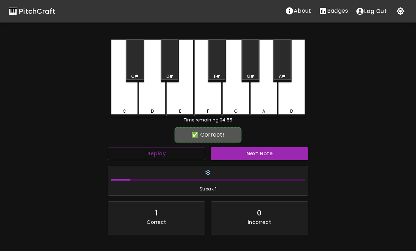
click at [284, 154] on button "Next Note" at bounding box center [259, 153] width 97 height 13
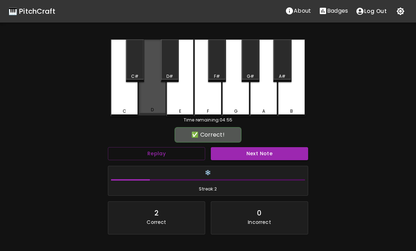
click at [152, 109] on div "D" at bounding box center [152, 110] width 3 height 6
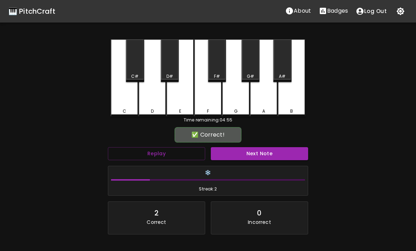
click at [284, 154] on button "Next Note" at bounding box center [259, 153] width 97 height 13
click at [178, 111] on div "E" at bounding box center [180, 111] width 26 height 6
click at [280, 153] on button "Next Note" at bounding box center [259, 153] width 97 height 13
click at [183, 102] on div "E" at bounding box center [179, 77] width 27 height 77
click at [280, 153] on button "Next Note" at bounding box center [259, 153] width 97 height 13
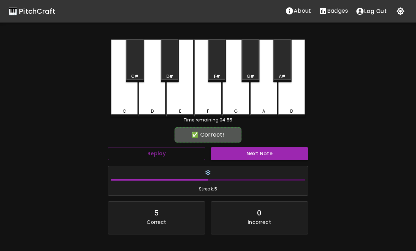
click at [152, 104] on div "D" at bounding box center [151, 77] width 27 height 77
click at [280, 155] on button "Next Note" at bounding box center [259, 153] width 97 height 13
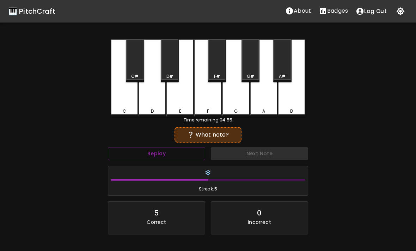
click at [127, 102] on div "C" at bounding box center [124, 77] width 27 height 77
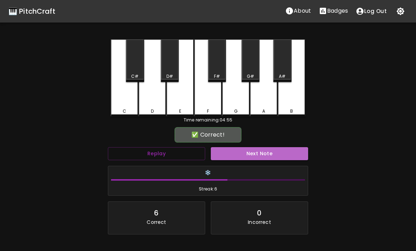
click at [279, 153] on button "Next Note" at bounding box center [259, 153] width 97 height 13
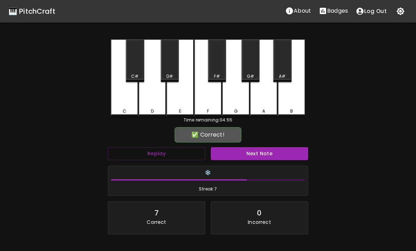
click at [183, 106] on div "E" at bounding box center [179, 77] width 27 height 77
click at [279, 155] on button "Next Note" at bounding box center [259, 153] width 97 height 13
click at [178, 106] on div "E" at bounding box center [179, 77] width 27 height 77
click at [277, 155] on button "Next Note" at bounding box center [259, 153] width 97 height 13
click at [150, 100] on div "D" at bounding box center [151, 77] width 27 height 77
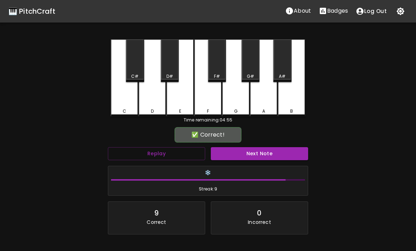
click at [277, 152] on button "Next Note" at bounding box center [259, 153] width 97 height 13
click at [119, 100] on div "C" at bounding box center [124, 77] width 27 height 77
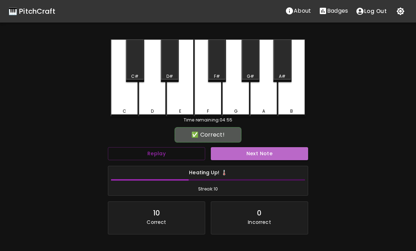
click at [278, 151] on button "Next Note" at bounding box center [259, 153] width 97 height 13
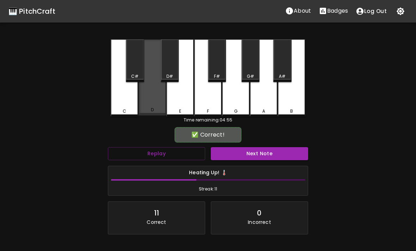
click at [153, 98] on div "D" at bounding box center [151, 77] width 27 height 76
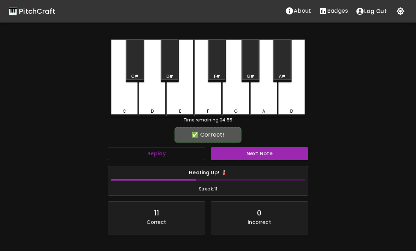
click at [278, 150] on button "Next Note" at bounding box center [259, 153] width 97 height 13
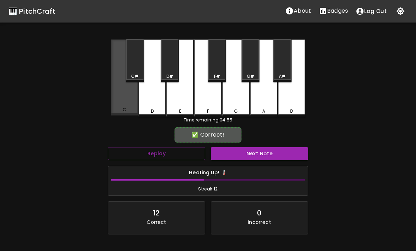
click at [118, 98] on div "C" at bounding box center [124, 77] width 27 height 76
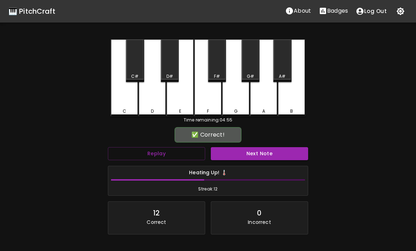
click at [277, 152] on button "Next Note" at bounding box center [259, 153] width 97 height 13
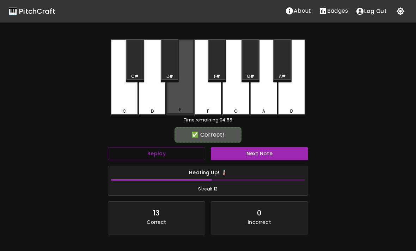
click at [185, 106] on div "E" at bounding box center [179, 77] width 27 height 76
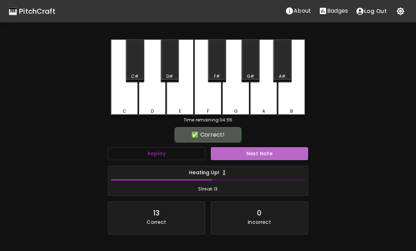
click at [276, 151] on button "Next Note" at bounding box center [259, 153] width 97 height 13
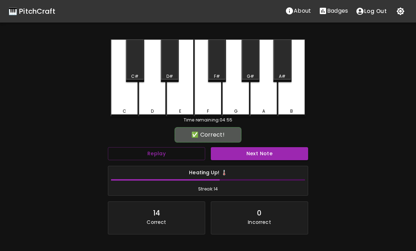
click at [153, 106] on div "D" at bounding box center [151, 77] width 27 height 77
click at [277, 153] on button "Next Note" at bounding box center [259, 153] width 97 height 13
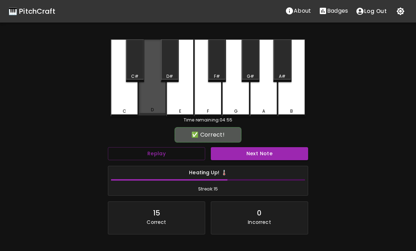
click at [154, 106] on div "D" at bounding box center [151, 77] width 27 height 76
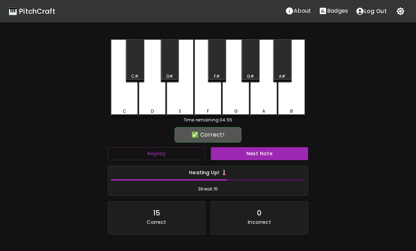
click at [274, 155] on button "Next Note" at bounding box center [259, 153] width 97 height 13
click at [153, 104] on div "D" at bounding box center [151, 77] width 27 height 77
click at [275, 150] on button "Next Note" at bounding box center [259, 153] width 97 height 13
click at [113, 99] on div "C" at bounding box center [124, 77] width 27 height 77
click at [278, 154] on button "Next Note" at bounding box center [259, 153] width 97 height 13
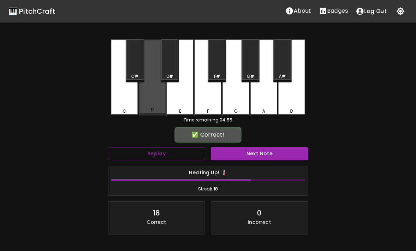
click at [154, 102] on div "D" at bounding box center [151, 77] width 27 height 76
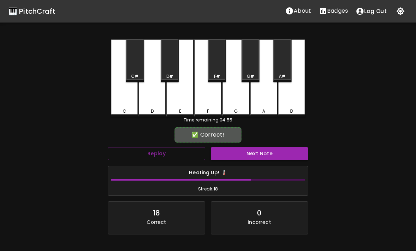
click at [275, 151] on button "Next Note" at bounding box center [259, 153] width 97 height 13
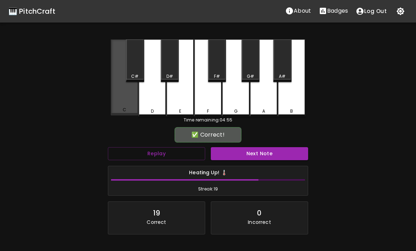
click at [124, 101] on div "C" at bounding box center [124, 77] width 27 height 76
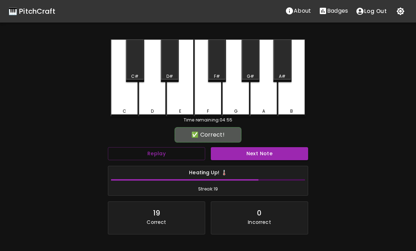
click at [275, 150] on button "Next Note" at bounding box center [259, 153] width 97 height 13
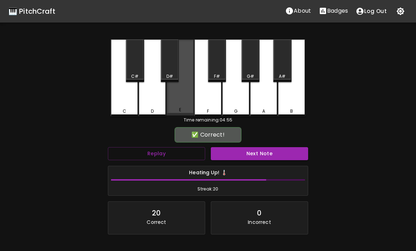
click at [179, 102] on div "E" at bounding box center [179, 77] width 27 height 76
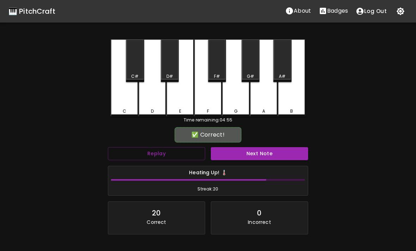
click at [273, 150] on button "Next Note" at bounding box center [259, 153] width 97 height 13
click at [152, 108] on div "D" at bounding box center [152, 111] width 3 height 6
click at [273, 155] on button "Next Note" at bounding box center [259, 153] width 97 height 13
click at [128, 104] on div "C" at bounding box center [124, 77] width 27 height 77
click at [272, 154] on button "Next Note" at bounding box center [259, 153] width 97 height 13
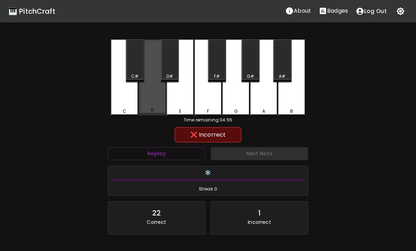
click at [148, 103] on div "D" at bounding box center [151, 77] width 27 height 76
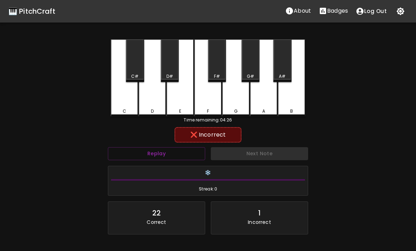
click at [176, 101] on div "E" at bounding box center [179, 77] width 27 height 77
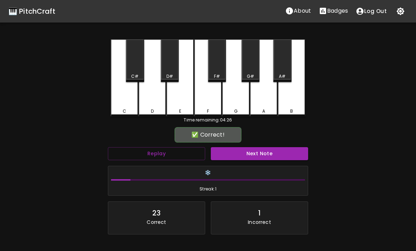
click at [279, 150] on button "Next Note" at bounding box center [259, 153] width 97 height 13
click at [180, 105] on div "E" at bounding box center [179, 77] width 27 height 77
click at [278, 151] on button "Next Note" at bounding box center [259, 153] width 97 height 13
click at [180, 104] on div "E" at bounding box center [179, 77] width 27 height 77
click at [275, 153] on button "Next Note" at bounding box center [259, 153] width 97 height 13
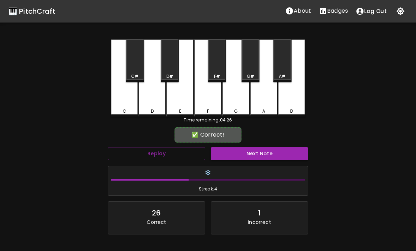
click at [153, 105] on div "D" at bounding box center [151, 77] width 27 height 77
click at [276, 154] on button "Next Note" at bounding box center [259, 153] width 97 height 13
click at [155, 98] on div "D" at bounding box center [151, 77] width 27 height 77
click at [276, 155] on button "Next Note" at bounding box center [259, 153] width 97 height 13
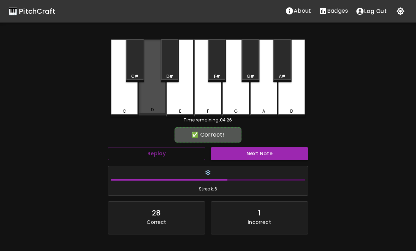
click at [153, 99] on div "D" at bounding box center [151, 77] width 27 height 76
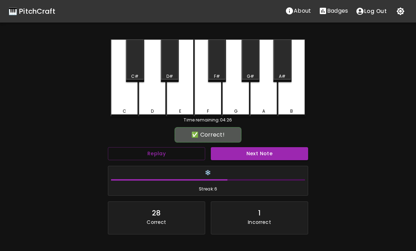
click at [276, 154] on button "Next Note" at bounding box center [259, 153] width 97 height 13
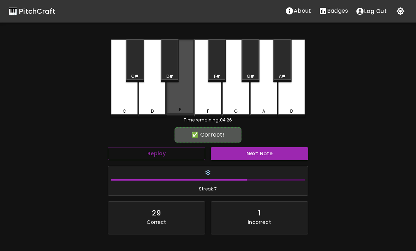
click at [181, 103] on div "E" at bounding box center [179, 77] width 27 height 76
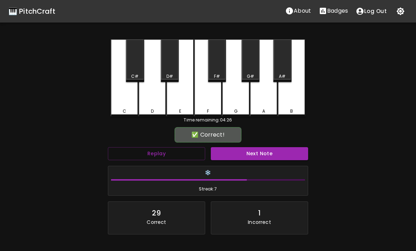
click at [276, 159] on button "Next Note" at bounding box center [259, 153] width 97 height 13
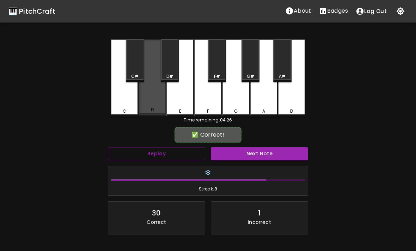
click at [150, 99] on div "D" at bounding box center [151, 77] width 27 height 76
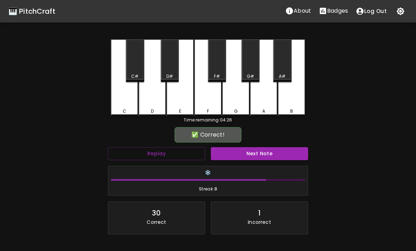
click at [276, 155] on button "Next Note" at bounding box center [259, 153] width 97 height 13
click at [180, 112] on div "E" at bounding box center [180, 111] width 2 height 6
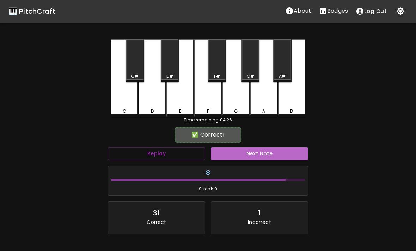
click at [275, 157] on button "Next Note" at bounding box center [259, 153] width 97 height 13
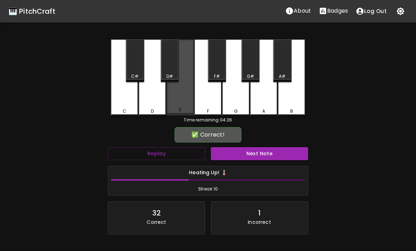
click at [180, 107] on div "E" at bounding box center [179, 77] width 27 height 76
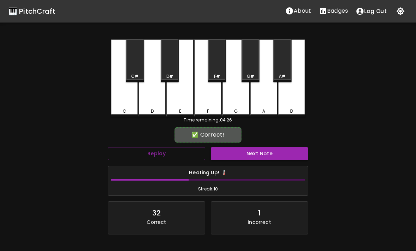
click at [275, 155] on button "Next Note" at bounding box center [259, 153] width 97 height 13
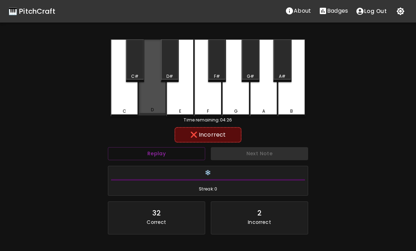
click at [153, 100] on div "D" at bounding box center [151, 77] width 27 height 76
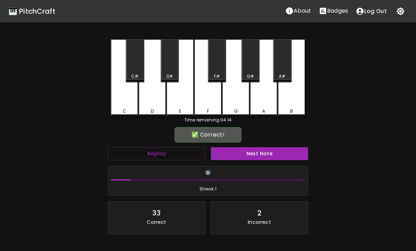
click at [123, 97] on div "C" at bounding box center [124, 77] width 27 height 77
click at [282, 154] on button "Next Note" at bounding box center [259, 153] width 97 height 13
click at [148, 98] on div "D" at bounding box center [151, 77] width 27 height 77
click at [283, 152] on button "Next Note" at bounding box center [259, 153] width 97 height 13
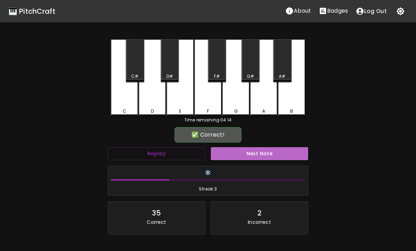
click at [282, 153] on button "Next Note" at bounding box center [259, 153] width 97 height 13
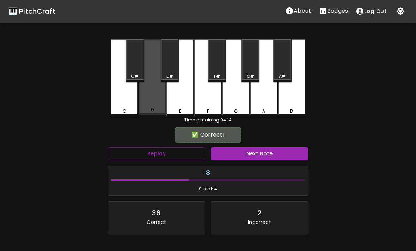
click at [142, 92] on div "D" at bounding box center [151, 77] width 27 height 76
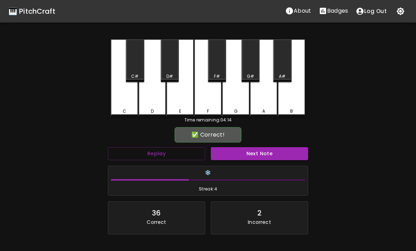
click at [280, 154] on button "Next Note" at bounding box center [259, 153] width 97 height 13
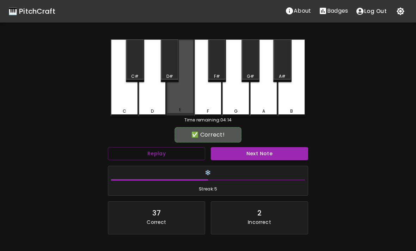
click at [173, 106] on div "E" at bounding box center [179, 77] width 27 height 76
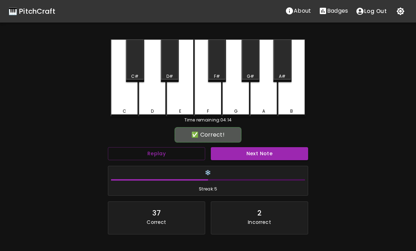
click at [277, 157] on button "Next Note" at bounding box center [259, 153] width 97 height 13
click at [178, 108] on div "E" at bounding box center [180, 111] width 26 height 6
click at [279, 154] on button "Next Note" at bounding box center [259, 153] width 97 height 13
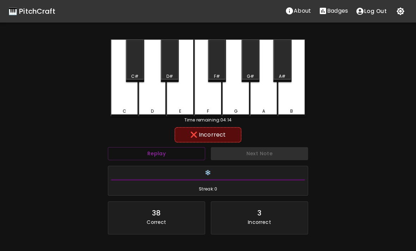
click at [149, 89] on div "D" at bounding box center [151, 77] width 27 height 77
click at [278, 155] on div "Next Note" at bounding box center [259, 153] width 103 height 19
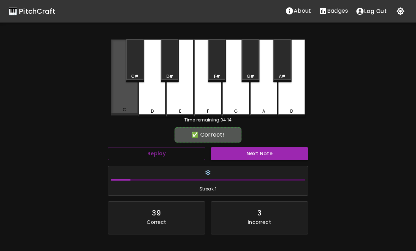
click at [117, 88] on div "C" at bounding box center [124, 77] width 27 height 76
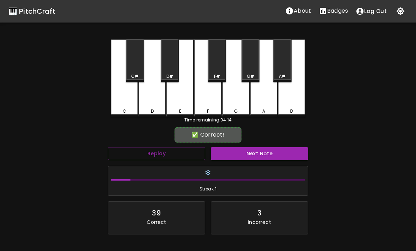
click at [276, 156] on button "Next Note" at bounding box center [259, 153] width 97 height 13
click at [150, 99] on div "D" at bounding box center [151, 77] width 27 height 77
click at [274, 154] on button "Next Note" at bounding box center [259, 153] width 97 height 13
click at [151, 98] on div "D" at bounding box center [151, 77] width 27 height 77
click at [275, 153] on button "Next Note" at bounding box center [259, 153] width 97 height 13
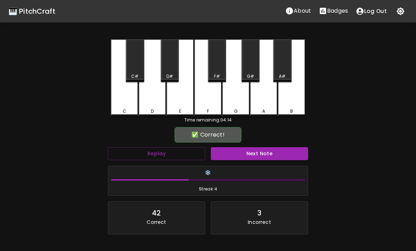
click at [118, 85] on div "C" at bounding box center [124, 77] width 27 height 77
click at [275, 155] on button "Next Note" at bounding box center [259, 153] width 97 height 13
click at [115, 92] on div "C" at bounding box center [124, 77] width 27 height 77
click at [275, 152] on button "Next Note" at bounding box center [259, 153] width 97 height 13
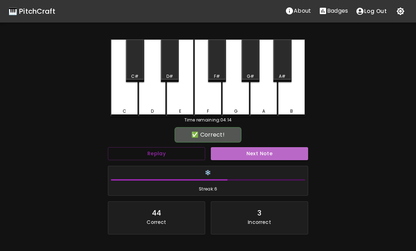
click at [274, 153] on button "Next Note" at bounding box center [259, 153] width 97 height 13
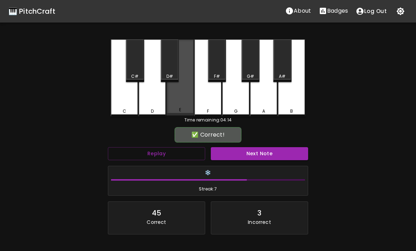
click at [180, 108] on div "E" at bounding box center [179, 77] width 27 height 76
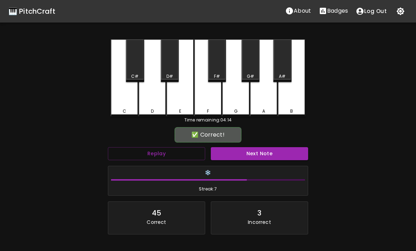
click at [273, 155] on button "Next Note" at bounding box center [259, 153] width 97 height 13
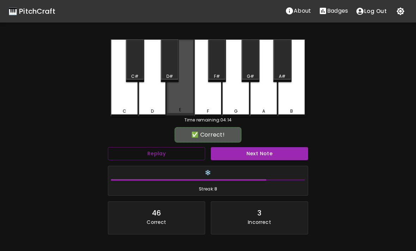
click at [177, 104] on div "E" at bounding box center [179, 77] width 27 height 76
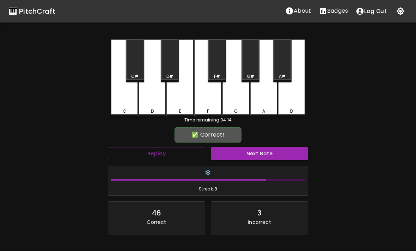
click at [272, 158] on button "Next Note" at bounding box center [259, 153] width 97 height 13
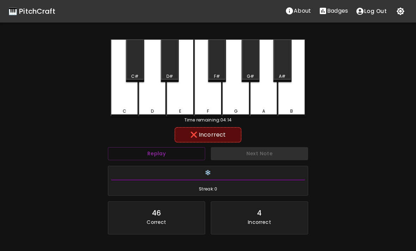
click at [146, 95] on div "D" at bounding box center [151, 77] width 27 height 77
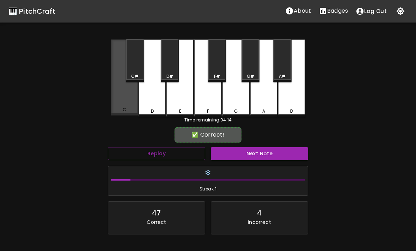
click at [116, 89] on div "C" at bounding box center [124, 77] width 27 height 76
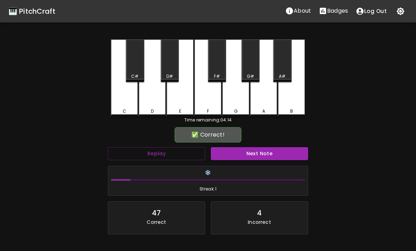
click at [271, 156] on button "Next Note" at bounding box center [259, 153] width 97 height 13
click at [146, 102] on div "D" at bounding box center [151, 77] width 27 height 77
click at [271, 157] on button "Next Note" at bounding box center [259, 153] width 97 height 13
click at [148, 101] on div "D" at bounding box center [151, 77] width 27 height 77
click at [272, 154] on button "Next Note" at bounding box center [259, 153] width 97 height 13
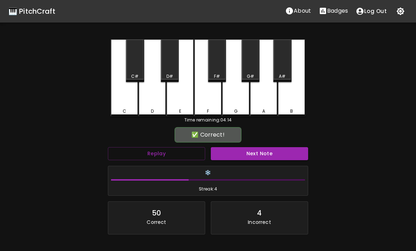
click at [149, 101] on div "D" at bounding box center [151, 77] width 27 height 77
click at [271, 155] on button "Next Note" at bounding box center [259, 153] width 97 height 13
click at [150, 99] on div "D" at bounding box center [151, 77] width 27 height 77
click at [272, 155] on button "Next Note" at bounding box center [259, 153] width 97 height 13
click at [150, 98] on div "D" at bounding box center [151, 77] width 27 height 77
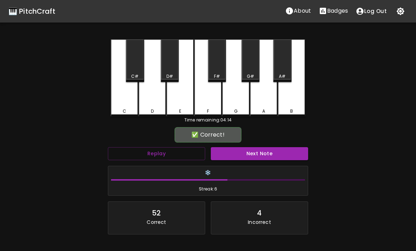
click at [273, 155] on button "Next Note" at bounding box center [259, 153] width 97 height 13
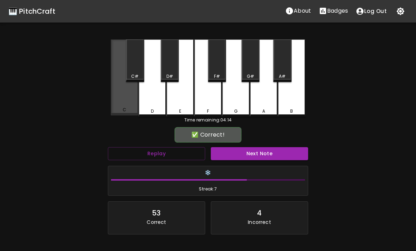
scroll to position [0, 0]
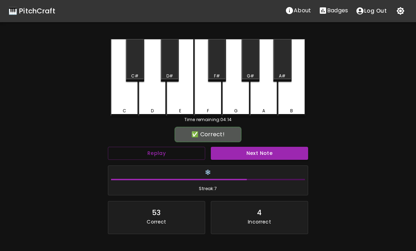
click at [273, 155] on button "Next Note" at bounding box center [259, 153] width 97 height 13
click at [113, 93] on div "C" at bounding box center [124, 77] width 27 height 77
click at [273, 153] on button "Next Note" at bounding box center [259, 153] width 97 height 13
click at [177, 104] on div "E" at bounding box center [179, 77] width 27 height 77
click at [272, 154] on button "Next Note" at bounding box center [259, 153] width 97 height 13
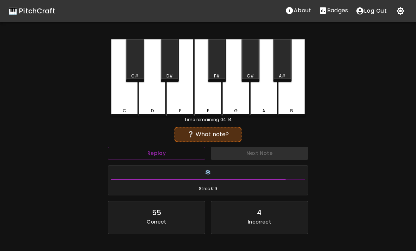
click at [109, 100] on div "C C# D D# E F F# G G# A A# B Time remaining: 04:14 ❔ What note? Replay Next Not…" at bounding box center [207, 159] width 211 height 241
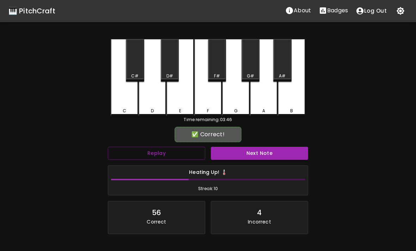
click at [122, 104] on div "C" at bounding box center [124, 77] width 27 height 77
click at [271, 153] on button "Next Note" at bounding box center [259, 153] width 97 height 13
click at [122, 97] on div "C" at bounding box center [124, 77] width 27 height 77
click at [271, 155] on button "Next Note" at bounding box center [259, 153] width 97 height 13
click at [179, 102] on div "E" at bounding box center [179, 77] width 27 height 77
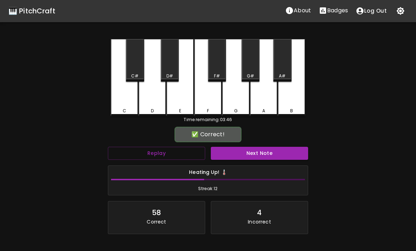
click at [270, 154] on button "Next Note" at bounding box center [259, 153] width 97 height 13
click at [180, 107] on div "E" at bounding box center [179, 77] width 27 height 77
click at [271, 154] on button "Next Note" at bounding box center [259, 153] width 97 height 13
click at [149, 99] on div "D" at bounding box center [151, 77] width 27 height 77
click at [270, 155] on button "Next Note" at bounding box center [259, 153] width 97 height 13
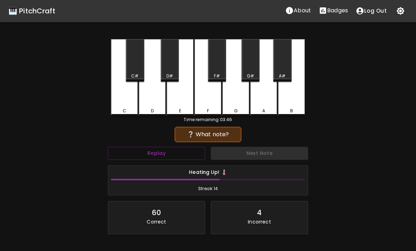
click at [149, 98] on div "D" at bounding box center [151, 77] width 27 height 77
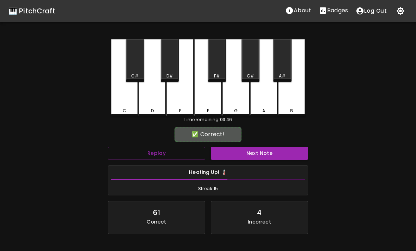
click at [271, 155] on button "Next Note" at bounding box center [259, 153] width 97 height 13
click at [151, 95] on div "D" at bounding box center [151, 77] width 27 height 77
click at [271, 154] on button "Next Note" at bounding box center [259, 153] width 97 height 13
click at [152, 97] on div "D" at bounding box center [151, 77] width 27 height 77
click at [269, 153] on button "Next Note" at bounding box center [259, 153] width 97 height 13
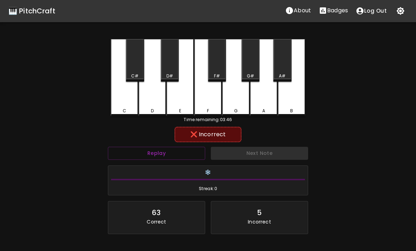
click at [151, 98] on div "D" at bounding box center [151, 77] width 27 height 77
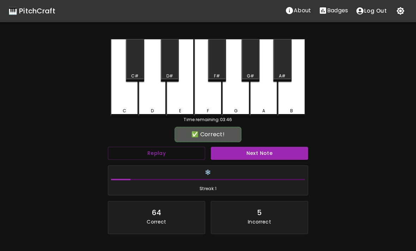
click at [181, 109] on div "E" at bounding box center [180, 111] width 2 height 6
click at [268, 154] on button "Next Note" at bounding box center [259, 153] width 97 height 13
click at [113, 95] on div "C" at bounding box center [124, 77] width 27 height 77
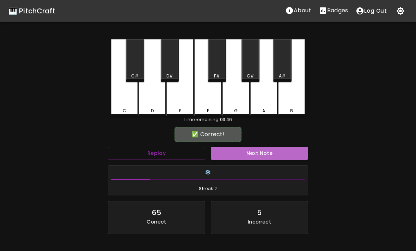
click at [270, 158] on button "Next Note" at bounding box center [259, 153] width 97 height 13
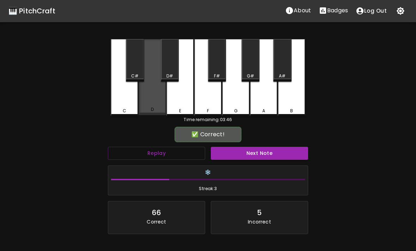
click at [151, 100] on div "D" at bounding box center [151, 77] width 27 height 76
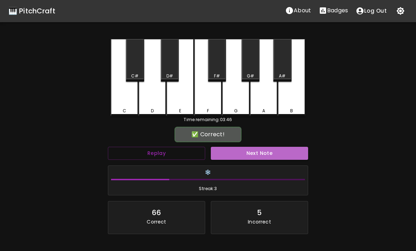
click at [271, 155] on button "Next Note" at bounding box center [259, 153] width 97 height 13
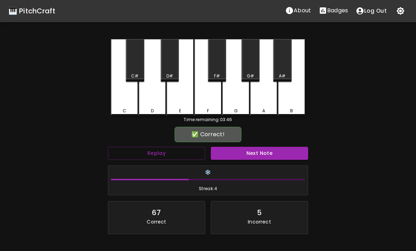
click at [151, 98] on div "D" at bounding box center [151, 77] width 27 height 77
click at [271, 153] on button "Next Note" at bounding box center [259, 153] width 97 height 13
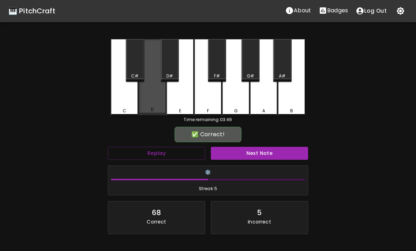
click at [151, 99] on div "D" at bounding box center [151, 77] width 27 height 76
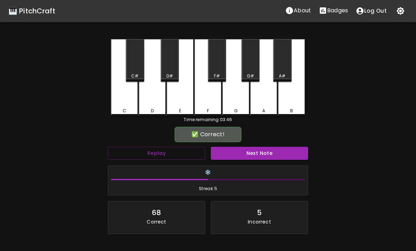
click at [270, 154] on button "Next Note" at bounding box center [259, 153] width 97 height 13
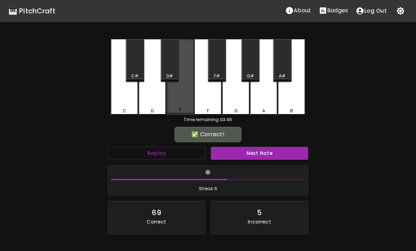
click at [179, 109] on div "E" at bounding box center [180, 109] width 2 height 6
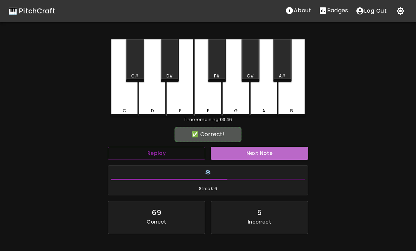
click at [268, 156] on button "Next Note" at bounding box center [259, 153] width 97 height 13
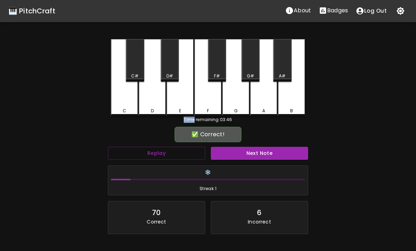
click at [123, 94] on div "C" at bounding box center [124, 77] width 27 height 77
click at [269, 153] on button "Next Note" at bounding box center [259, 153] width 97 height 13
click at [124, 89] on div "C" at bounding box center [124, 77] width 27 height 77
click at [269, 154] on button "Next Note" at bounding box center [259, 153] width 97 height 13
click at [122, 91] on div "C" at bounding box center [124, 77] width 27 height 77
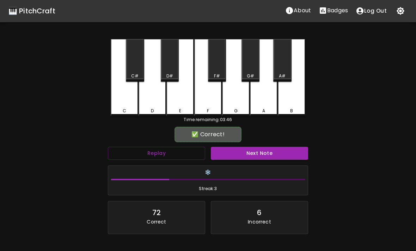
click at [268, 153] on button "Next Note" at bounding box center [259, 153] width 97 height 13
click at [120, 92] on div "C" at bounding box center [124, 77] width 27 height 77
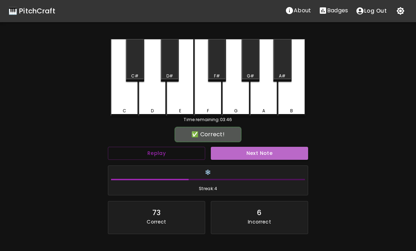
click at [267, 156] on button "Next Note" at bounding box center [259, 153] width 97 height 13
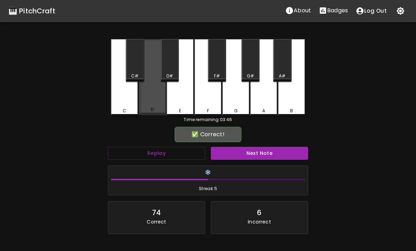
click at [149, 104] on div "D" at bounding box center [151, 77] width 27 height 76
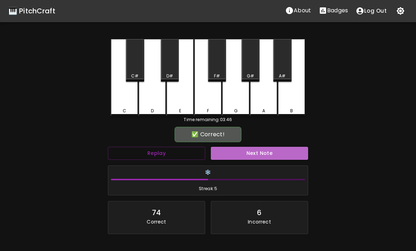
click at [268, 155] on button "Next Note" at bounding box center [259, 153] width 97 height 13
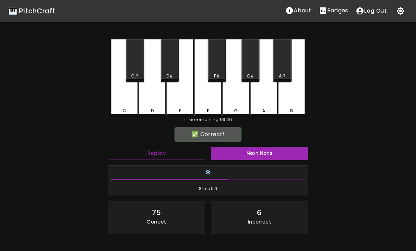
click at [150, 102] on div "D" at bounding box center [151, 77] width 27 height 77
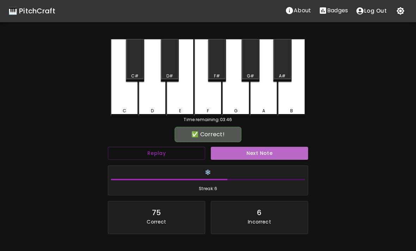
click at [267, 156] on button "Next Note" at bounding box center [259, 153] width 97 height 13
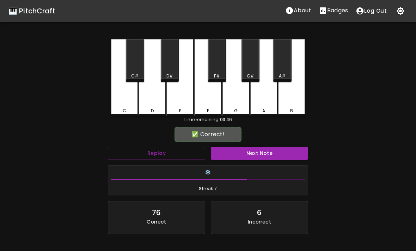
click at [152, 99] on div "D" at bounding box center [151, 77] width 27 height 77
click at [267, 153] on button "Next Note" at bounding box center [259, 153] width 97 height 13
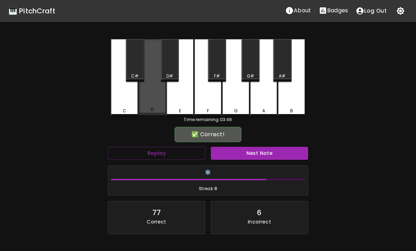
click at [154, 95] on div "D" at bounding box center [151, 77] width 27 height 76
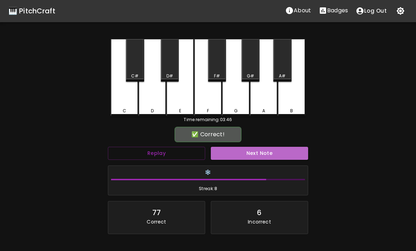
click at [267, 152] on button "Next Note" at bounding box center [259, 153] width 97 height 13
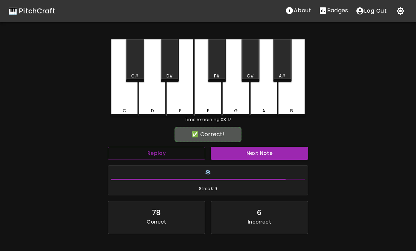
click at [122, 94] on div "C" at bounding box center [124, 77] width 27 height 77
click at [272, 155] on button "Next Note" at bounding box center [259, 153] width 97 height 13
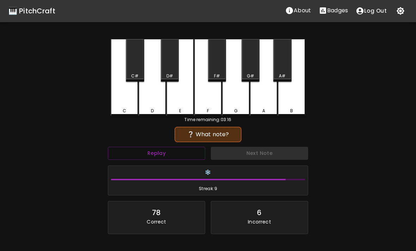
click at [1, 166] on div "🎹 PitchCraft About Badges Log Out C C# D D# E F F# G G# A A# B Time remaining: …" at bounding box center [208, 140] width 416 height 280
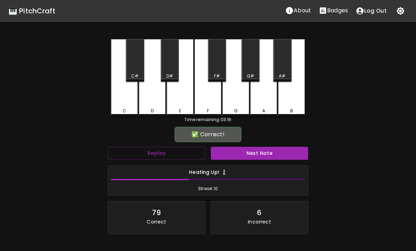
click at [128, 101] on div "C" at bounding box center [124, 77] width 27 height 77
click at [264, 159] on button "Next Note" at bounding box center [259, 153] width 97 height 13
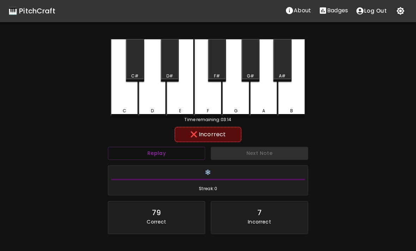
click at [175, 105] on div "E" at bounding box center [179, 77] width 27 height 77
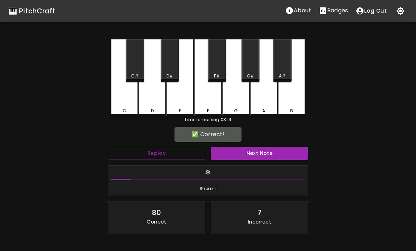
click at [151, 94] on div "D" at bounding box center [151, 77] width 27 height 77
click at [173, 153] on button "Replay" at bounding box center [156, 153] width 97 height 13
click at [146, 97] on div "D" at bounding box center [151, 77] width 27 height 77
click at [279, 147] on button "Next Note" at bounding box center [259, 153] width 97 height 13
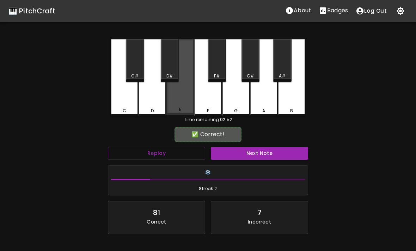
click at [172, 98] on div "E" at bounding box center [179, 77] width 27 height 76
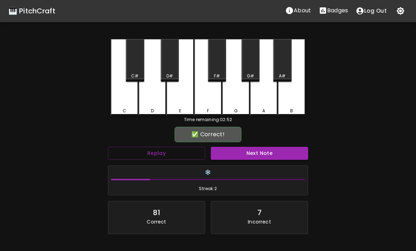
click at [274, 157] on button "Next Note" at bounding box center [259, 153] width 97 height 13
click at [184, 104] on div "E" at bounding box center [179, 77] width 27 height 77
click at [273, 156] on button "Next Note" at bounding box center [259, 153] width 97 height 13
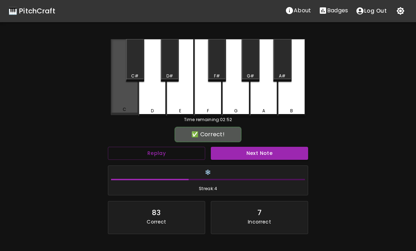
click at [116, 99] on div "C" at bounding box center [124, 77] width 27 height 76
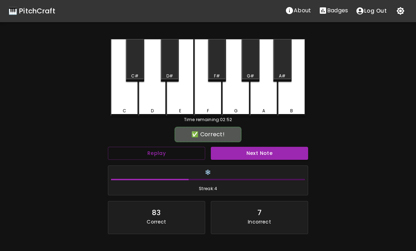
click at [274, 156] on button "Next Note" at bounding box center [259, 153] width 97 height 13
click at [119, 96] on div "C" at bounding box center [124, 77] width 27 height 77
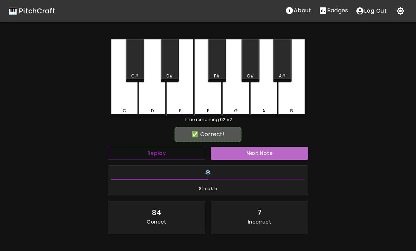
click at [272, 153] on button "Next Note" at bounding box center [259, 153] width 97 height 13
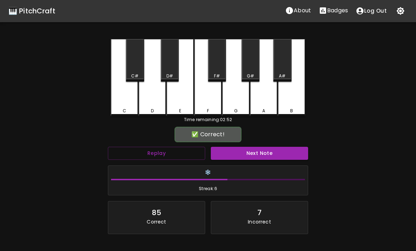
click at [273, 153] on button "Next Note" at bounding box center [259, 153] width 97 height 13
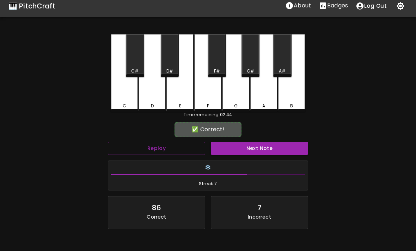
scroll to position [5, 0]
click at [276, 143] on button "Next Note" at bounding box center [259, 148] width 97 height 13
click at [150, 97] on div "D" at bounding box center [151, 72] width 27 height 77
click at [273, 147] on button "Next Note" at bounding box center [259, 148] width 97 height 13
click at [151, 94] on div "D" at bounding box center [151, 72] width 27 height 77
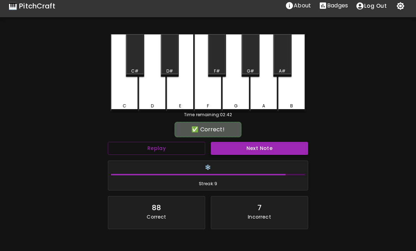
click at [271, 148] on button "Next Note" at bounding box center [259, 148] width 97 height 13
click at [117, 91] on div "C" at bounding box center [124, 72] width 27 height 77
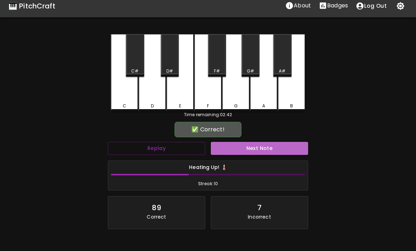
click at [272, 147] on button "Next Note" at bounding box center [259, 148] width 97 height 13
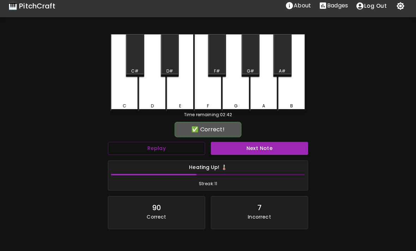
click at [181, 102] on div "E" at bounding box center [179, 72] width 27 height 77
click at [270, 145] on button "Next Note" at bounding box center [259, 148] width 97 height 13
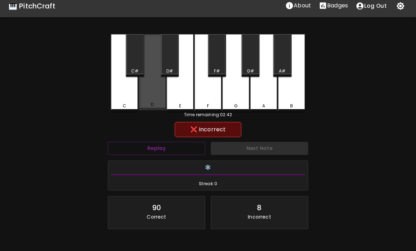
click at [150, 93] on div "D" at bounding box center [151, 72] width 27 height 76
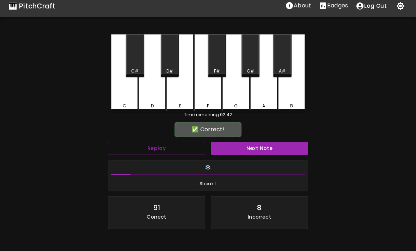
click at [117, 95] on div "C" at bounding box center [124, 72] width 27 height 77
click at [269, 148] on button "Next Note" at bounding box center [259, 148] width 97 height 13
click at [117, 92] on div "C" at bounding box center [124, 72] width 27 height 77
click at [268, 148] on button "Next Note" at bounding box center [259, 148] width 97 height 13
click at [150, 94] on div "D" at bounding box center [151, 72] width 27 height 77
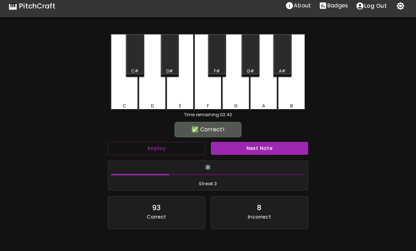
click at [271, 148] on button "Next Note" at bounding box center [259, 148] width 97 height 13
click at [183, 101] on div "E" at bounding box center [179, 72] width 27 height 77
click at [270, 149] on button "Next Note" at bounding box center [259, 148] width 97 height 13
click at [150, 91] on div "D" at bounding box center [151, 72] width 27 height 77
click at [270, 148] on button "Next Note" at bounding box center [259, 148] width 97 height 13
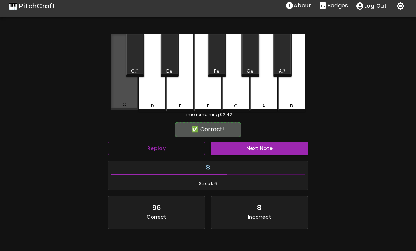
click at [116, 89] on div "C" at bounding box center [124, 72] width 27 height 76
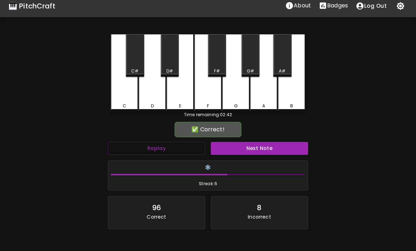
click at [269, 144] on button "Next Note" at bounding box center [259, 148] width 97 height 13
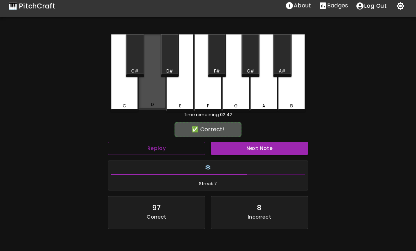
click at [149, 92] on div "D" at bounding box center [151, 72] width 27 height 76
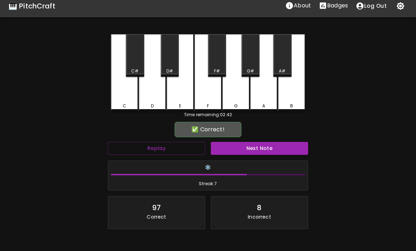
click at [270, 148] on button "Next Note" at bounding box center [259, 148] width 97 height 13
click at [151, 92] on div "D" at bounding box center [151, 72] width 27 height 77
click at [270, 144] on button "Next Note" at bounding box center [259, 148] width 97 height 13
click at [115, 89] on div "C" at bounding box center [124, 72] width 27 height 77
click at [269, 150] on button "Next Note" at bounding box center [259, 148] width 97 height 13
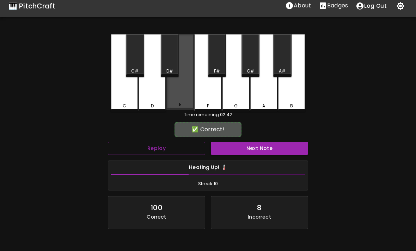
click at [181, 100] on div "E" at bounding box center [179, 72] width 27 height 76
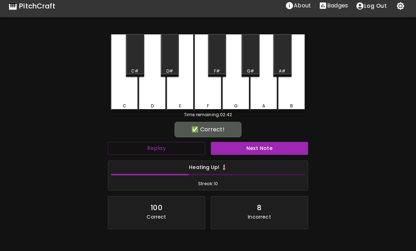
click at [271, 145] on button "Next Note" at bounding box center [259, 148] width 97 height 13
click at [116, 88] on div "C" at bounding box center [124, 72] width 27 height 77
click at [270, 145] on button "Next Note" at bounding box center [259, 148] width 97 height 13
click at [118, 87] on div "C" at bounding box center [124, 72] width 27 height 77
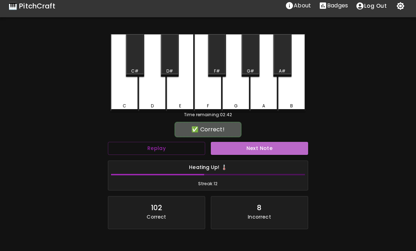
click at [271, 147] on button "Next Note" at bounding box center [259, 148] width 97 height 13
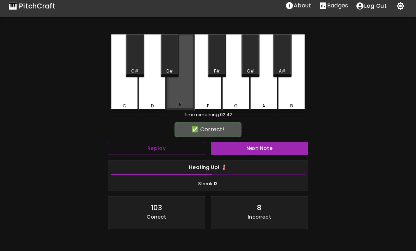
click at [176, 97] on div "E" at bounding box center [179, 72] width 27 height 76
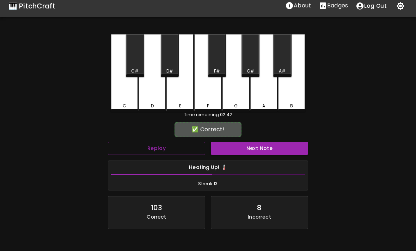
click at [269, 147] on button "Next Note" at bounding box center [259, 148] width 97 height 13
click at [178, 97] on div "E" at bounding box center [179, 72] width 27 height 77
click at [271, 146] on button "Next Note" at bounding box center [259, 148] width 97 height 13
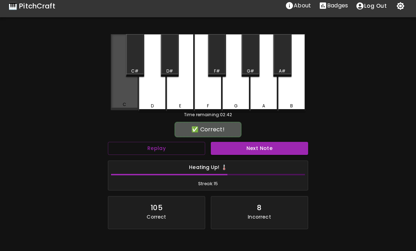
click at [118, 89] on div "C" at bounding box center [124, 72] width 27 height 76
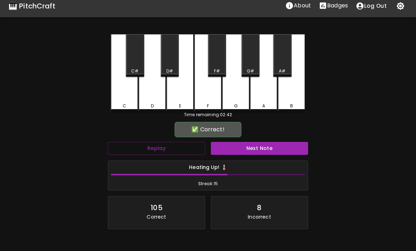
click at [272, 145] on button "Next Note" at bounding box center [259, 148] width 97 height 13
click at [179, 98] on div "E" at bounding box center [179, 72] width 27 height 77
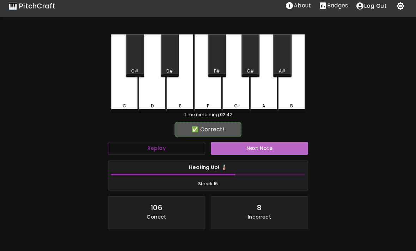
click at [269, 147] on button "Next Note" at bounding box center [259, 148] width 97 height 13
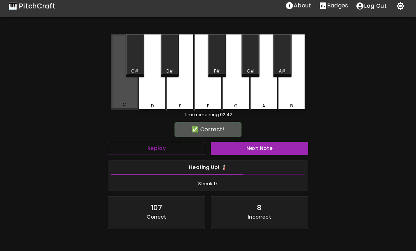
click at [120, 91] on div "C" at bounding box center [124, 72] width 27 height 76
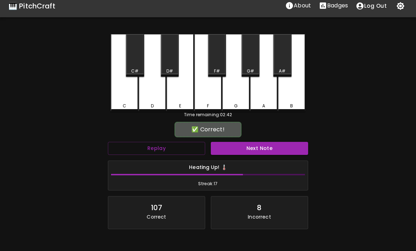
click at [272, 147] on button "Next Note" at bounding box center [259, 148] width 97 height 13
click at [179, 98] on div "E" at bounding box center [179, 72] width 27 height 77
click at [267, 150] on button "Next Note" at bounding box center [259, 148] width 97 height 13
click at [153, 89] on div "D" at bounding box center [151, 72] width 27 height 77
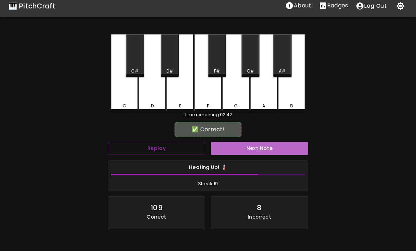
click at [271, 146] on button "Next Note" at bounding box center [259, 148] width 97 height 13
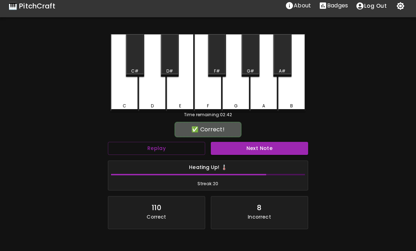
click at [152, 91] on div "D" at bounding box center [151, 72] width 27 height 77
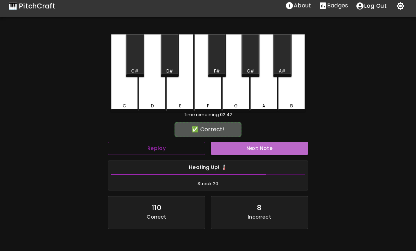
click at [267, 149] on button "Next Note" at bounding box center [259, 148] width 97 height 13
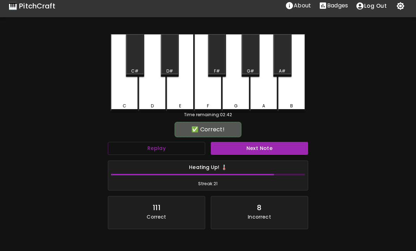
click at [150, 88] on div "D" at bounding box center [151, 72] width 27 height 77
click
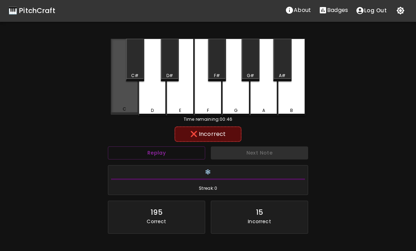
scroll to position [0, 0]
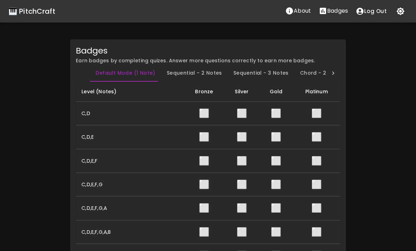
scroll to position [0, 3]
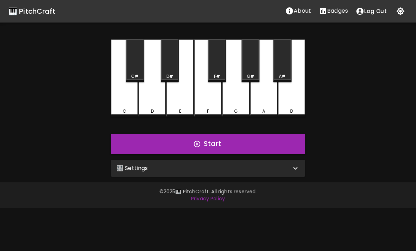
click at [228, 170] on div "🎛️ Settings" at bounding box center [203, 168] width 175 height 8
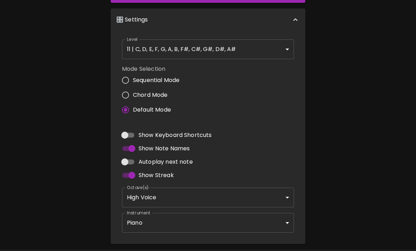
scroll to position [153, 0]
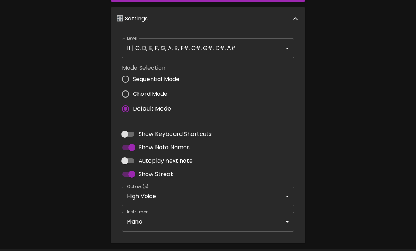
click at [234, 186] on body "🎹 PitchCraft About Badges Log Out C C# D D# E F F# G G# A A# B Start 🎛️ Setting…" at bounding box center [208, 60] width 416 height 427
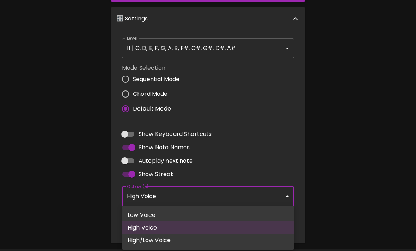
click at [201, 241] on li "High/Low Voice" at bounding box center [208, 240] width 172 height 13
type input "3,4"
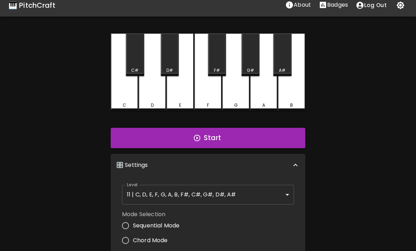
scroll to position [6, 0]
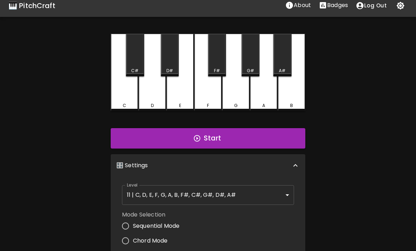
click at [250, 190] on body "🎹 PitchCraft About Badges Log Out C C# D D# E F F# G G# A A# B Start 🎛️ Setting…" at bounding box center [208, 207] width 416 height 427
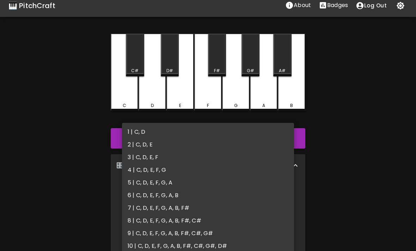
click at [256, 135] on li "1 | C, D" at bounding box center [208, 132] width 172 height 13
type input "1"
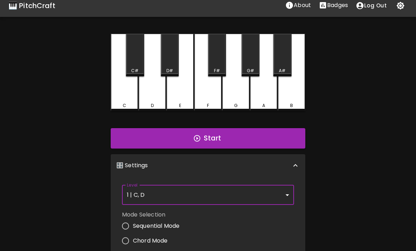
click at [258, 136] on button "Start" at bounding box center [208, 138] width 194 height 20
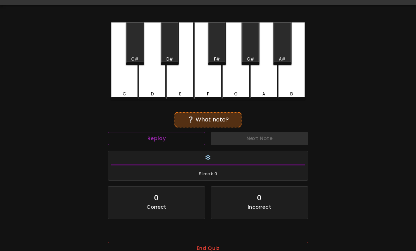
scroll to position [18, 0]
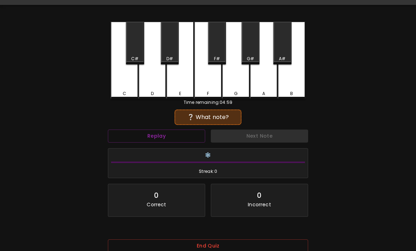
click at [120, 79] on div "C" at bounding box center [124, 60] width 27 height 77
click at [119, 79] on div "C" at bounding box center [124, 60] width 27 height 77
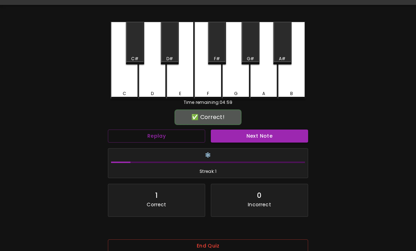
click at [259, 139] on button "Next Note" at bounding box center [259, 136] width 97 height 13
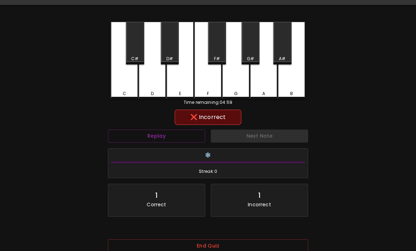
click at [155, 70] on div "D" at bounding box center [151, 60] width 27 height 77
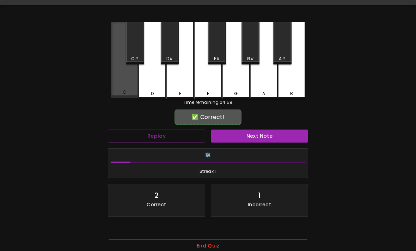
click at [117, 71] on div "C" at bounding box center [124, 60] width 27 height 76
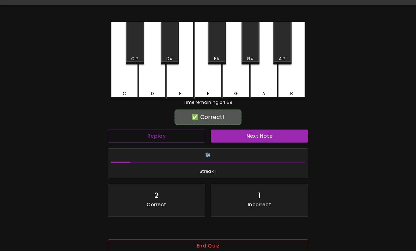
click at [259, 137] on button "Next Note" at bounding box center [259, 136] width 97 height 13
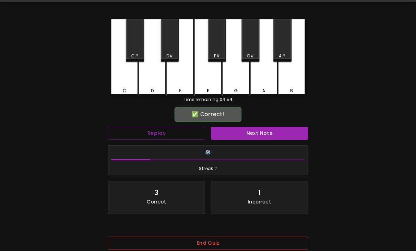
scroll to position [21, 0]
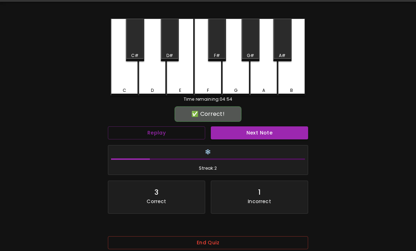
click at [262, 130] on button "Next Note" at bounding box center [259, 132] width 97 height 13
click at [255, 138] on button "Next Note" at bounding box center [259, 132] width 97 height 13
click at [119, 65] on div "C" at bounding box center [124, 57] width 27 height 77
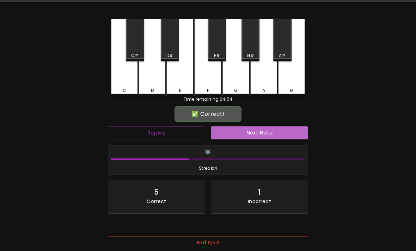
click at [262, 132] on button "Next Note" at bounding box center [259, 132] width 97 height 13
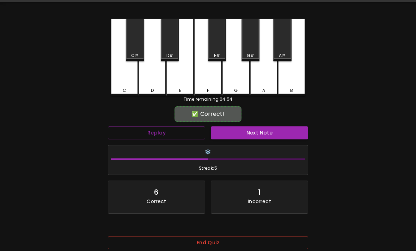
click at [261, 133] on button "Next Note" at bounding box center [259, 132] width 97 height 13
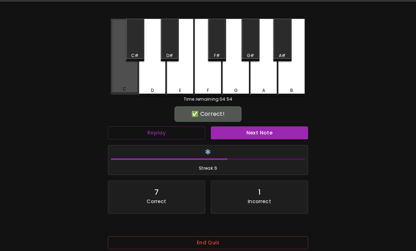
click at [120, 66] on div "C" at bounding box center [124, 57] width 27 height 76
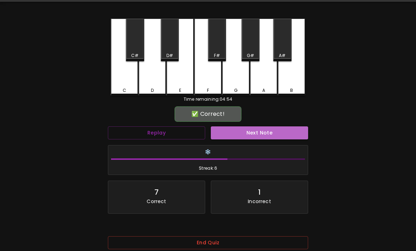
click at [258, 134] on button "Next Note" at bounding box center [259, 132] width 97 height 13
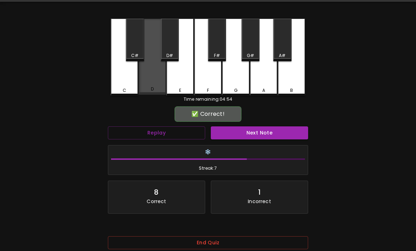
click at [149, 71] on div "D" at bounding box center [151, 57] width 27 height 76
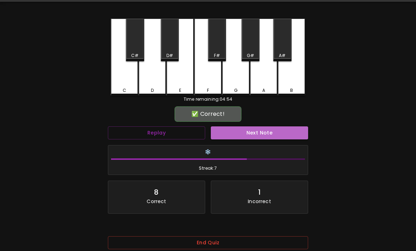
click at [256, 132] on button "Next Note" at bounding box center [259, 132] width 97 height 13
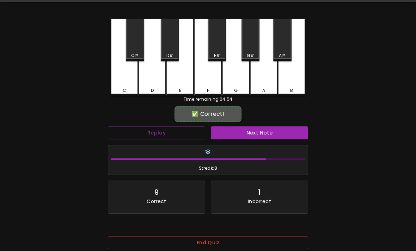
click at [126, 64] on div "C" at bounding box center [124, 57] width 27 height 77
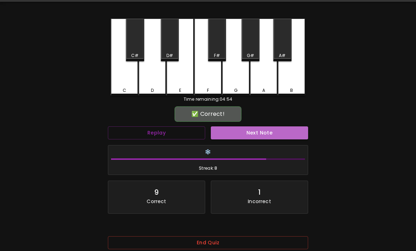
click at [256, 133] on button "Next Note" at bounding box center [259, 132] width 97 height 13
click at [250, 137] on button "Next Note" at bounding box center [259, 132] width 97 height 13
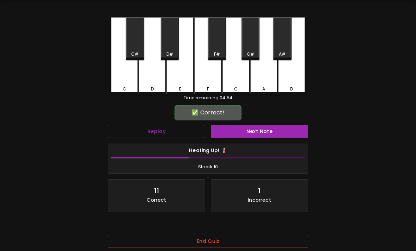
click at [119, 77] on div "C" at bounding box center [124, 55] width 27 height 77
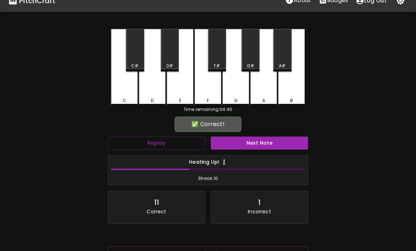
scroll to position [11, 0]
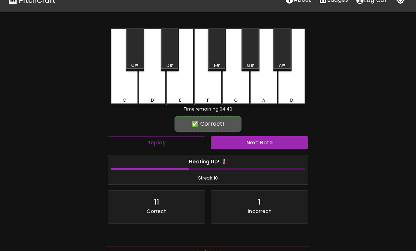
click at [13, 21] on div "🎹 PitchCraft About Badges Log Out C C# D D# E F F# G G# A A# B Time remaining: …" at bounding box center [208, 129] width 416 height 280
click at [24, 5] on div "🎹 PitchCraft" at bounding box center [31, 0] width 47 height 11
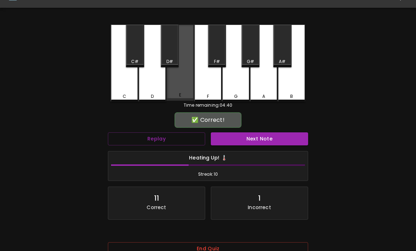
scroll to position [0, 0]
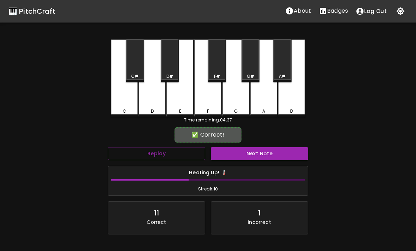
click at [31, 12] on div "🎹 PitchCraft" at bounding box center [31, 11] width 47 height 11
click at [344, 10] on p "Badges" at bounding box center [337, 11] width 21 height 8
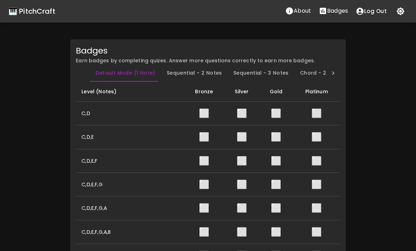
click at [312, 8] on button "About" at bounding box center [297, 11] width 33 height 14
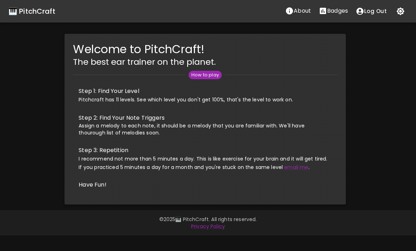
click at [212, 67] on h5 "The best ear trainer on the planet." at bounding box center [205, 61] width 264 height 11
click at [217, 76] on span "How to play" at bounding box center [204, 75] width 33 height 7
click at [205, 75] on span "How to play" at bounding box center [204, 75] width 33 height 7
click at [336, 17] on button "Badges" at bounding box center [333, 11] width 37 height 14
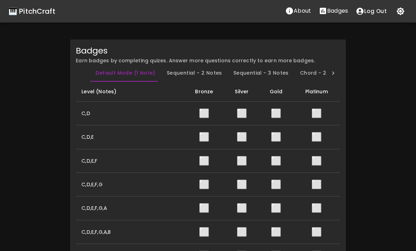
click at [37, 10] on div "🎹 PitchCraft" at bounding box center [31, 11] width 47 height 11
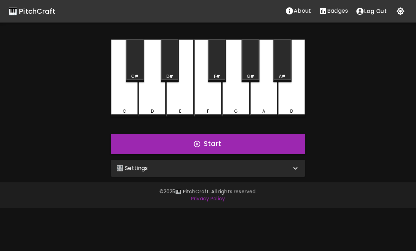
click at [200, 169] on div "🎛️ Settings" at bounding box center [203, 168] width 175 height 8
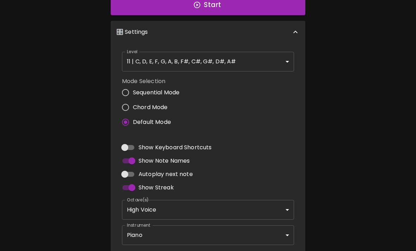
scroll to position [153, 0]
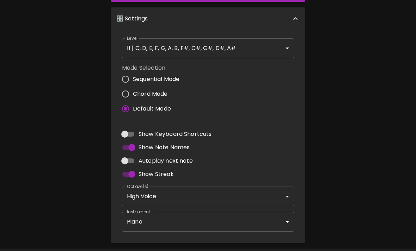
click at [201, 217] on body "🎹 PitchCraft About Badges Log Out C C# D D# E F F# G G# A A# B Start 🎛️ Setting…" at bounding box center [208, 60] width 416 height 427
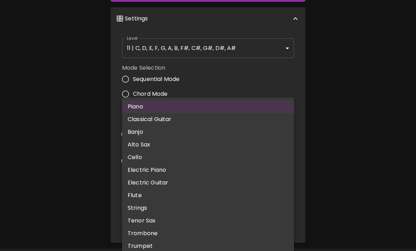
click at [322, 81] on div at bounding box center [208, 125] width 416 height 251
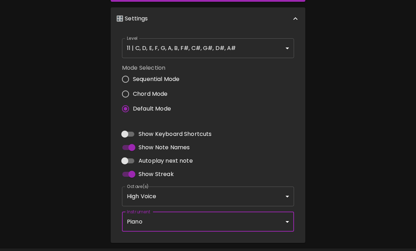
click at [278, 50] on body "🎹 PitchCraft About Badges Log Out C C# D D# E F F# G G# A A# B Start 🎛️ Setting…" at bounding box center [208, 60] width 416 height 427
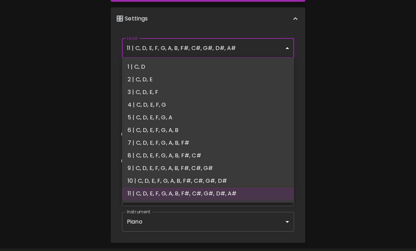
click at [222, 98] on li "3 | C, D, E, F" at bounding box center [208, 92] width 172 height 13
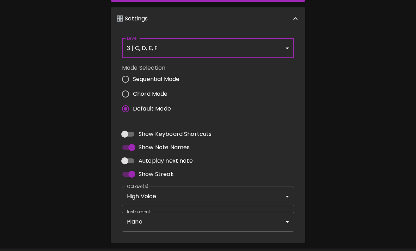
type input "5"
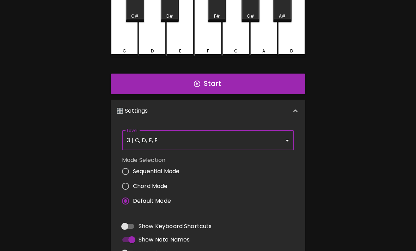
scroll to position [61, 0]
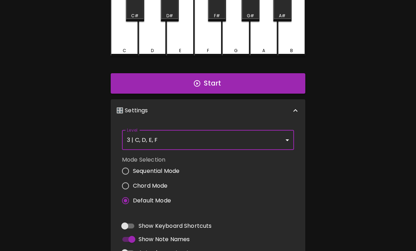
click at [257, 91] on button "Start" at bounding box center [208, 83] width 194 height 20
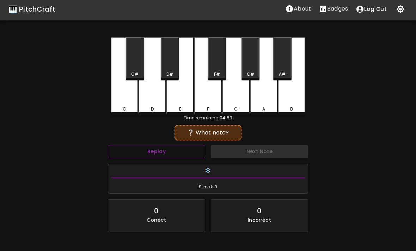
scroll to position [0, 0]
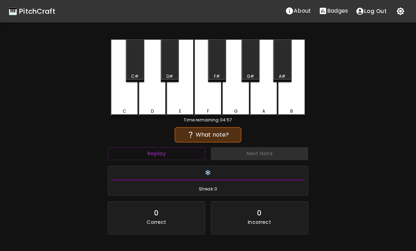
click at [198, 150] on button "Replay" at bounding box center [156, 153] width 97 height 13
click at [41, 9] on div "🎹 PitchCraft" at bounding box center [31, 11] width 47 height 11
click at [301, 10] on p "About" at bounding box center [301, 11] width 17 height 8
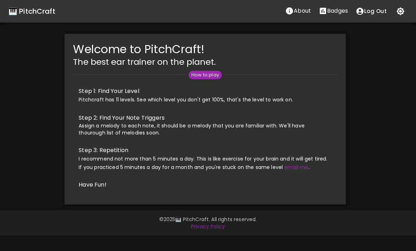
click at [50, 7] on div "🎹 PitchCraft" at bounding box center [31, 11] width 47 height 11
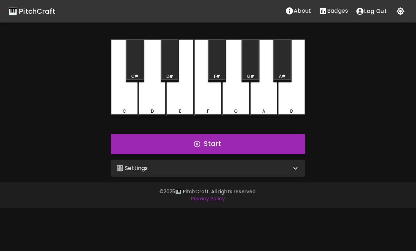
click at [218, 136] on button "Start" at bounding box center [208, 144] width 194 height 20
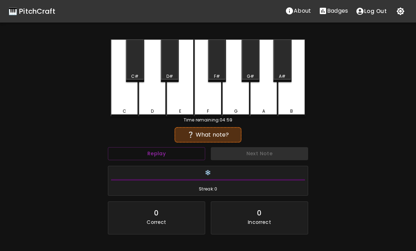
click at [45, 11] on div "🎹 PitchCraft" at bounding box center [31, 11] width 47 height 11
click at [43, 13] on div "🎹 PitchCraft" at bounding box center [31, 11] width 47 height 11
click at [33, 14] on div "🎹 PitchCraft" at bounding box center [31, 11] width 47 height 11
click at [32, 14] on div "🎹 PitchCraft" at bounding box center [31, 11] width 47 height 11
click at [31, 11] on div "🎹 PitchCraft" at bounding box center [31, 11] width 47 height 11
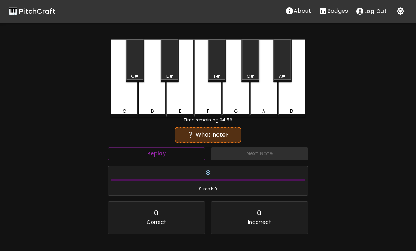
click at [309, 10] on p "About" at bounding box center [301, 11] width 17 height 8
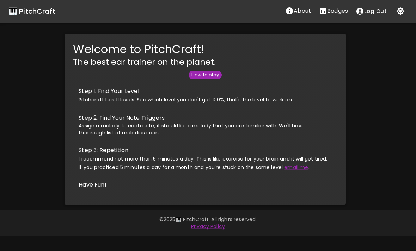
click at [206, 76] on span "How to play" at bounding box center [204, 75] width 33 height 7
click at [28, 12] on div "🎹 PitchCraft" at bounding box center [31, 11] width 47 height 11
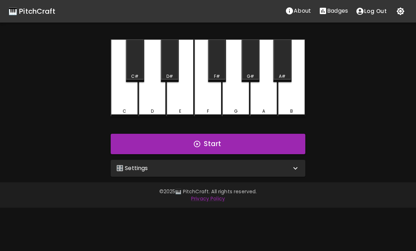
click at [217, 172] on div "🎛️ Settings" at bounding box center [208, 168] width 194 height 17
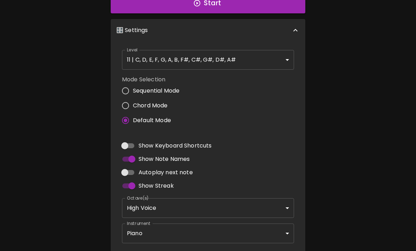
scroll to position [141, 0]
click at [173, 207] on body "🎹 PitchCraft About Badges Log Out C C# D D# E F F# G G# A A# B Start 🎛️ Setting…" at bounding box center [208, 72] width 416 height 427
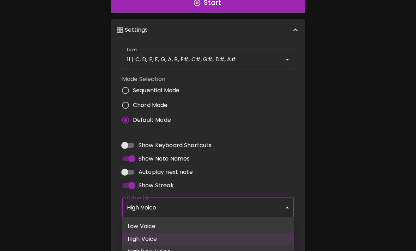
click at [177, 224] on li "Low Voice" at bounding box center [208, 226] width 172 height 13
type input "3"
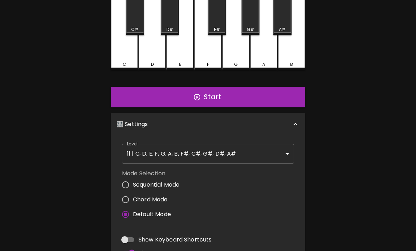
scroll to position [47, 0]
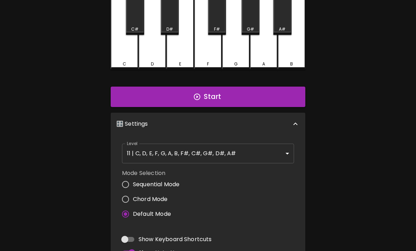
click at [240, 159] on body "🎹 PitchCraft About Badges Log Out C C# D D# E F F# G G# A A# B Start 🎛️ Setting…" at bounding box center [208, 166] width 416 height 427
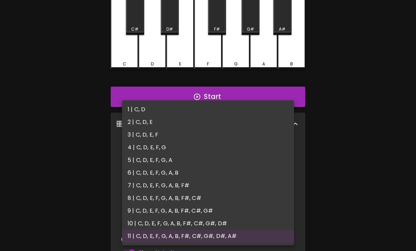
click at [193, 137] on li "3 | C, D, E, F" at bounding box center [208, 135] width 172 height 13
type input "5"
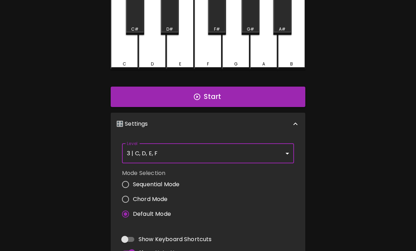
click at [229, 95] on button "Start" at bounding box center [208, 97] width 194 height 20
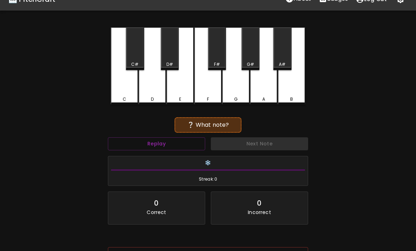
scroll to position [0, 0]
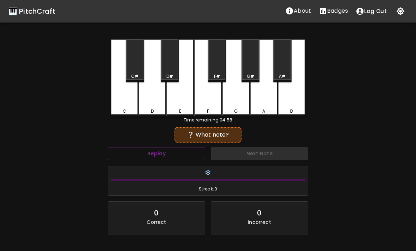
click at [169, 101] on div "E" at bounding box center [179, 77] width 27 height 77
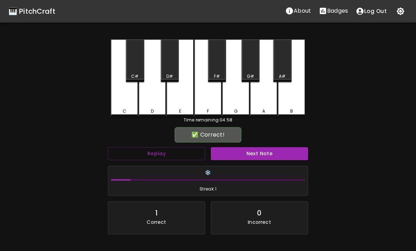
click at [185, 97] on div "E" at bounding box center [179, 77] width 27 height 77
click at [45, 12] on div "🎹 PitchCraft" at bounding box center [31, 11] width 47 height 11
click at [41, 10] on div "🎹 PitchCraft" at bounding box center [31, 11] width 47 height 11
click at [42, 10] on div "🎹 PitchCraft" at bounding box center [31, 11] width 47 height 11
click at [33, 11] on div "🎹 PitchCraft" at bounding box center [31, 11] width 47 height 11
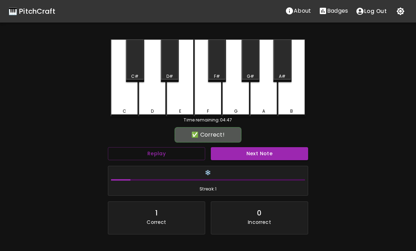
click at [33, 11] on div "🎹 PitchCraft" at bounding box center [31, 11] width 47 height 11
click at [33, 9] on div "🎹 PitchCraft" at bounding box center [31, 11] width 47 height 11
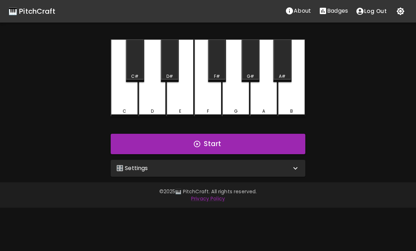
click at [209, 169] on div "🎛️ Settings" at bounding box center [203, 168] width 175 height 8
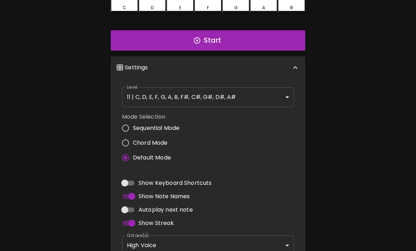
click at [240, 91] on body "🎹 PitchCraft About Badges Log Out C C# D D# E F F# G G# A A# B Start 🎛️ Setting…" at bounding box center [208, 110] width 416 height 427
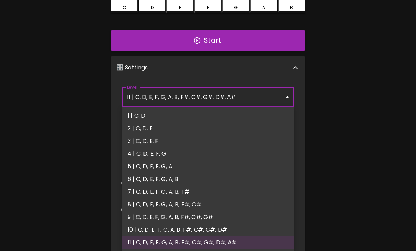
click at [176, 138] on li "3 | C, D, E, F" at bounding box center [208, 141] width 172 height 13
type input "5"
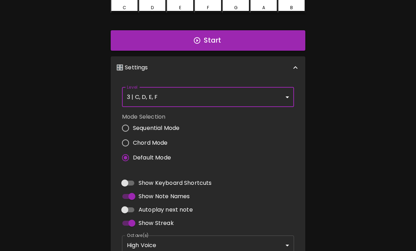
click at [256, 39] on button "Start" at bounding box center [208, 40] width 194 height 20
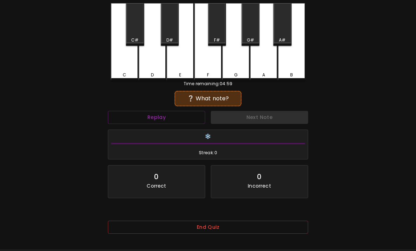
scroll to position [0, 0]
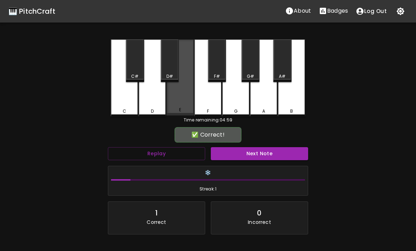
click at [181, 101] on div "E" at bounding box center [179, 77] width 27 height 76
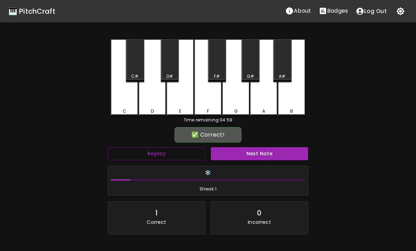
click at [220, 141] on div "✅ Correct!" at bounding box center [207, 134] width 67 height 15
click at [231, 150] on button "Next Note" at bounding box center [259, 153] width 97 height 13
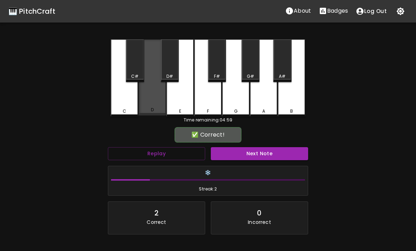
click at [157, 99] on div "D" at bounding box center [151, 77] width 27 height 76
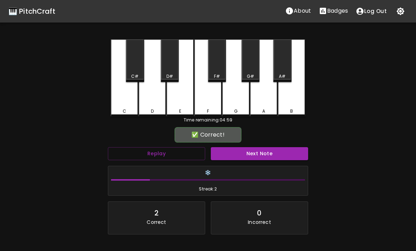
click at [232, 145] on div "Next Note" at bounding box center [259, 153] width 103 height 19
click at [231, 156] on button "Next Note" at bounding box center [259, 153] width 97 height 13
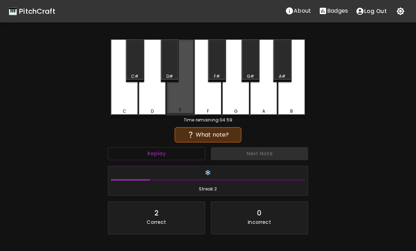
click at [180, 101] on div "E" at bounding box center [179, 77] width 27 height 76
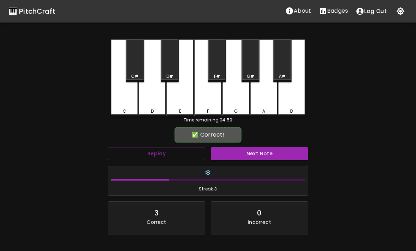
click at [229, 154] on button "Next Note" at bounding box center [259, 153] width 97 height 13
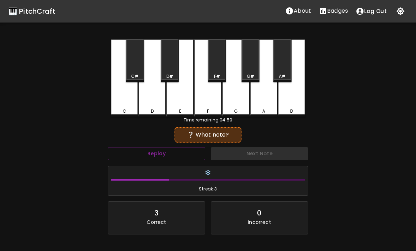
click at [152, 95] on div "D" at bounding box center [151, 77] width 27 height 77
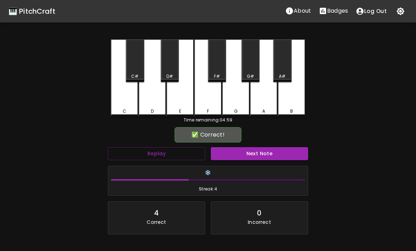
click at [222, 150] on button "Next Note" at bounding box center [259, 153] width 97 height 13
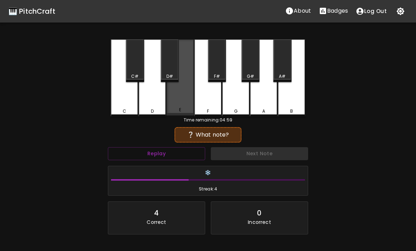
click at [180, 93] on div "E" at bounding box center [179, 77] width 27 height 76
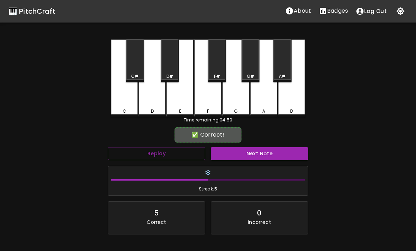
click at [222, 150] on button "Next Note" at bounding box center [259, 153] width 97 height 13
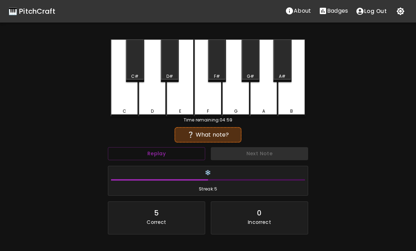
click at [154, 98] on div "D" at bounding box center [151, 77] width 27 height 77
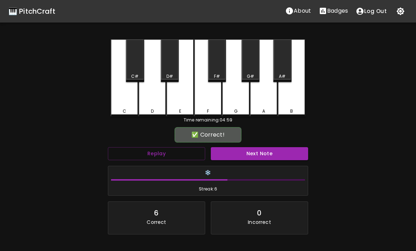
click at [235, 156] on button "Next Note" at bounding box center [259, 153] width 97 height 13
click at [134, 84] on div "C" at bounding box center [124, 77] width 27 height 77
click at [237, 154] on button "Next Note" at bounding box center [259, 153] width 97 height 13
click at [125, 100] on div "C" at bounding box center [124, 77] width 27 height 77
click at [235, 152] on button "Next Note" at bounding box center [259, 153] width 97 height 13
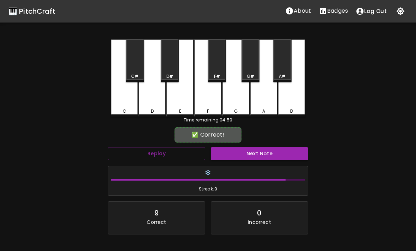
click at [156, 97] on div "D" at bounding box center [151, 77] width 27 height 77
click at [228, 155] on button "Next Note" at bounding box center [259, 153] width 97 height 13
click at [155, 100] on div "D" at bounding box center [151, 77] width 27 height 77
click at [226, 153] on button "Next Note" at bounding box center [259, 153] width 97 height 13
click at [156, 99] on div "D" at bounding box center [151, 77] width 27 height 77
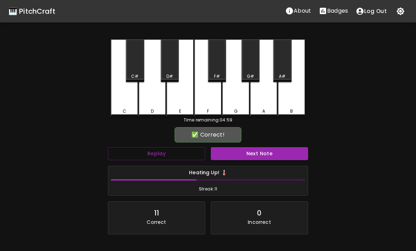
click at [230, 154] on button "Next Note" at bounding box center [259, 153] width 97 height 13
click at [154, 100] on div "D" at bounding box center [151, 77] width 27 height 77
click at [230, 152] on button "Next Note" at bounding box center [259, 153] width 97 height 13
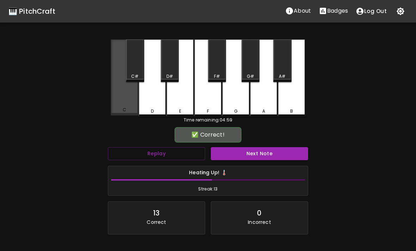
click at [125, 100] on div "C" at bounding box center [124, 77] width 27 height 76
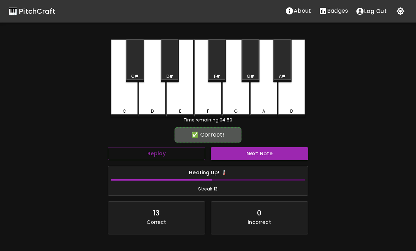
click at [229, 152] on button "Next Note" at bounding box center [259, 153] width 97 height 13
click at [205, 97] on div "F" at bounding box center [207, 77] width 27 height 77
click at [234, 153] on button "Next Note" at bounding box center [259, 153] width 97 height 13
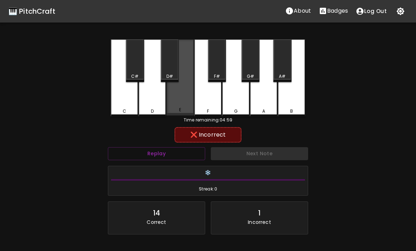
click at [189, 96] on div "E" at bounding box center [179, 77] width 27 height 76
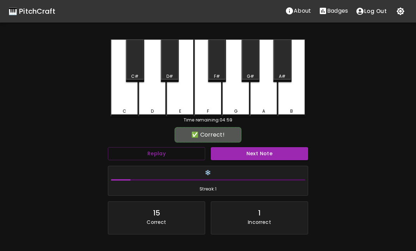
click at [154, 99] on div "D" at bounding box center [151, 77] width 27 height 77
click at [231, 155] on button "Next Note" at bounding box center [259, 153] width 97 height 13
click at [151, 100] on div "D" at bounding box center [151, 77] width 27 height 77
click at [231, 151] on button "Next Note" at bounding box center [259, 153] width 97 height 13
click at [151, 98] on div "D" at bounding box center [151, 77] width 27 height 77
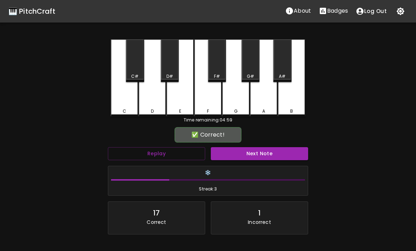
click at [230, 151] on button "Next Note" at bounding box center [259, 153] width 97 height 13
click at [155, 98] on div "D" at bounding box center [151, 77] width 27 height 77
click at [228, 155] on button "Next Note" at bounding box center [259, 153] width 97 height 13
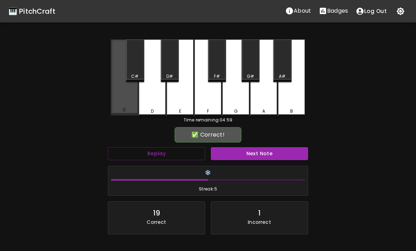
click at [125, 94] on div "C" at bounding box center [124, 77] width 27 height 76
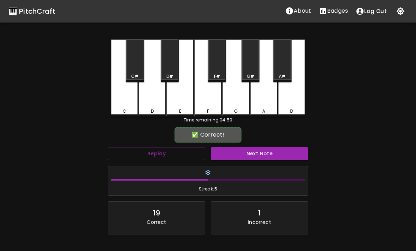
click at [228, 150] on button "Next Note" at bounding box center [259, 153] width 97 height 13
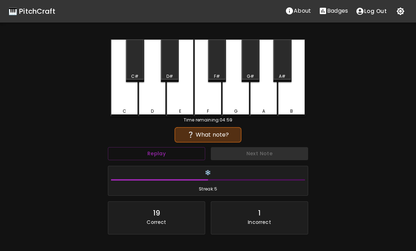
click at [121, 96] on div "C" at bounding box center [124, 77] width 27 height 77
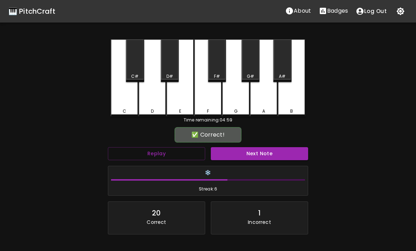
click at [225, 149] on button "Next Note" at bounding box center [259, 153] width 97 height 13
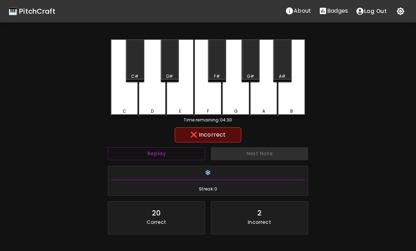
click at [206, 95] on div "F" at bounding box center [207, 77] width 27 height 77
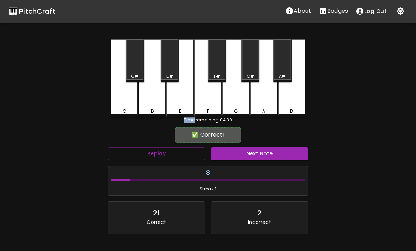
click at [231, 148] on button "Next Note" at bounding box center [259, 153] width 97 height 13
click at [132, 102] on div "C" at bounding box center [124, 77] width 27 height 77
click at [242, 158] on button "Next Note" at bounding box center [259, 153] width 97 height 13
click at [111, 104] on div "C" at bounding box center [124, 77] width 27 height 77
click at [238, 154] on button "Next Note" at bounding box center [259, 153] width 97 height 13
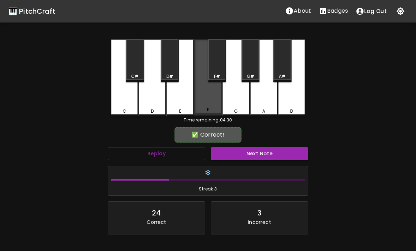
click at [210, 95] on div "F" at bounding box center [207, 77] width 27 height 76
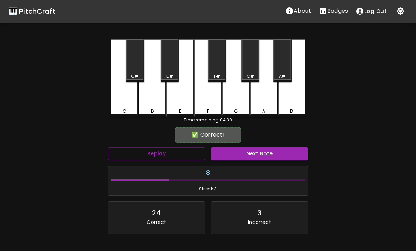
click at [246, 157] on button "Next Note" at bounding box center [259, 153] width 97 height 13
click at [176, 88] on div "E" at bounding box center [179, 77] width 27 height 77
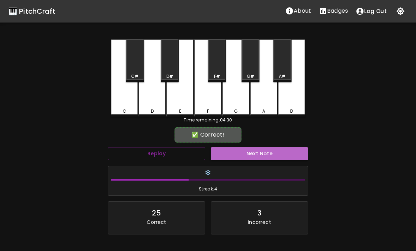
click at [243, 157] on button "Next Note" at bounding box center [259, 153] width 97 height 13
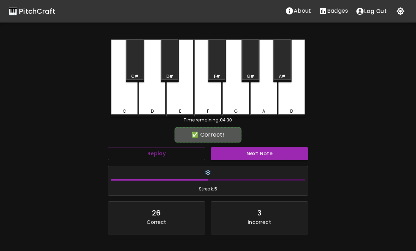
click at [181, 90] on div "E" at bounding box center [179, 77] width 27 height 77
click at [243, 155] on button "Next Note" at bounding box center [259, 153] width 97 height 13
click at [206, 95] on div "F" at bounding box center [207, 77] width 27 height 77
click at [243, 158] on button "Next Note" at bounding box center [259, 153] width 97 height 13
click at [142, 103] on div "D" at bounding box center [151, 77] width 27 height 77
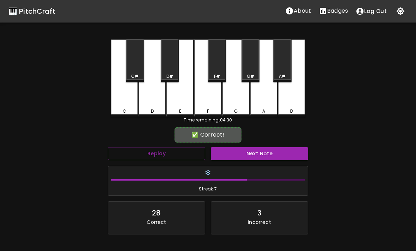
click at [244, 153] on button "Next Note" at bounding box center [259, 153] width 97 height 13
click at [149, 93] on div "D" at bounding box center [151, 77] width 27 height 77
click at [244, 154] on button "Next Note" at bounding box center [259, 153] width 97 height 13
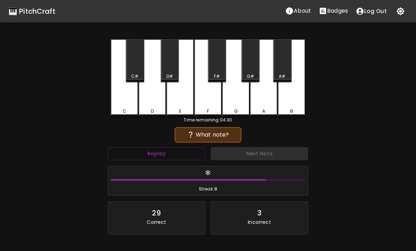
click at [109, 105] on div "C C# D D# E F F# G G# A A# B Time remaining: 04:30 ❔ What note? Replay Next Not…" at bounding box center [207, 159] width 211 height 241
click at [126, 106] on div "C" at bounding box center [124, 77] width 27 height 77
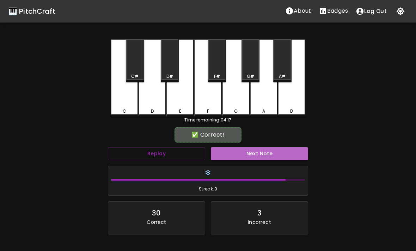
click at [243, 155] on button "Next Note" at bounding box center [259, 153] width 97 height 13
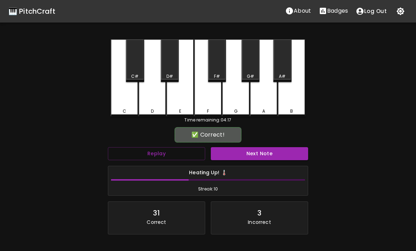
click at [201, 92] on div "F" at bounding box center [207, 77] width 27 height 77
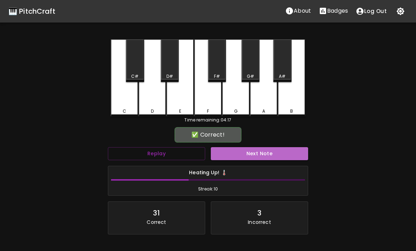
click at [244, 152] on button "Next Note" at bounding box center [259, 153] width 97 height 13
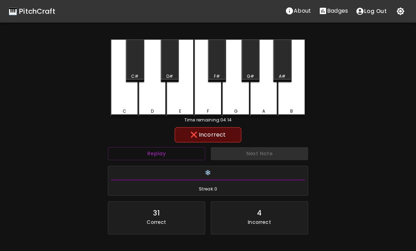
click at [178, 99] on div "E" at bounding box center [179, 77] width 27 height 77
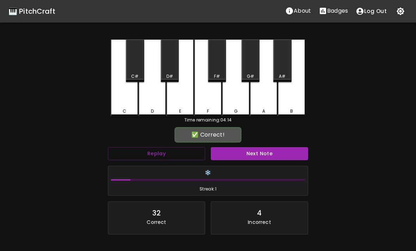
click at [240, 151] on button "Next Note" at bounding box center [259, 153] width 97 height 13
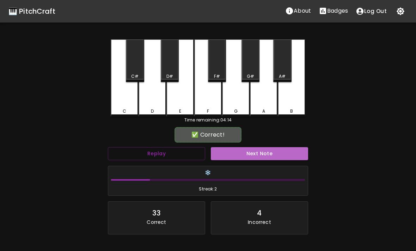
click at [241, 151] on button "Next Note" at bounding box center [259, 153] width 97 height 13
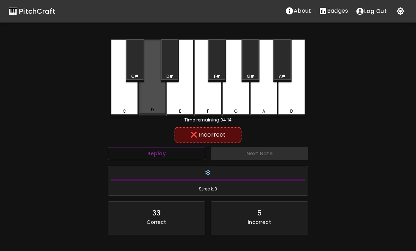
click at [160, 94] on div "D" at bounding box center [151, 77] width 27 height 76
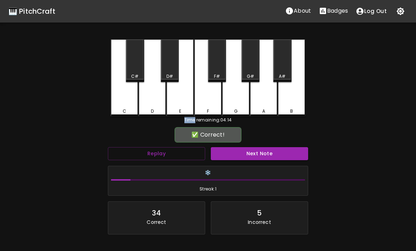
click at [242, 154] on button "Next Note" at bounding box center [259, 153] width 97 height 13
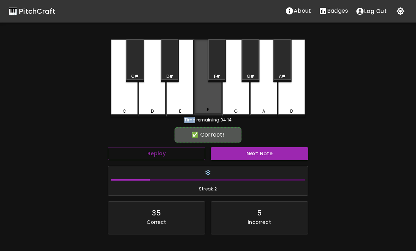
click at [200, 78] on div "F" at bounding box center [207, 77] width 27 height 76
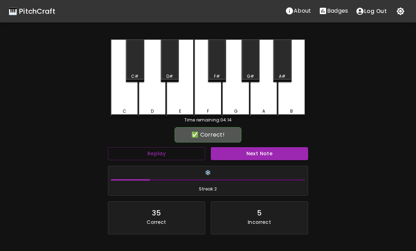
click at [242, 155] on button "Next Note" at bounding box center [259, 153] width 97 height 13
click at [181, 86] on div "E" at bounding box center [179, 77] width 27 height 77
click at [241, 155] on button "Next Note" at bounding box center [259, 153] width 97 height 13
click at [180, 89] on div "E" at bounding box center [179, 77] width 27 height 77
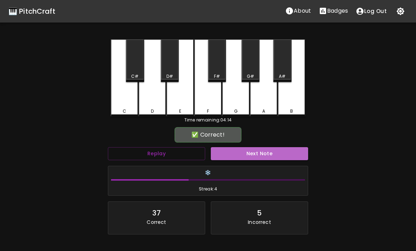
click at [240, 153] on button "Next Note" at bounding box center [259, 153] width 97 height 13
click at [240, 152] on button "Next Note" at bounding box center [259, 153] width 97 height 13
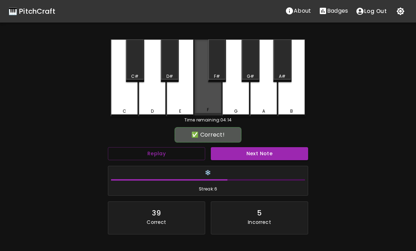
click at [206, 94] on div "F" at bounding box center [207, 77] width 27 height 76
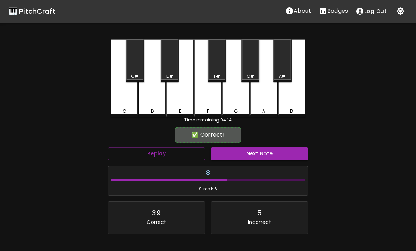
click at [240, 153] on button "Next Note" at bounding box center [259, 153] width 97 height 13
click at [204, 98] on div "F" at bounding box center [207, 77] width 27 height 77
click at [241, 151] on button "Next Note" at bounding box center [259, 153] width 97 height 13
click at [124, 102] on div "C" at bounding box center [124, 77] width 27 height 77
click at [241, 156] on button "Next Note" at bounding box center [259, 153] width 97 height 13
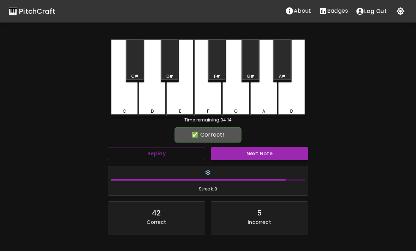
click at [205, 104] on div "F" at bounding box center [207, 77] width 27 height 77
click at [241, 155] on button "Next Note" at bounding box center [259, 153] width 97 height 13
click at [180, 97] on div "E" at bounding box center [179, 77] width 27 height 77
click at [240, 154] on button "Next Note" at bounding box center [259, 153] width 97 height 13
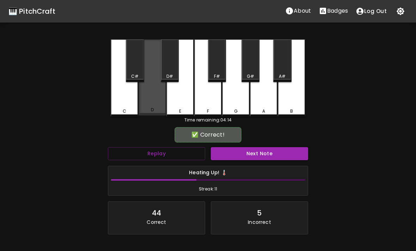
click at [156, 99] on div "D" at bounding box center [151, 77] width 27 height 76
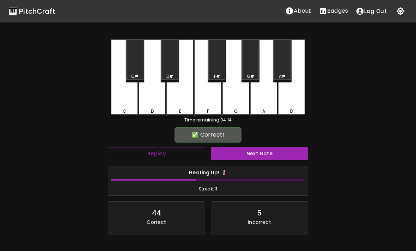
click at [240, 152] on button "Next Note" at bounding box center [259, 153] width 97 height 13
click at [239, 153] on button "Next Note" at bounding box center [259, 153] width 97 height 13
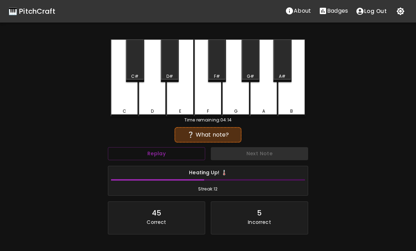
click at [123, 92] on div "C" at bounding box center [124, 77] width 27 height 77
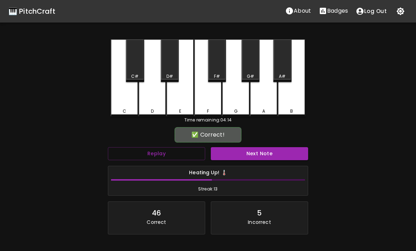
click at [240, 153] on button "Next Note" at bounding box center [259, 153] width 97 height 13
click at [241, 154] on button "Next Note" at bounding box center [259, 153] width 97 height 13
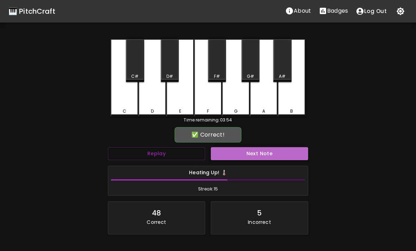
click at [242, 153] on button "Next Note" at bounding box center [259, 153] width 97 height 13
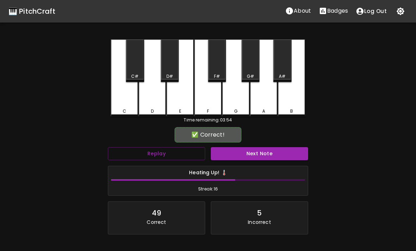
click at [120, 92] on div "C" at bounding box center [124, 77] width 27 height 77
click at [241, 153] on button "Next Note" at bounding box center [259, 153] width 97 height 13
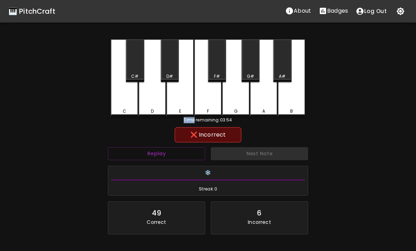
click at [180, 83] on div "E" at bounding box center [179, 77] width 27 height 77
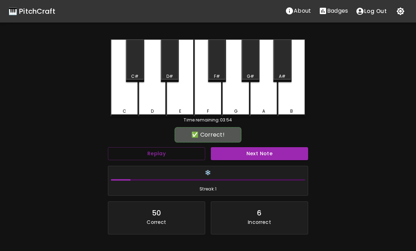
click at [155, 91] on div "D" at bounding box center [151, 77] width 27 height 77
click at [240, 154] on button "Next Note" at bounding box center [259, 153] width 97 height 13
click at [114, 89] on div "C" at bounding box center [124, 77] width 27 height 77
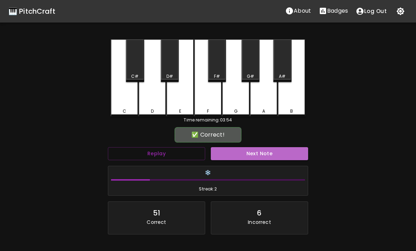
click at [240, 152] on button "Next Note" at bounding box center [259, 153] width 97 height 13
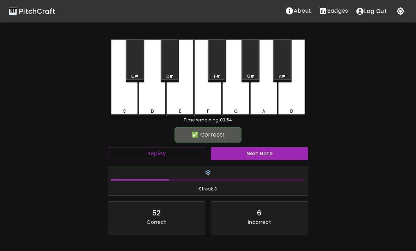
click at [201, 88] on div "F" at bounding box center [207, 77] width 27 height 77
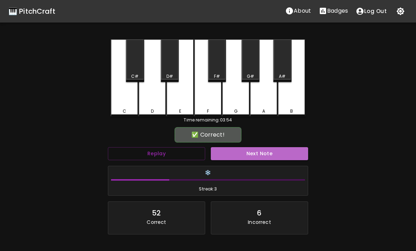
click at [241, 151] on button "Next Note" at bounding box center [259, 153] width 97 height 13
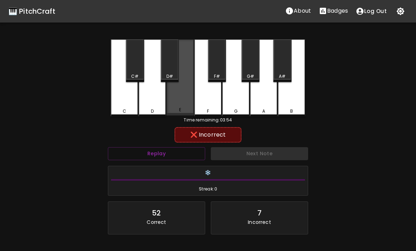
click at [176, 91] on div "E" at bounding box center [179, 77] width 27 height 76
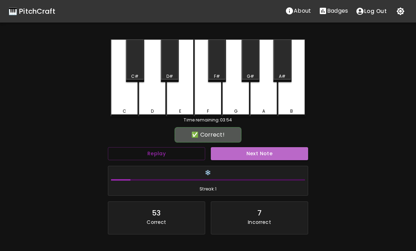
click at [240, 156] on button "Next Note" at bounding box center [259, 153] width 97 height 13
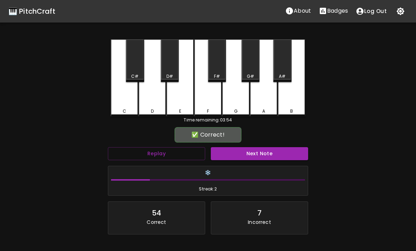
click at [240, 154] on button "Next Note" at bounding box center [259, 153] width 97 height 13
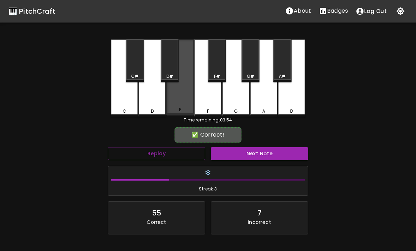
click at [238, 153] on button "Next Note" at bounding box center [259, 153] width 97 height 13
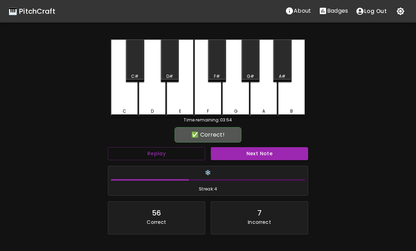
click at [240, 154] on button "Next Note" at bounding box center [259, 153] width 97 height 13
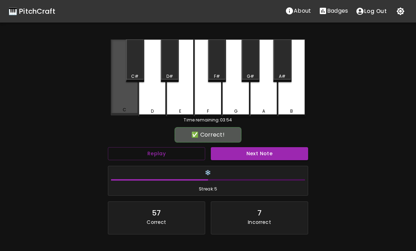
click at [121, 97] on div "C" at bounding box center [124, 77] width 27 height 76
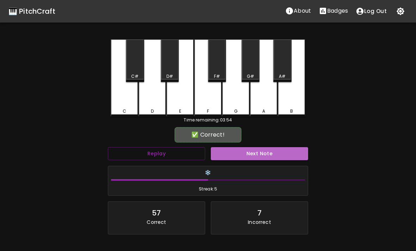
click at [237, 155] on button "Next Note" at bounding box center [259, 153] width 97 height 13
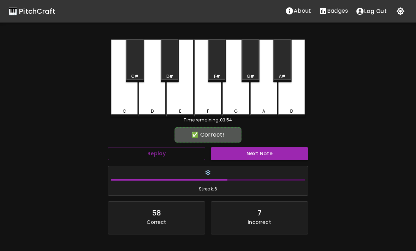
click at [208, 105] on div "F" at bounding box center [207, 77] width 27 height 77
click at [238, 154] on button "Next Note" at bounding box center [259, 153] width 97 height 13
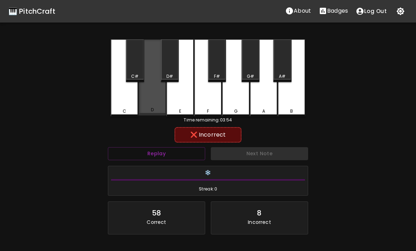
scroll to position [4, 0]
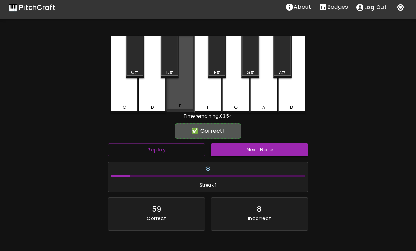
click at [238, 151] on button "Next Note" at bounding box center [259, 149] width 97 height 13
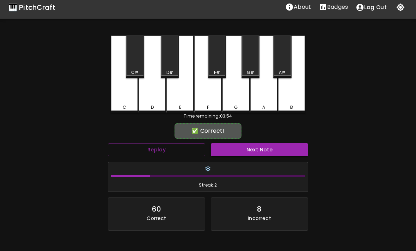
click at [240, 151] on button "Next Note" at bounding box center [259, 149] width 97 height 13
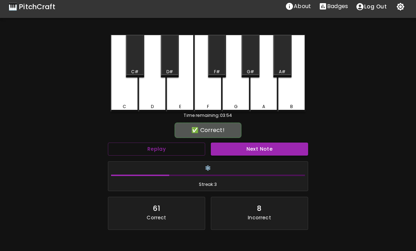
scroll to position [7, 0]
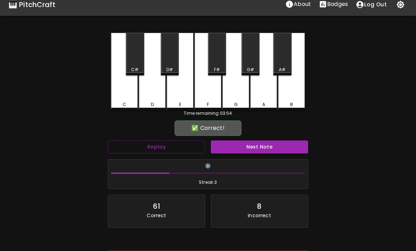
click at [241, 150] on button "Next Note" at bounding box center [259, 147] width 97 height 13
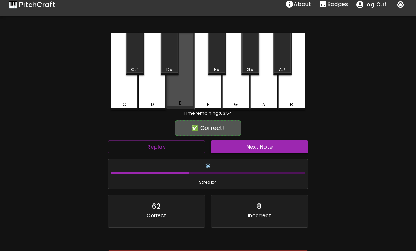
click at [177, 93] on div "E" at bounding box center [179, 71] width 27 height 76
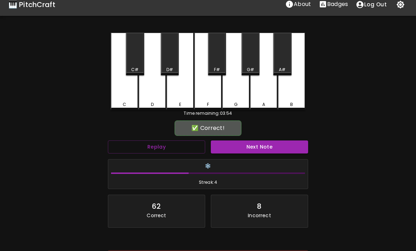
click at [240, 148] on button "Next Note" at bounding box center [259, 147] width 97 height 13
click at [182, 88] on div "E" at bounding box center [179, 71] width 27 height 77
click at [241, 148] on button "Next Note" at bounding box center [259, 147] width 97 height 13
click at [239, 148] on button "Next Note" at bounding box center [259, 147] width 97 height 13
click at [210, 97] on div "F" at bounding box center [207, 71] width 27 height 77
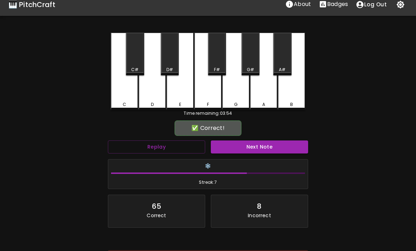
click at [239, 146] on button "Next Note" at bounding box center [259, 147] width 97 height 13
click at [240, 146] on button "Next Note" at bounding box center [259, 147] width 97 height 13
click at [240, 145] on button "Next Note" at bounding box center [259, 147] width 97 height 13
click at [173, 88] on div "E" at bounding box center [179, 71] width 27 height 77
click at [241, 149] on button "Next Note" at bounding box center [259, 147] width 97 height 13
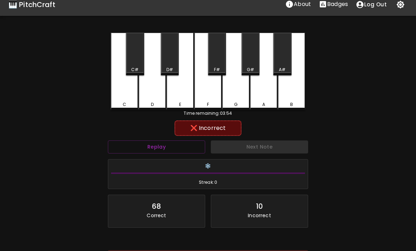
click at [151, 88] on div "D" at bounding box center [151, 71] width 27 height 77
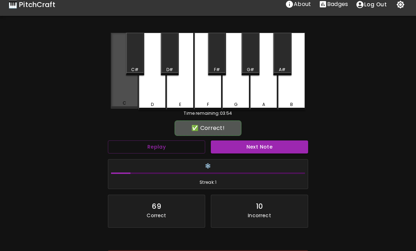
click at [240, 150] on button "Next Note" at bounding box center [259, 147] width 97 height 13
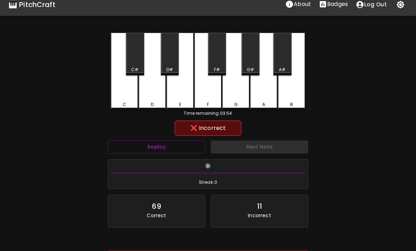
click at [159, 89] on div "D" at bounding box center [151, 71] width 27 height 77
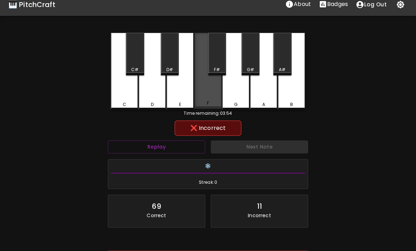
click at [201, 88] on div "F" at bounding box center [207, 71] width 27 height 76
